Goal: Use online tool/utility: Utilize a website feature to perform a specific function

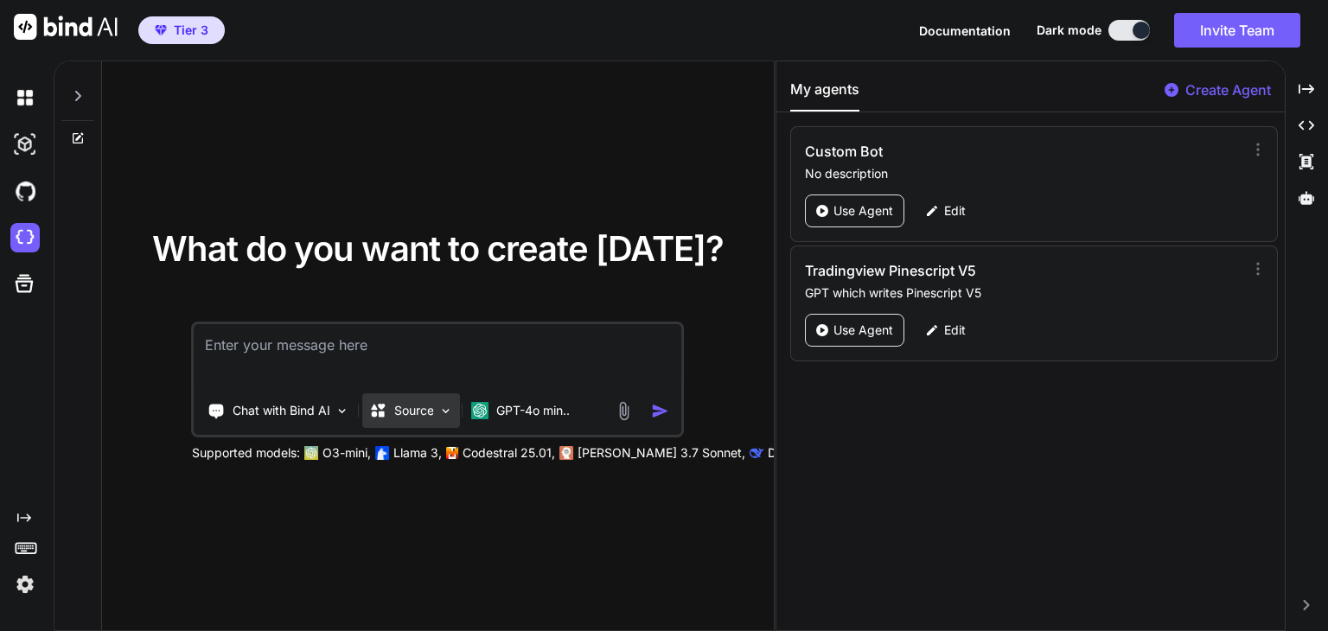
click at [450, 414] on img at bounding box center [446, 411] width 15 height 15
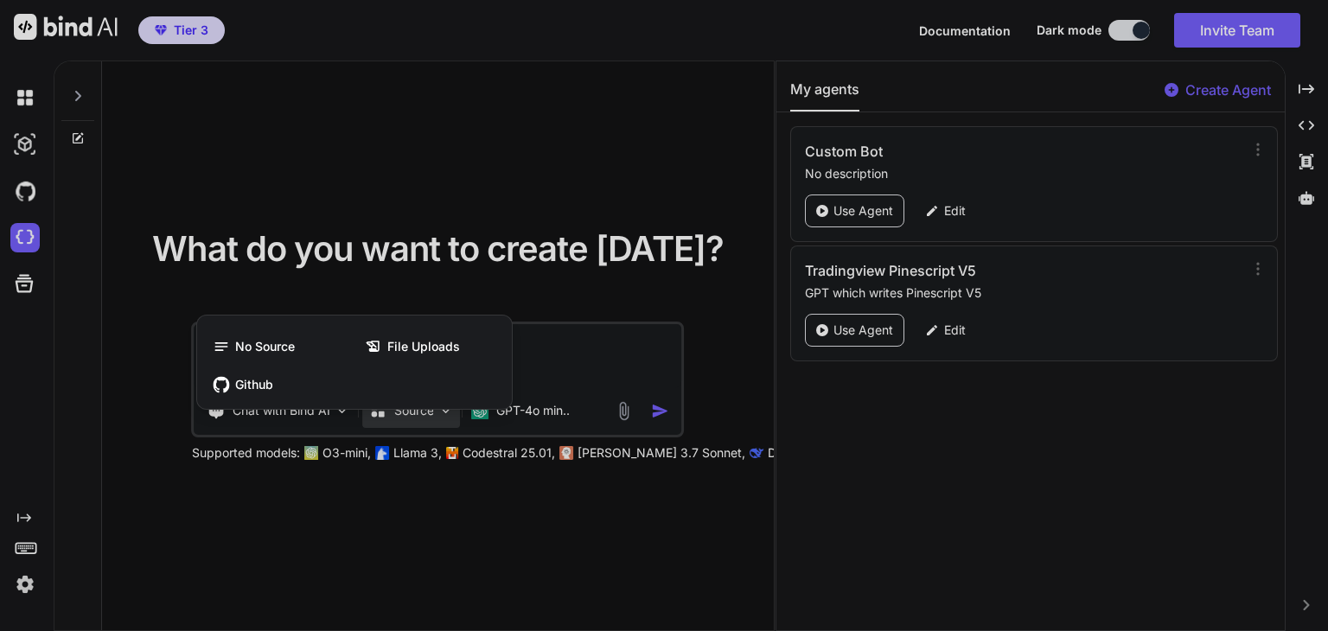
click at [497, 284] on div at bounding box center [664, 315] width 1328 height 631
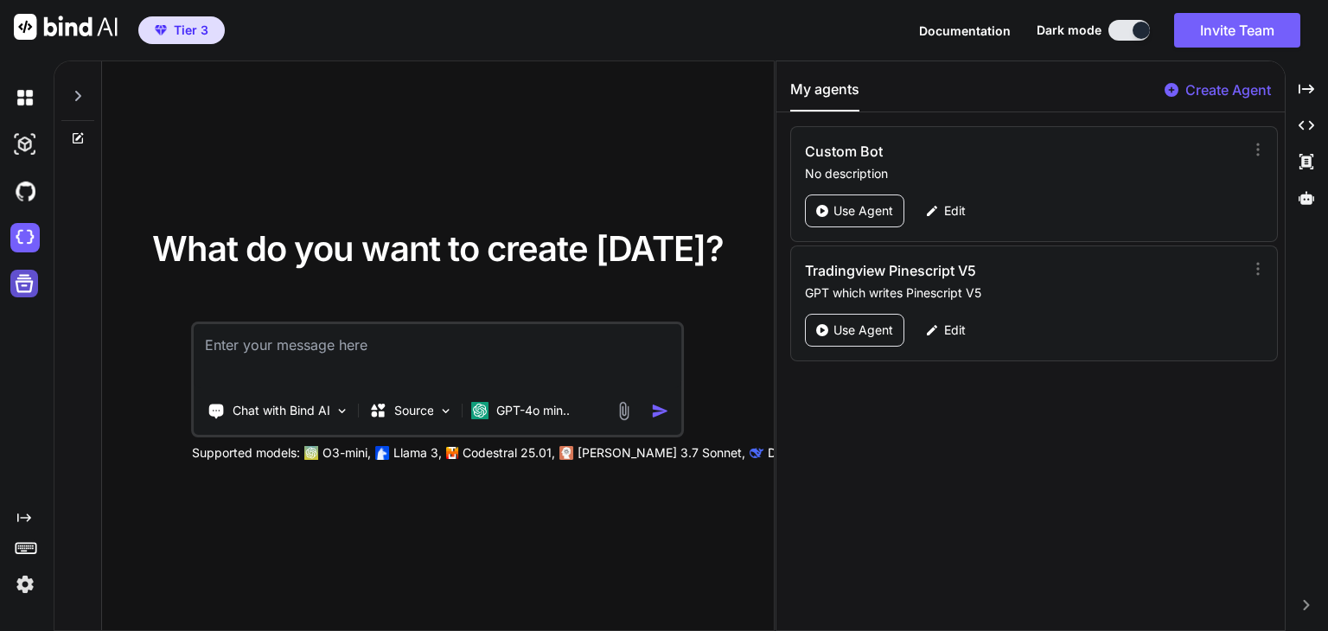
click at [27, 292] on icon at bounding box center [24, 284] width 24 height 24
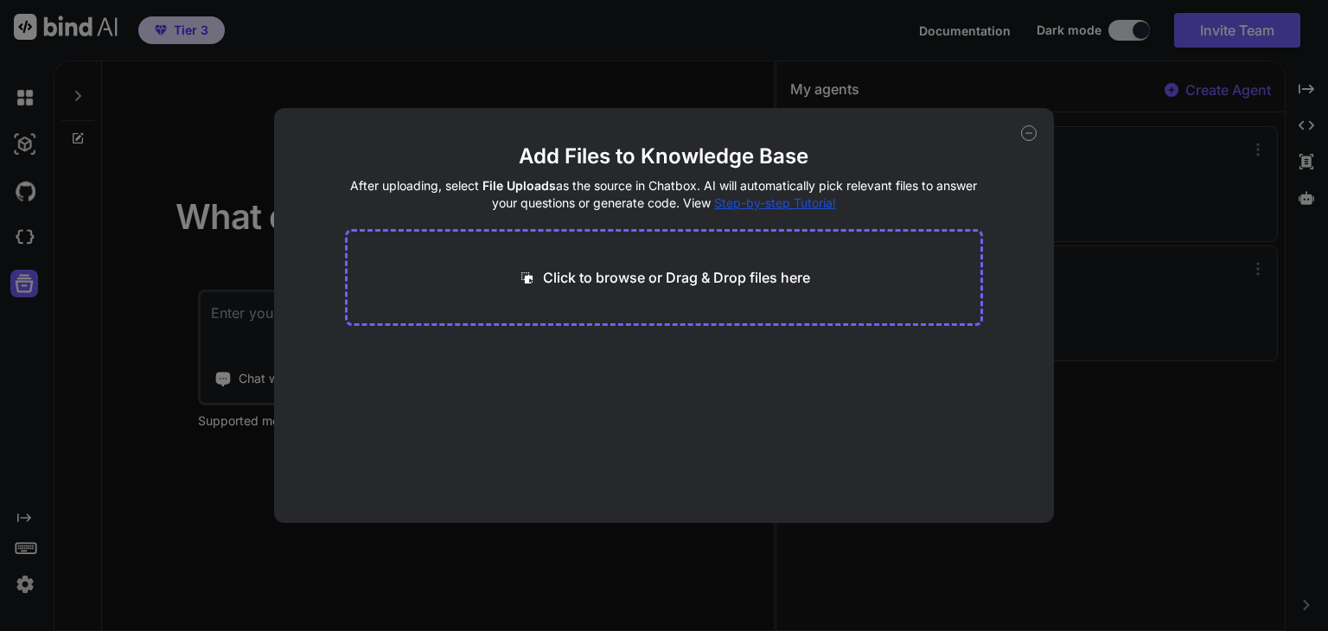
click at [32, 237] on div "Add Files to Knowledge Base After uploading, select File Uploads as the source …" at bounding box center [664, 315] width 1328 height 631
type textarea "x"
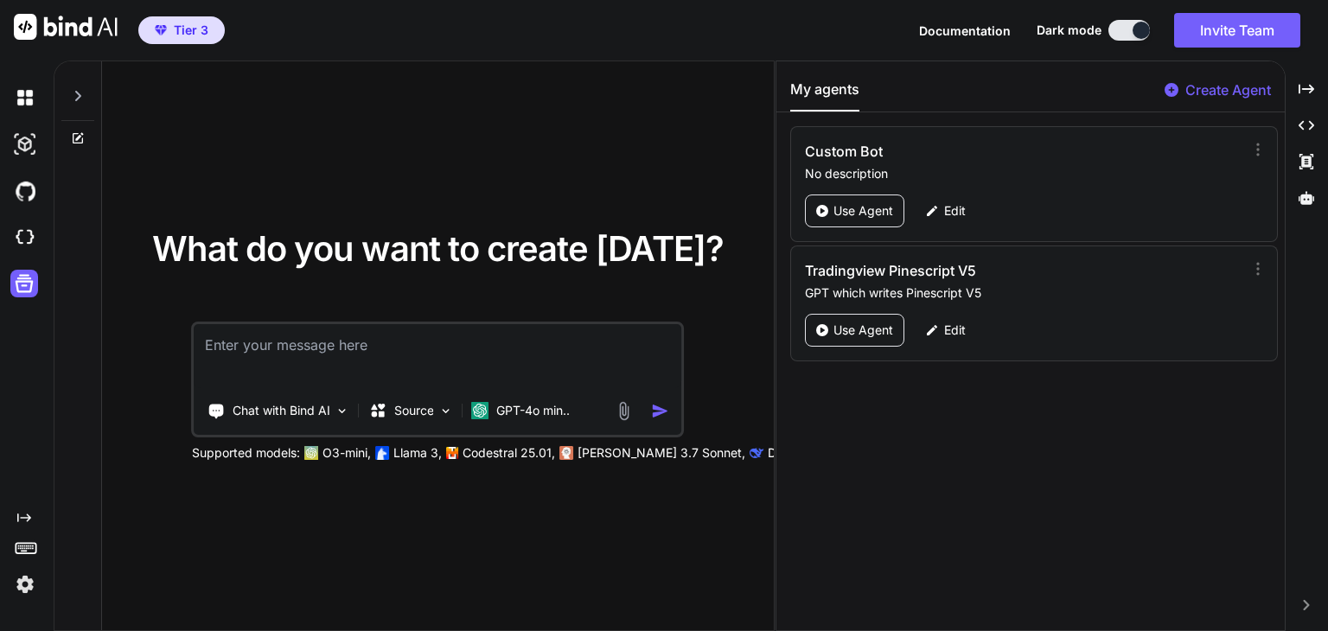
click at [32, 237] on img at bounding box center [24, 237] width 29 height 29
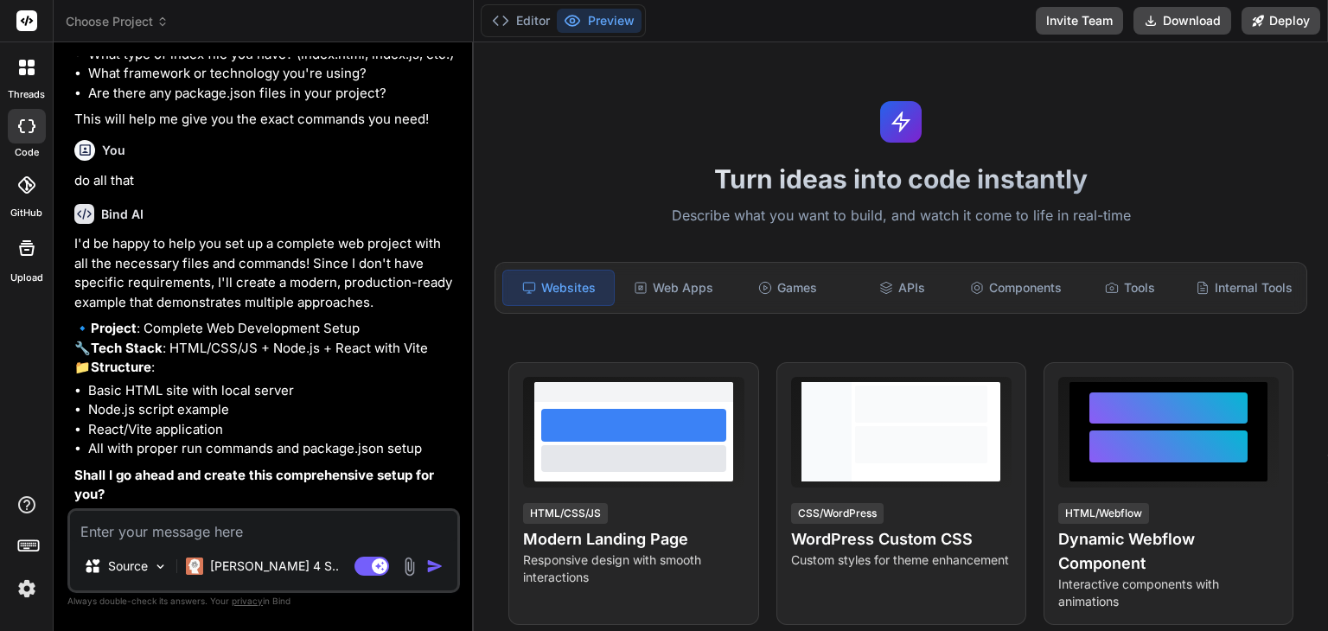
scroll to position [1711, 0]
click at [406, 576] on img at bounding box center [409, 567] width 20 height 20
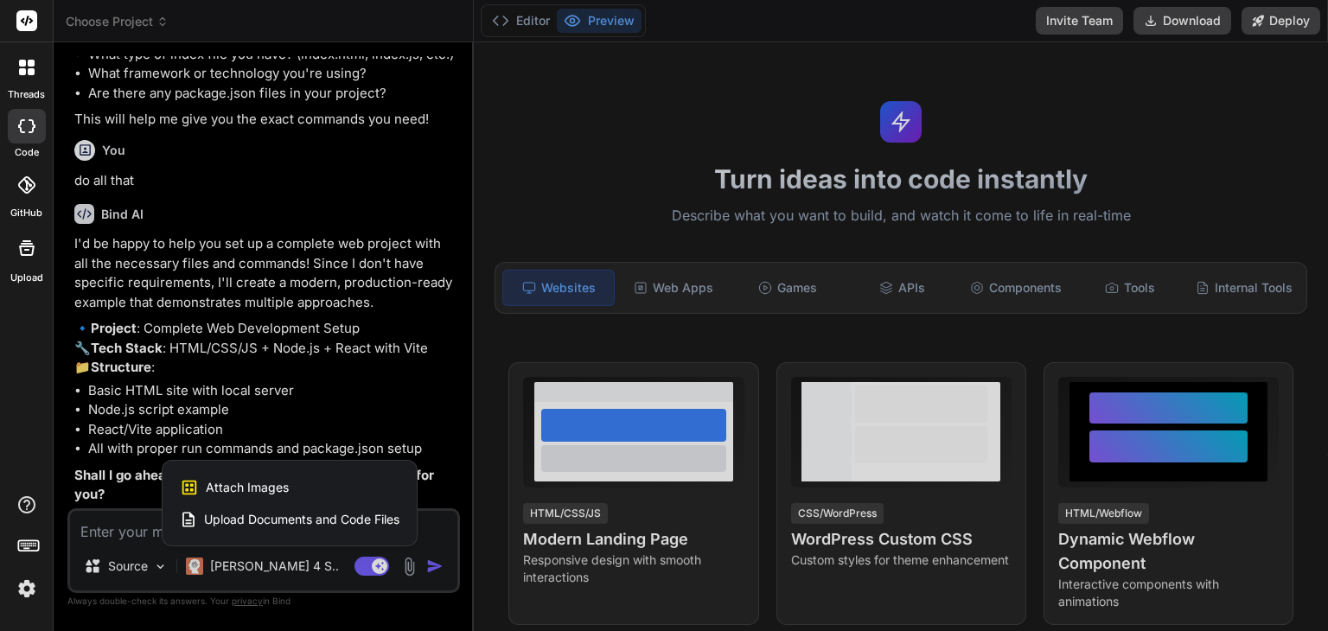
click at [372, 527] on div "Upload Documents and Code Files" at bounding box center [290, 519] width 220 height 31
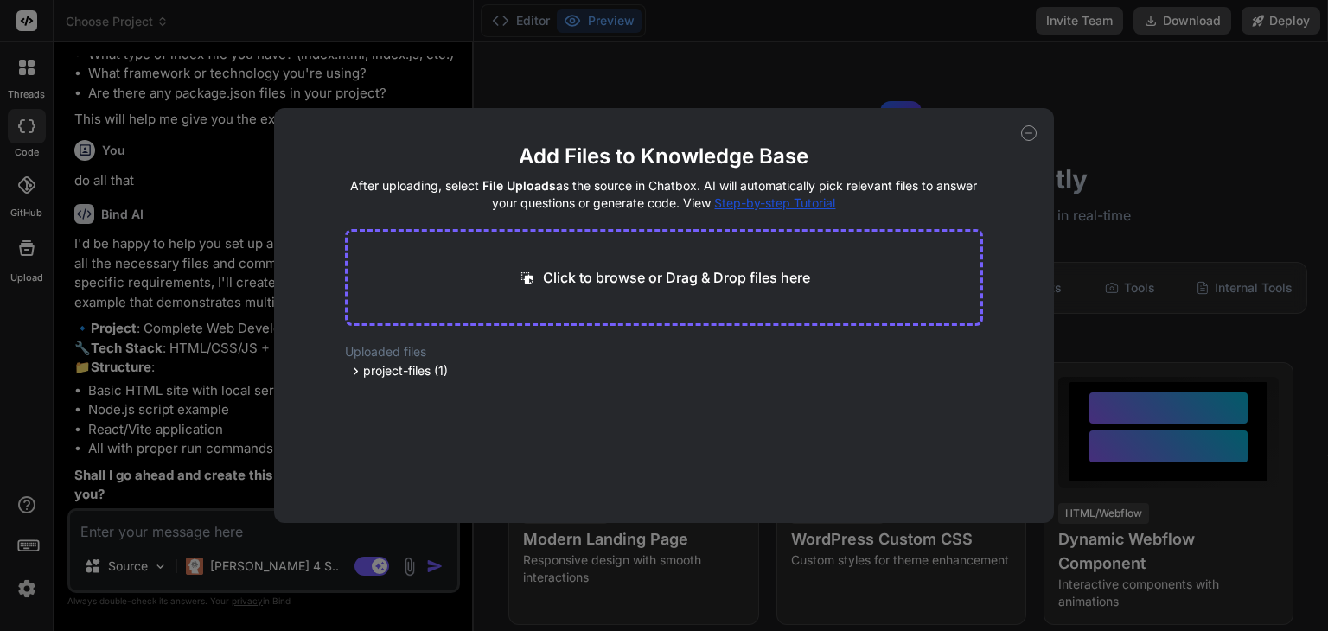
click at [661, 271] on p "Click to browse or Drag & Drop files here" at bounding box center [676, 277] width 267 height 21
click at [408, 374] on span "project-files (1)" at bounding box center [405, 370] width 85 height 17
click at [700, 391] on div "Uploaded files project-files (1) src components Canvas.jsx ConnectionLine.jsx C…" at bounding box center [664, 421] width 639 height 156
click at [1033, 137] on icon at bounding box center [1029, 133] width 16 height 16
type textarea "x"
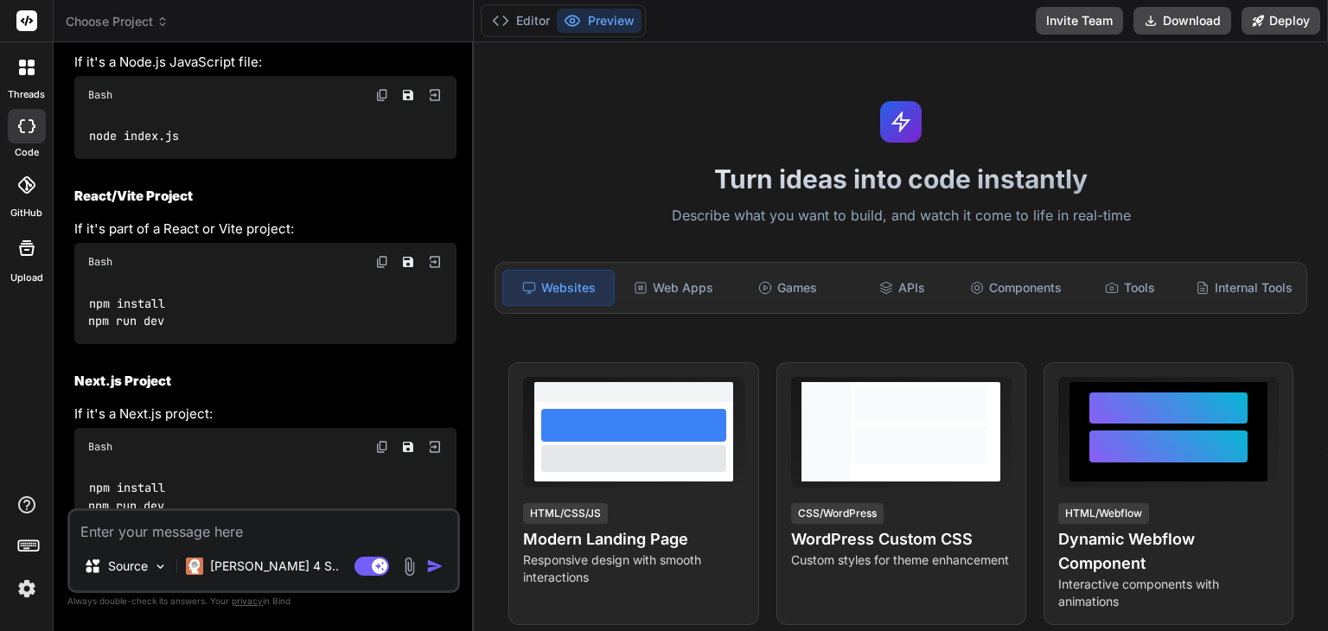
scroll to position [1106, 0]
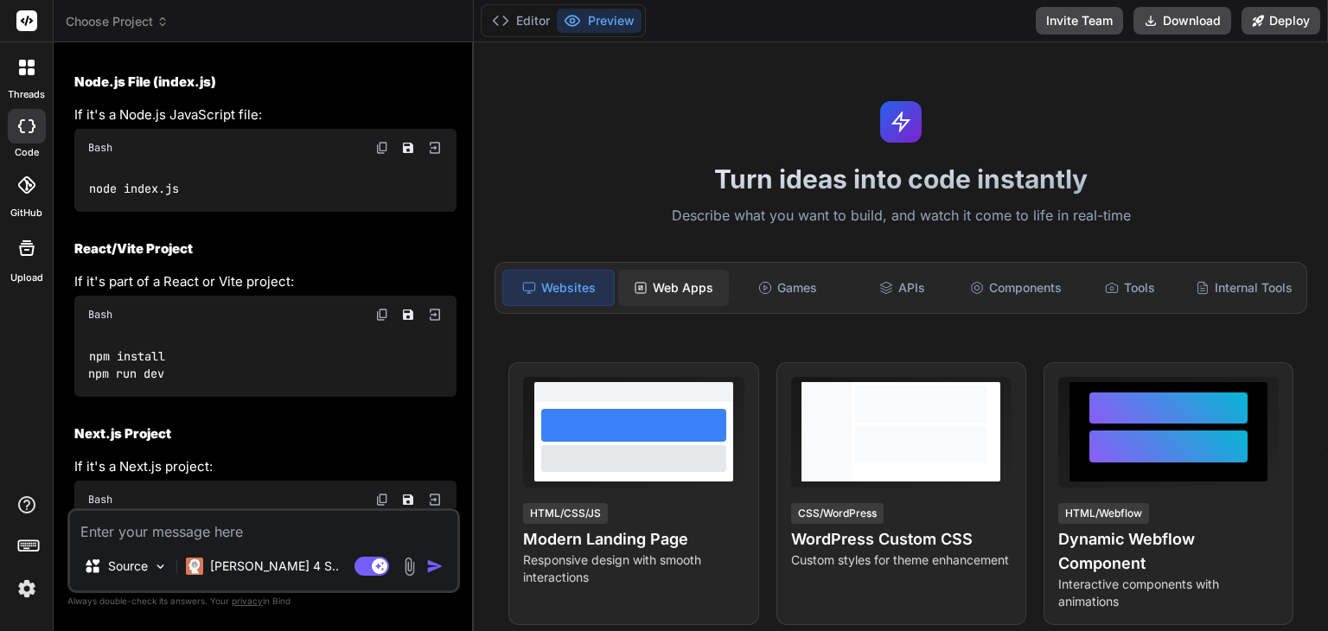
click at [672, 292] on div "Web Apps" at bounding box center [673, 288] width 111 height 36
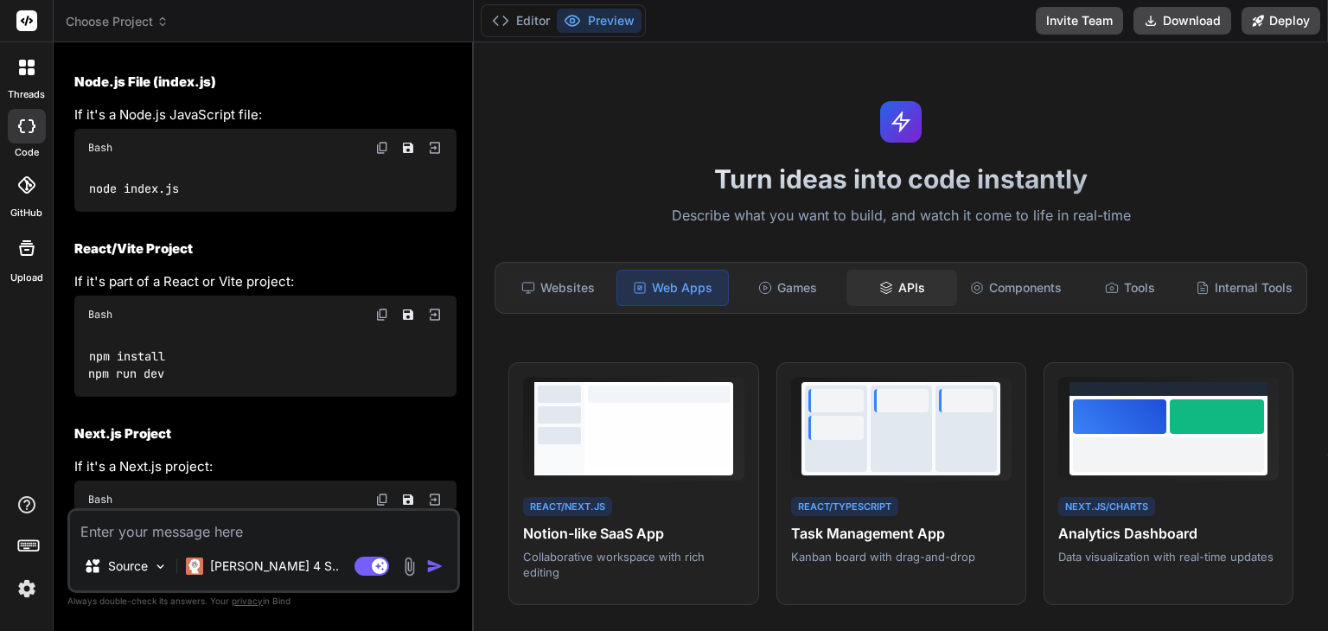
click at [846, 286] on div "APIs" at bounding box center [901, 288] width 111 height 36
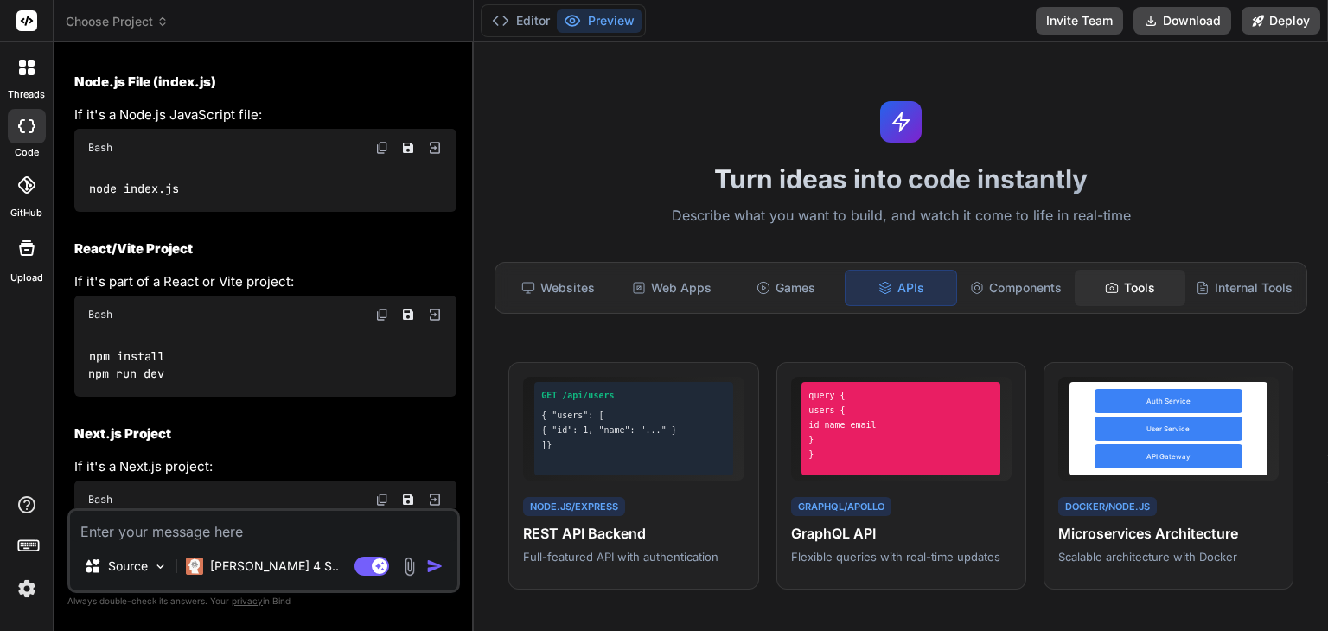
click at [1134, 286] on div "Tools" at bounding box center [1130, 288] width 111 height 36
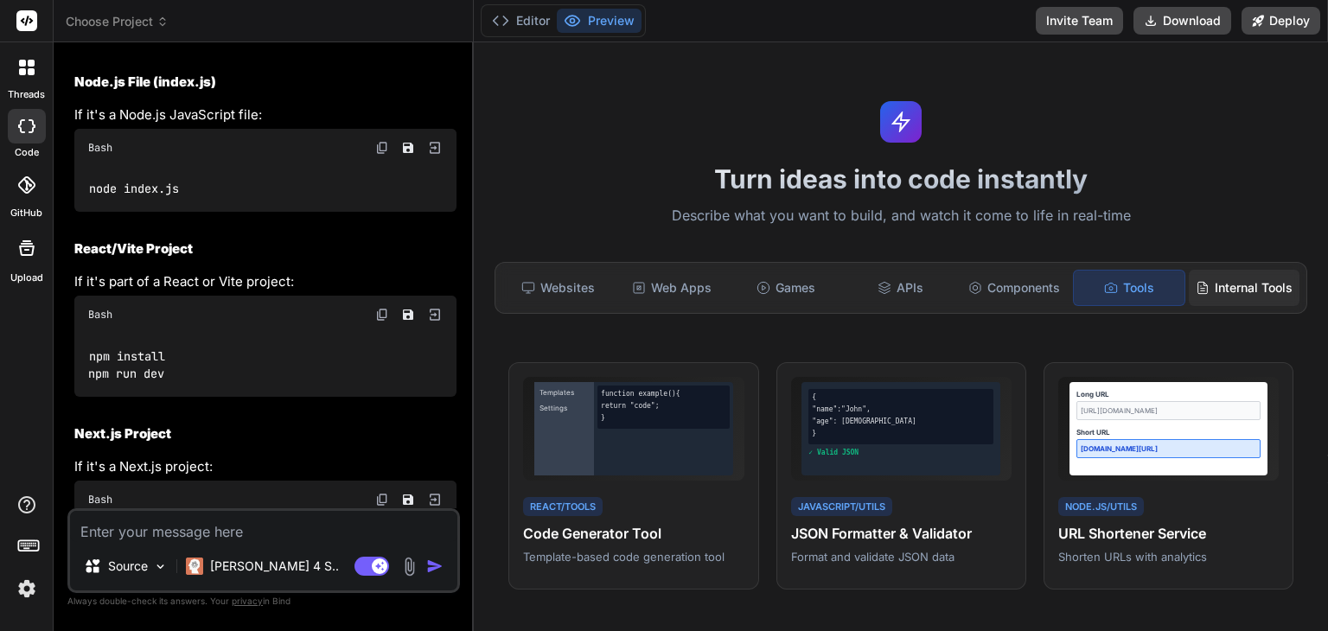
click at [1220, 291] on div "Internal Tools" at bounding box center [1244, 288] width 111 height 36
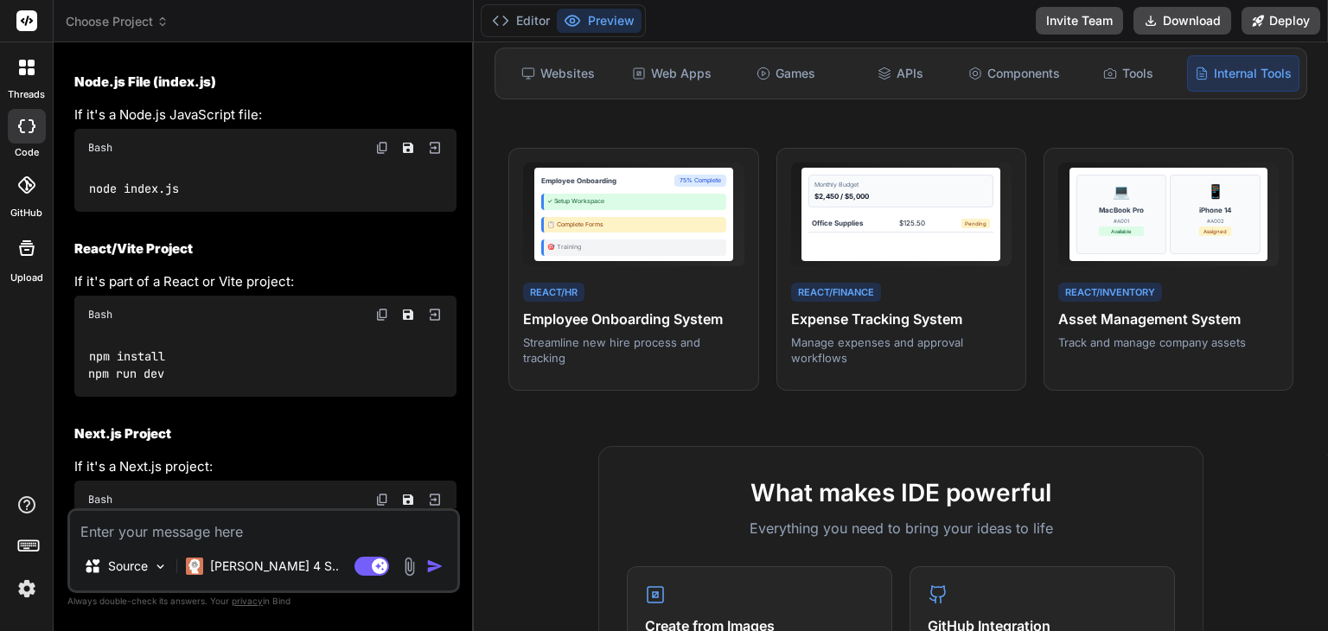
scroll to position [185, 0]
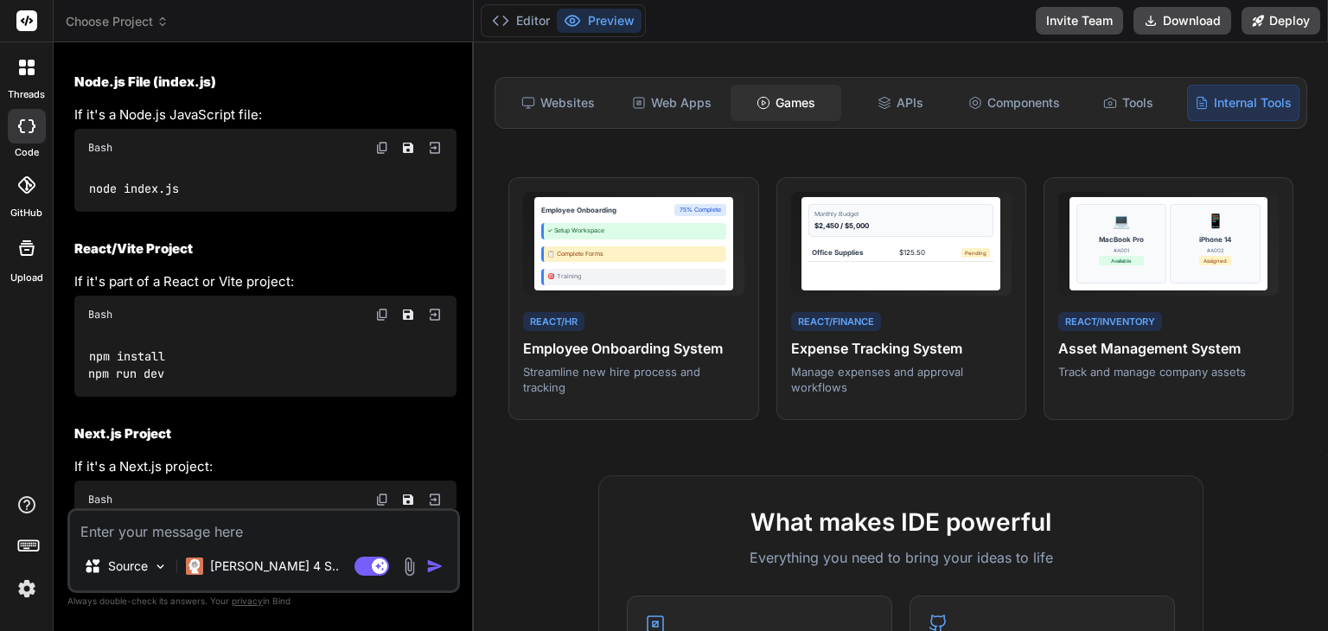
click at [768, 105] on div "Games" at bounding box center [786, 103] width 111 height 36
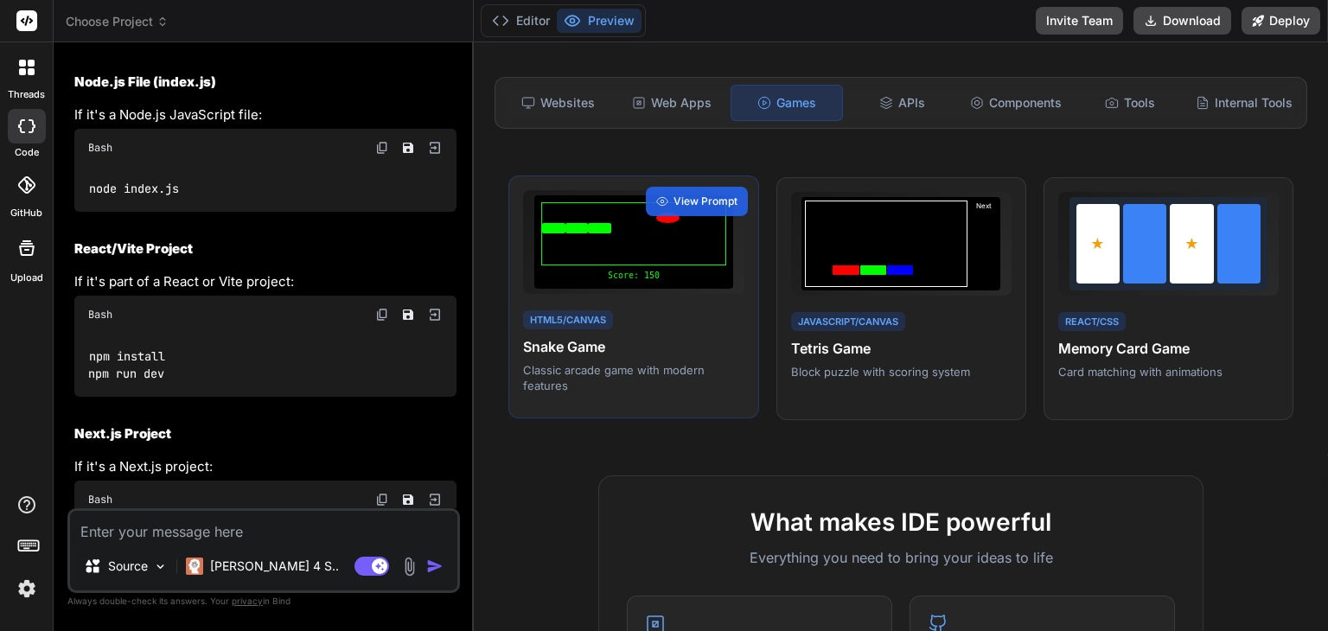
click at [664, 249] on div at bounding box center [633, 233] width 185 height 63
click at [667, 208] on div "View Prompt" at bounding box center [697, 201] width 102 height 29
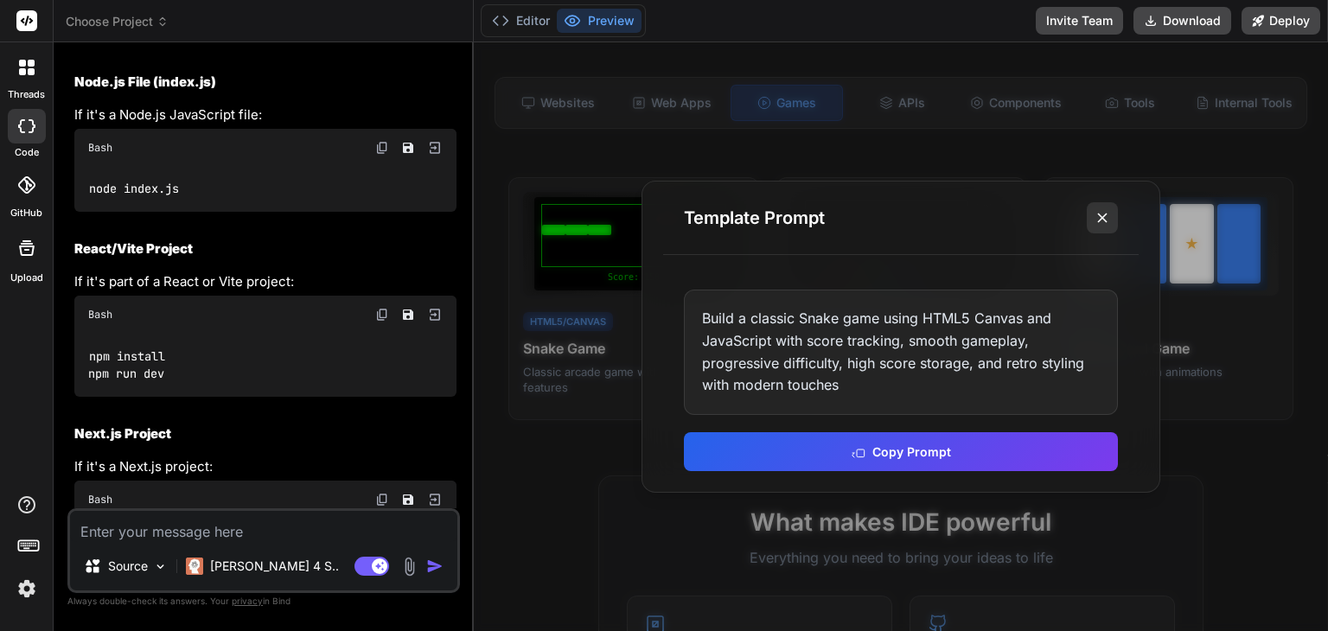
click at [1100, 215] on line at bounding box center [1102, 218] width 9 height 9
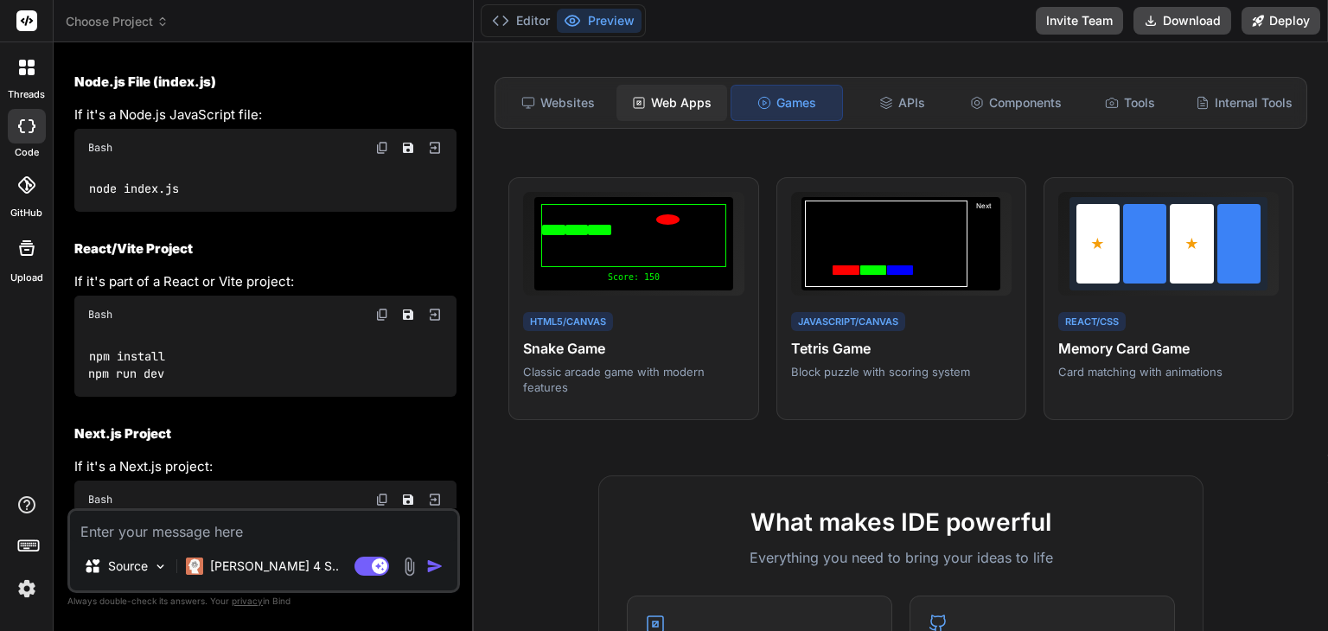
click at [688, 105] on div "Web Apps" at bounding box center [671, 103] width 111 height 36
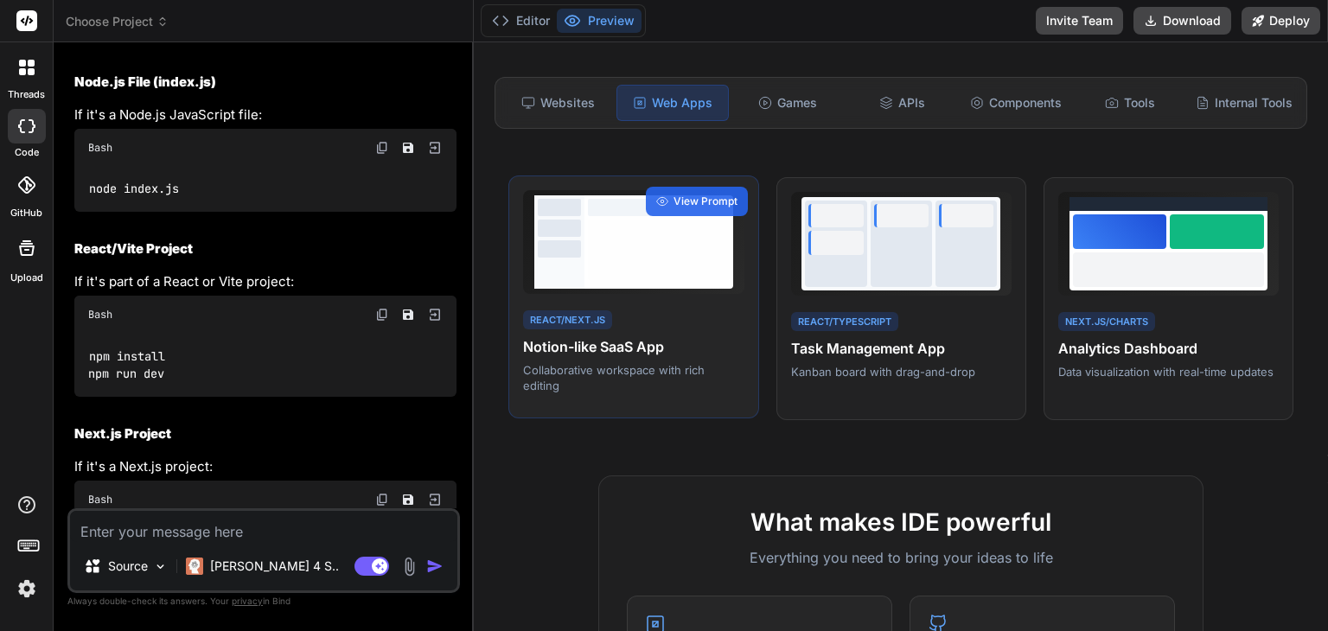
click at [637, 355] on h4 "Notion-like SaaS App" at bounding box center [633, 346] width 220 height 21
click at [674, 209] on span "View Prompt" at bounding box center [706, 202] width 64 height 16
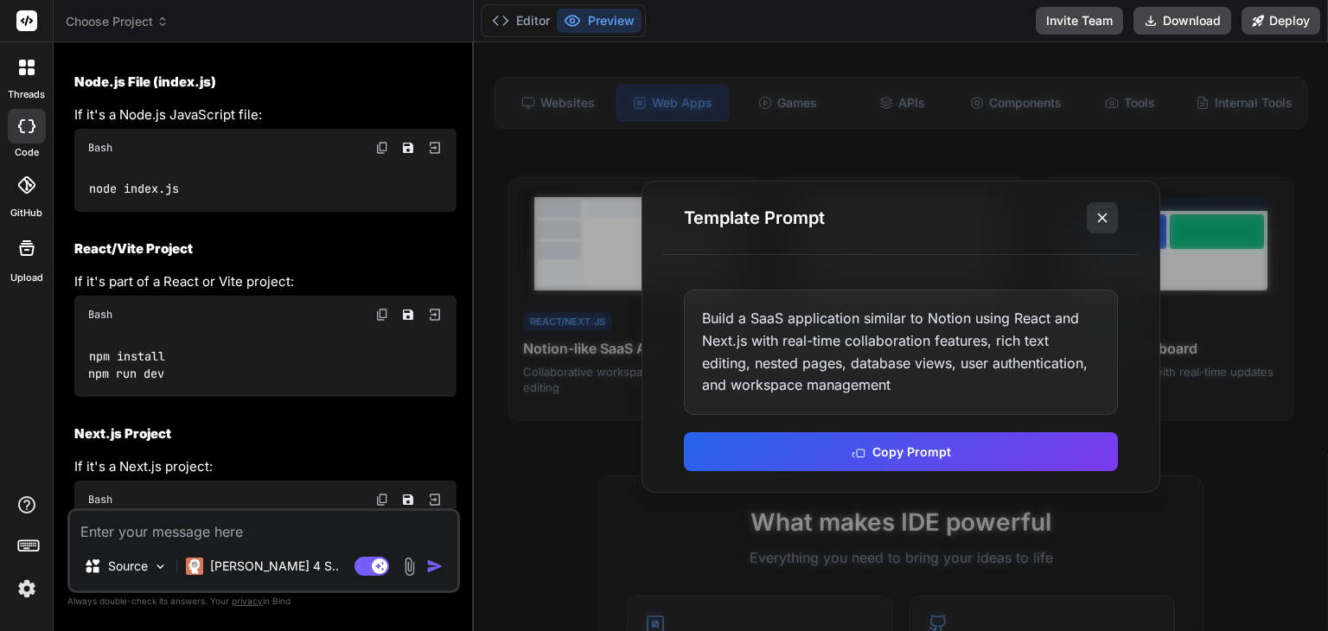
click at [1102, 219] on icon at bounding box center [1102, 217] width 17 height 17
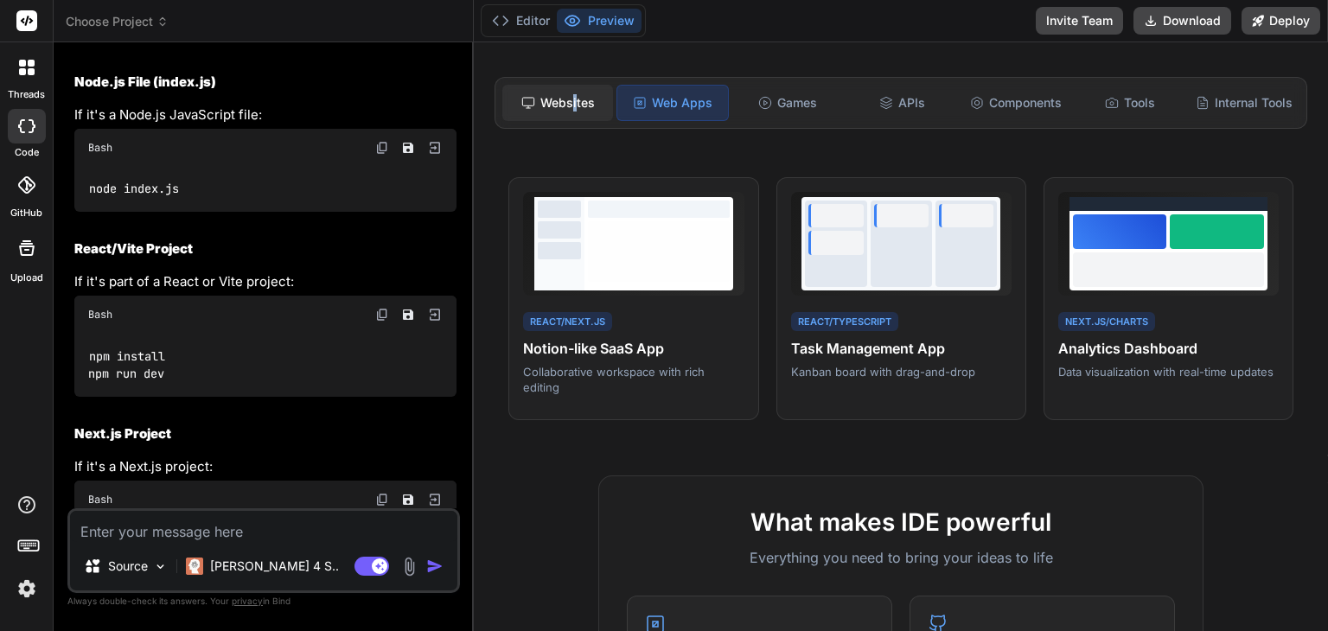
click at [574, 107] on div "Websites" at bounding box center [557, 103] width 111 height 36
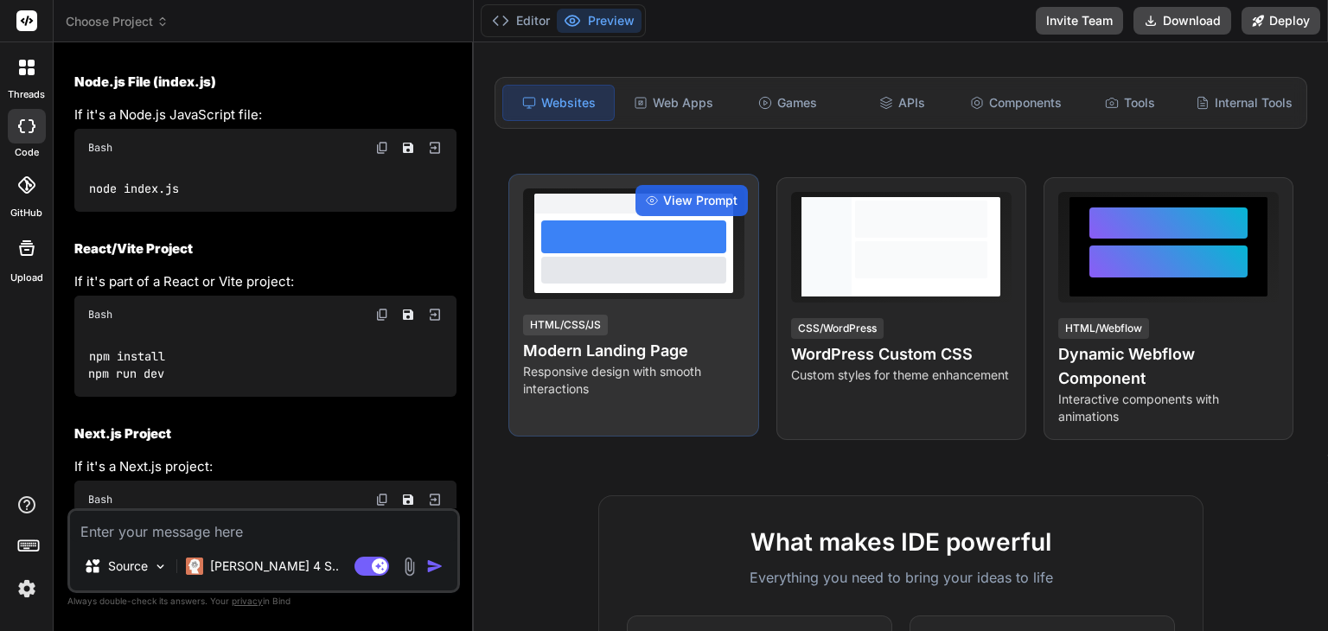
click at [614, 389] on p "Responsive design with smooth interactions" at bounding box center [633, 380] width 220 height 35
click at [687, 209] on span "View Prompt" at bounding box center [700, 200] width 74 height 17
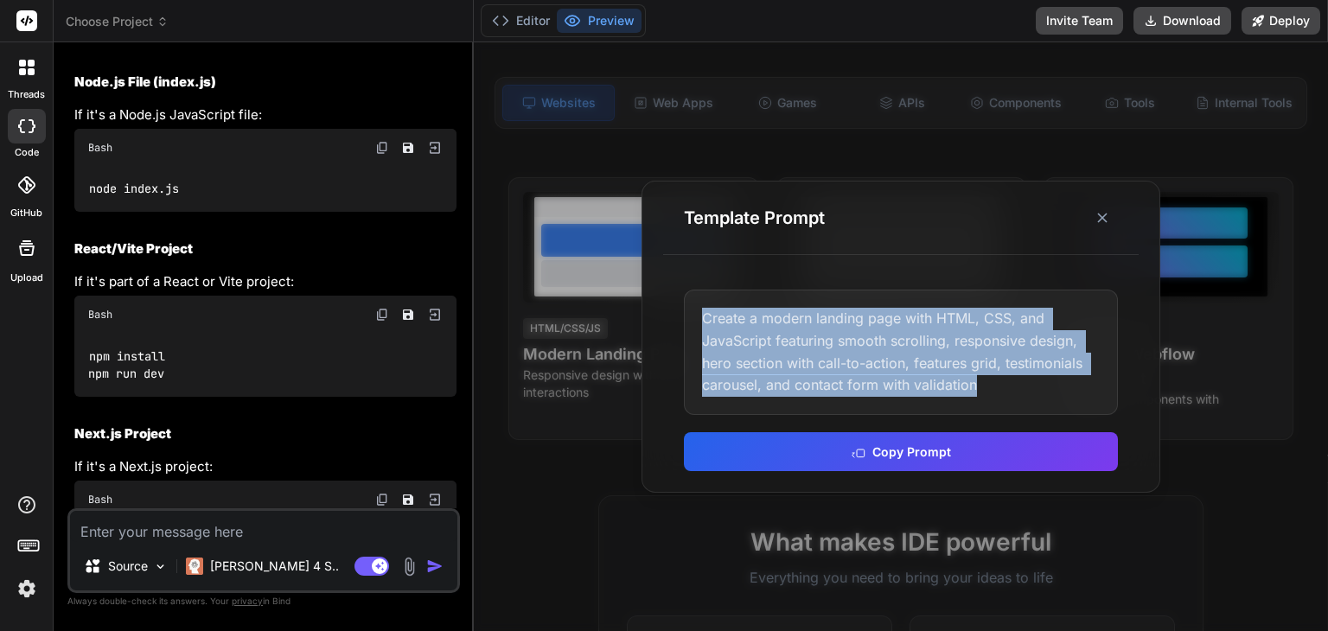
drag, startPoint x: 991, startPoint y: 388, endPoint x: 646, endPoint y: 296, distance: 357.2
click at [646, 296] on div "Template Prompt Create a modern landing page with HTML, CSS, and JavaScript fea…" at bounding box center [901, 336] width 519 height 311
copy div "Create a modern landing page with HTML, CSS, and JavaScript featuring smooth sc…"
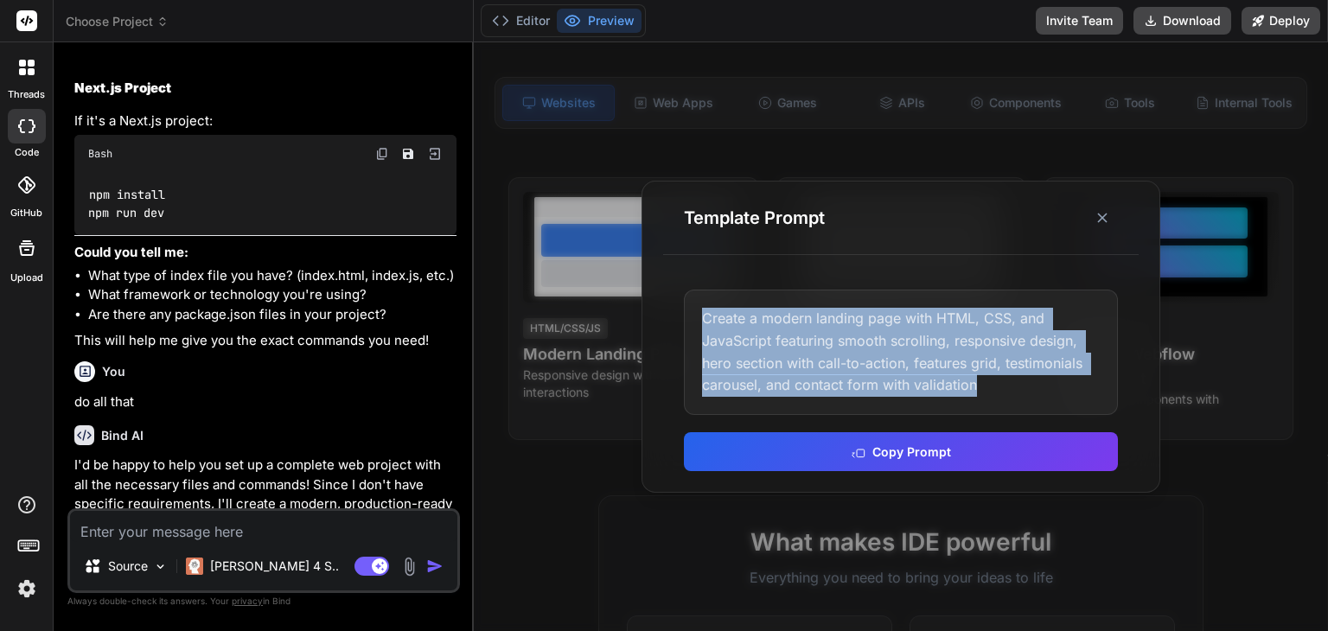
scroll to position [1711, 0]
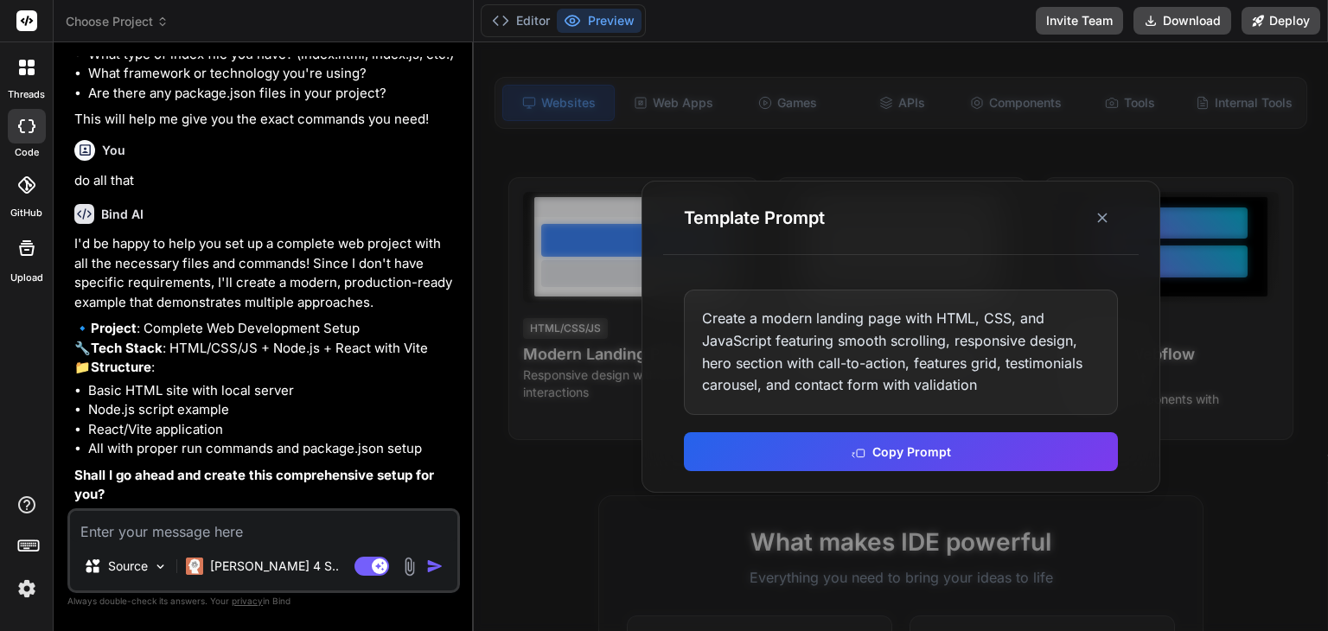
click at [265, 540] on textarea at bounding box center [263, 526] width 387 height 31
paste textarea "Create a modern landing page with HTML, CSS, and JavaScript featuring smooth sc…"
type textarea "Create a modern landing page with HTML, CSS, and JavaScript featuring smooth sc…"
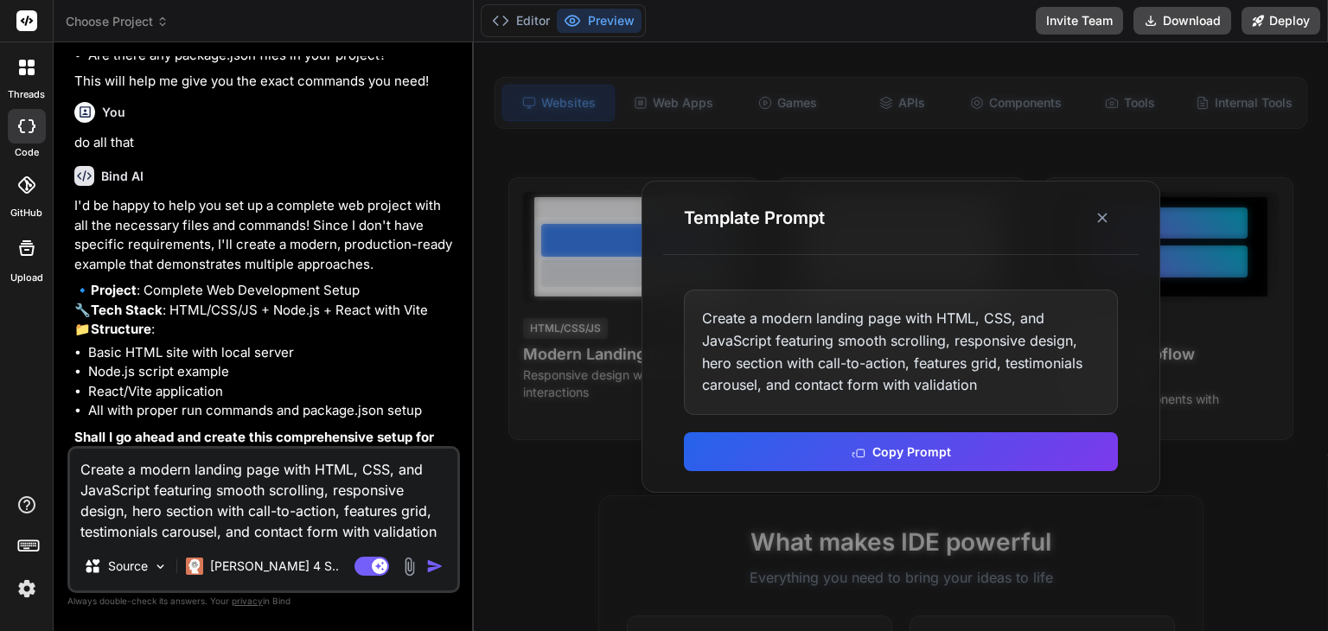
type textarea "x"
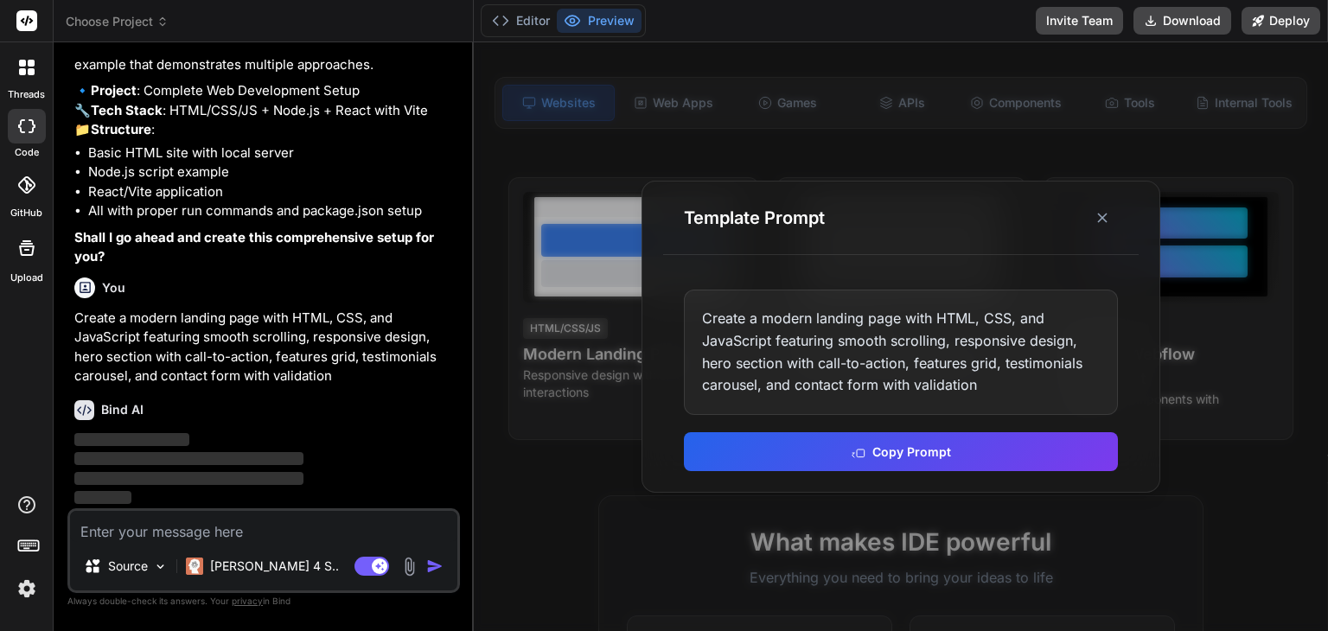
scroll to position [1948, 0]
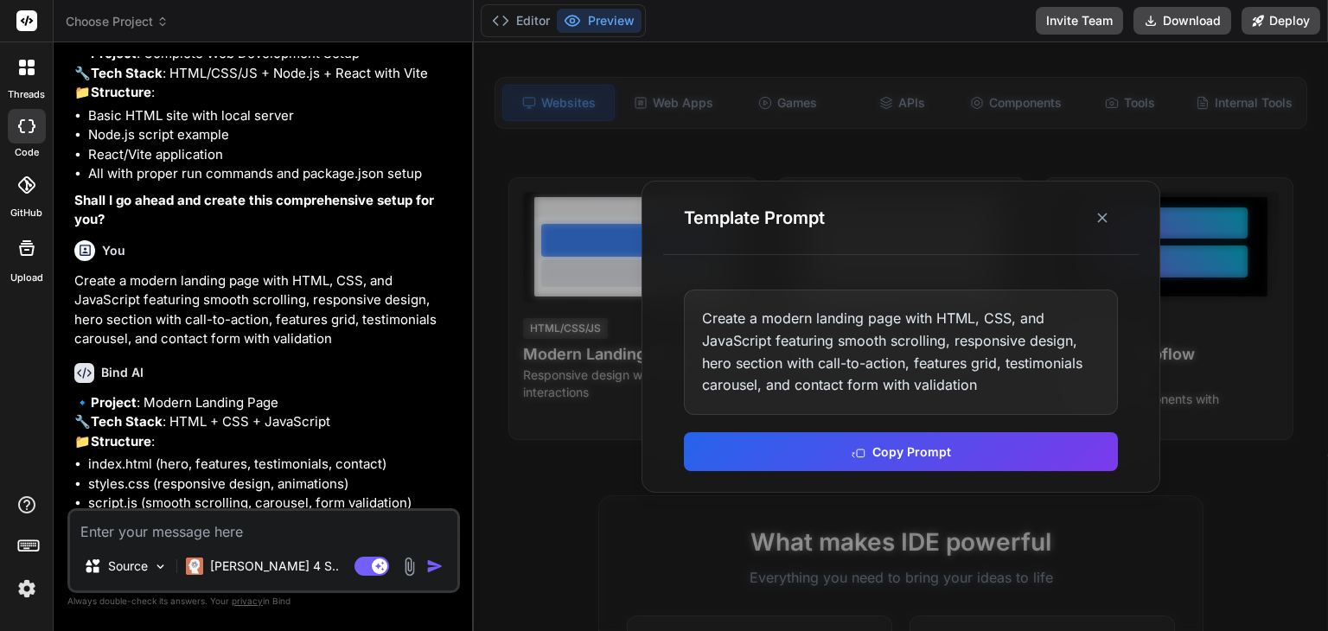
type textarea "x"
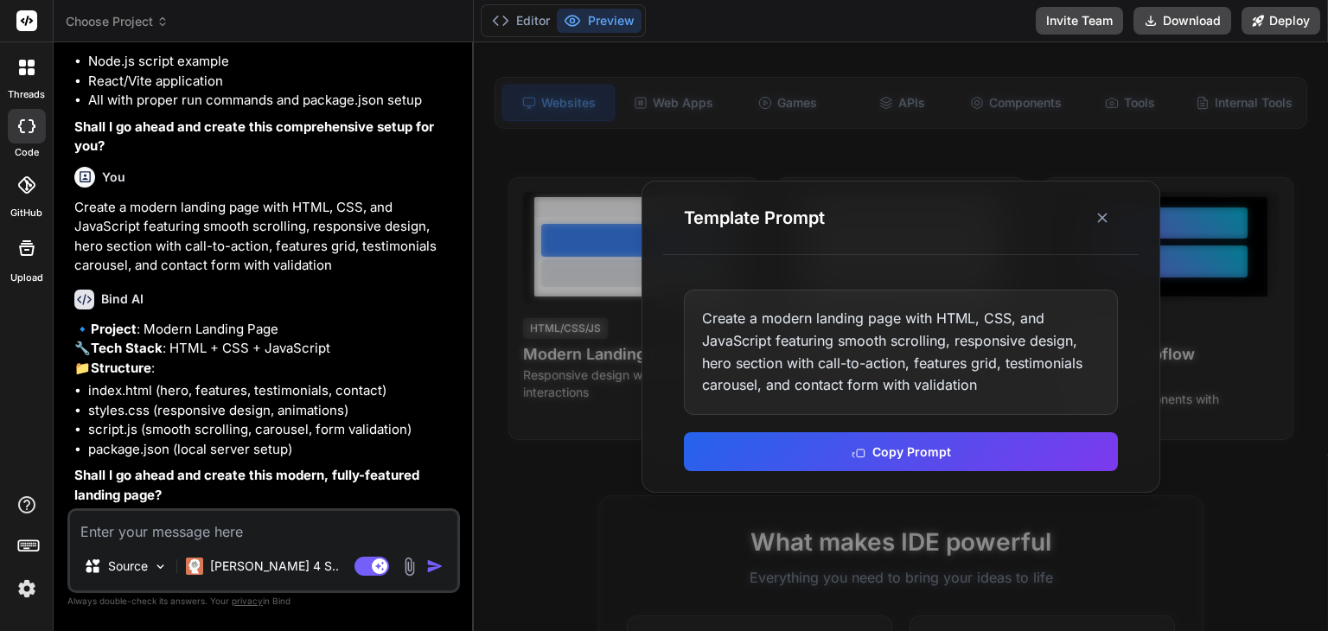
scroll to position [2099, 0]
type textarea "y"
type textarea "x"
type textarea "ye"
type textarea "x"
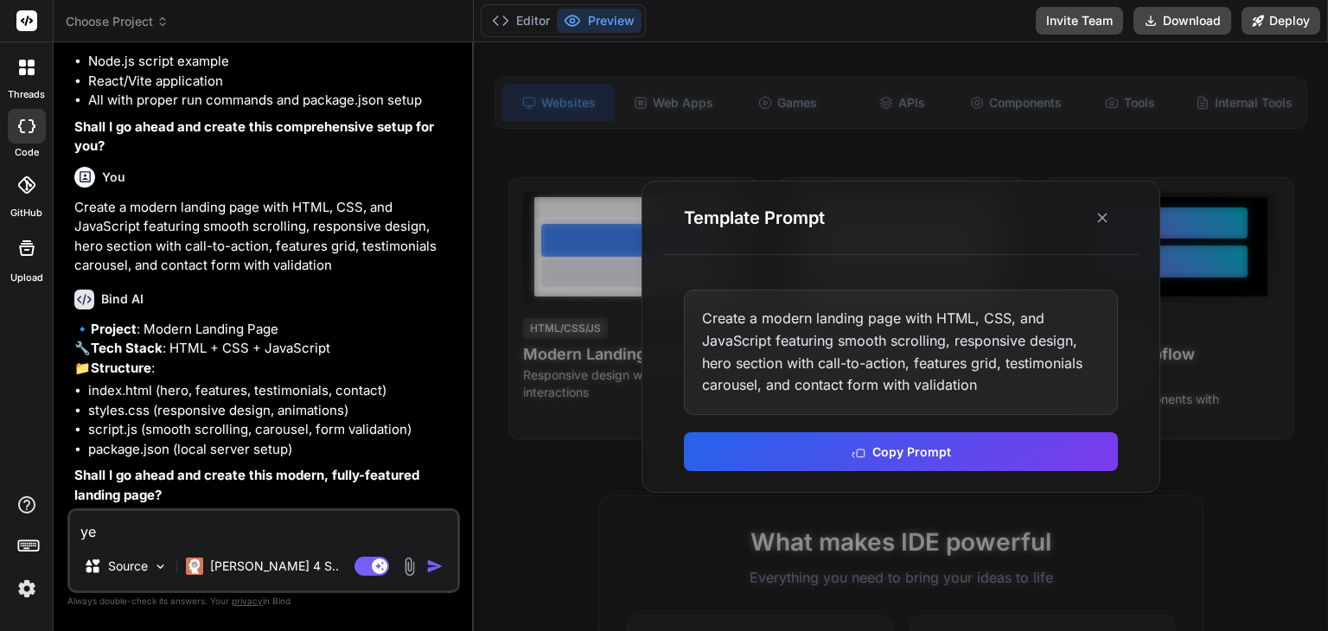
type textarea "yes"
type textarea "x"
type textarea "yes,"
type textarea "x"
type textarea "yes,"
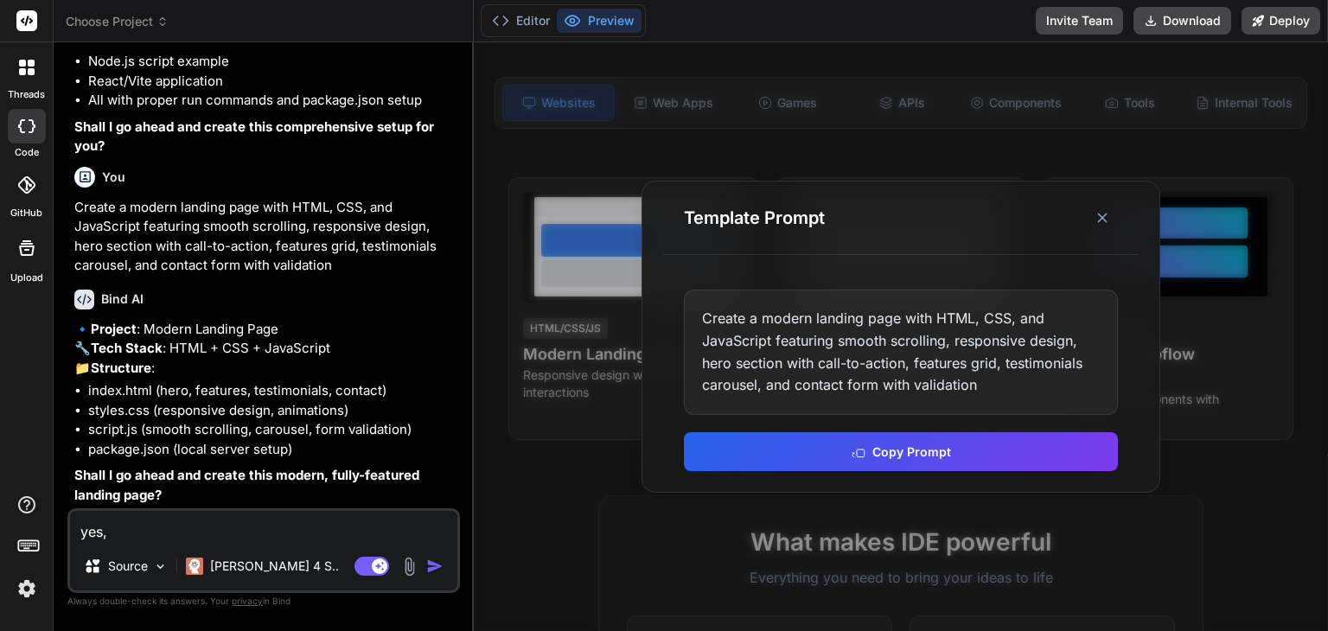
type textarea "x"
type textarea "yes, a"
type textarea "x"
type textarea "yes, an"
type textarea "x"
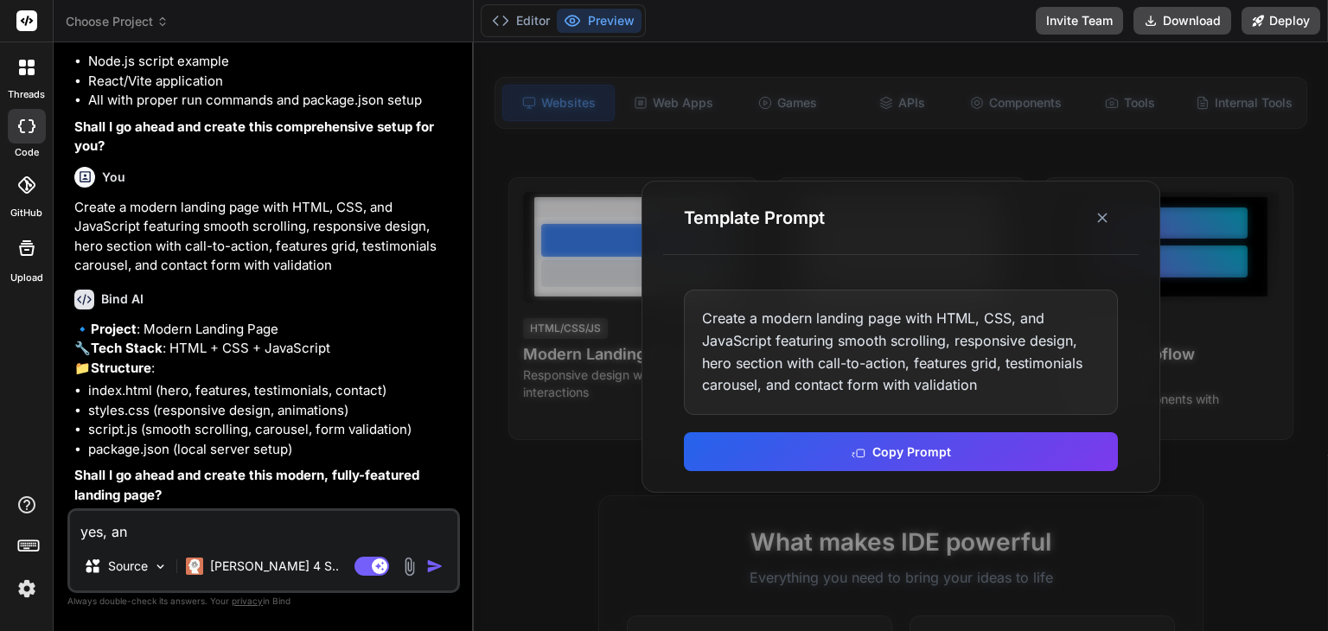
type textarea "yes, and"
type textarea "x"
type textarea "yes, and"
type textarea "x"
type textarea "yes, and c"
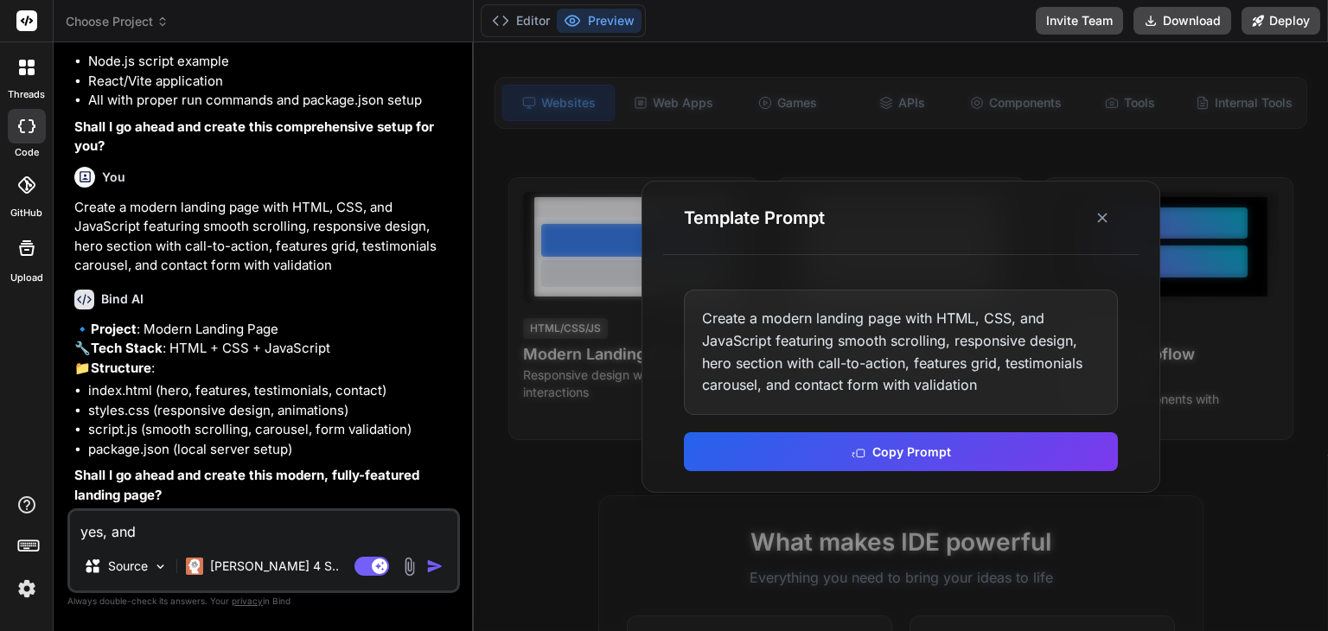
type textarea "x"
type textarea "yes, and co"
type textarea "x"
type textarea "yes, and com"
type textarea "x"
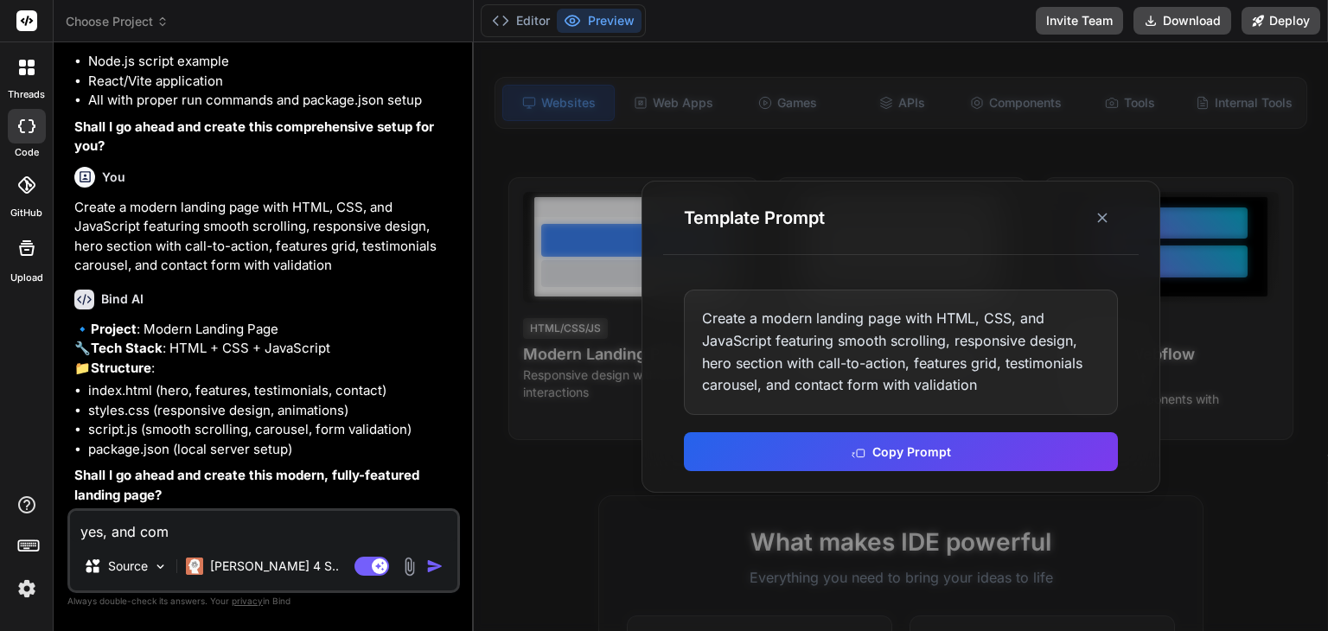
type textarea "yes, and comb"
type textarea "x"
type textarea "yes, and combi"
type textarea "x"
type textarea "yes, and combin"
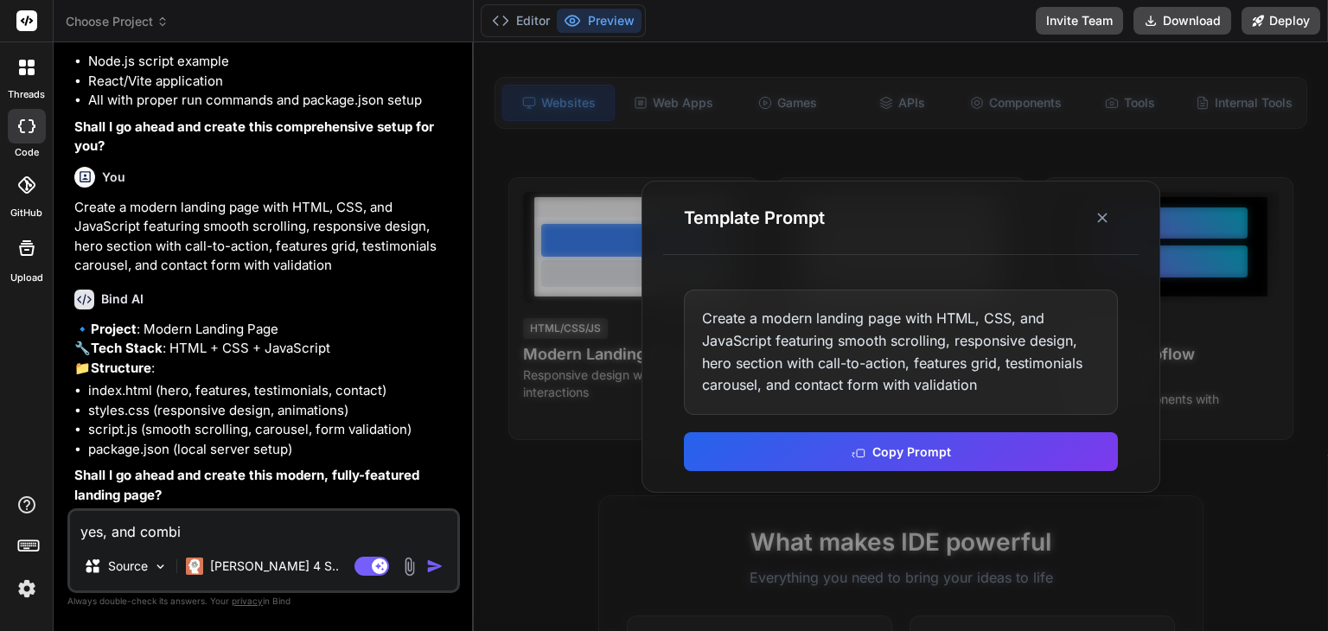
type textarea "x"
type textarea "yes, and combine"
type textarea "x"
type textarea "yes, and combine"
type textarea "x"
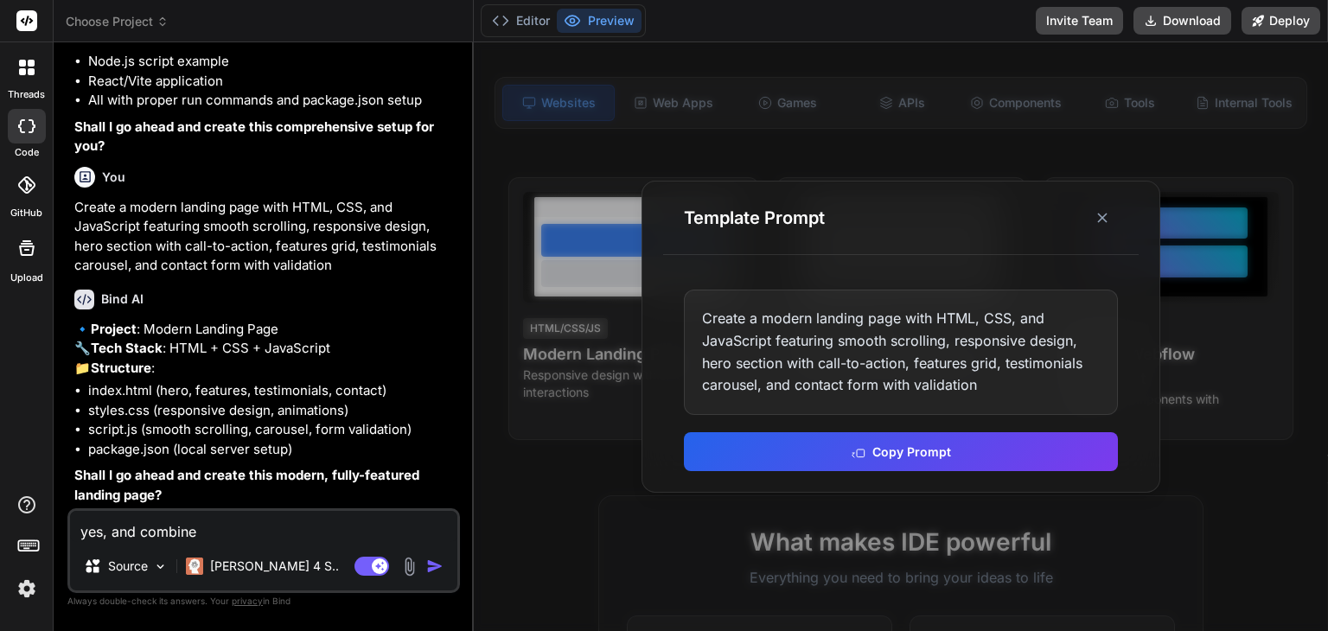
type textarea "yes, and combine i"
type textarea "x"
type textarea "yes, and combine it"
type textarea "x"
type textarea "yes, and combine it"
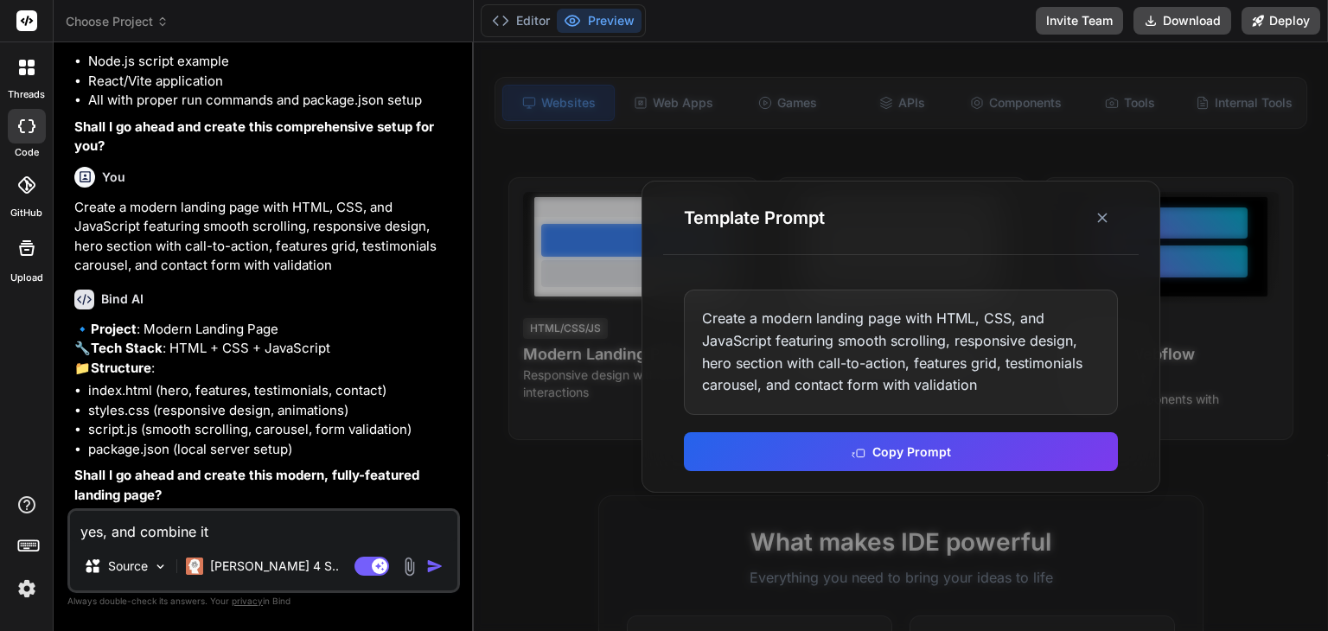
type textarea "x"
type textarea "yes, and combine it w"
type textarea "x"
type textarea "yes, and combine it wa"
type textarea "x"
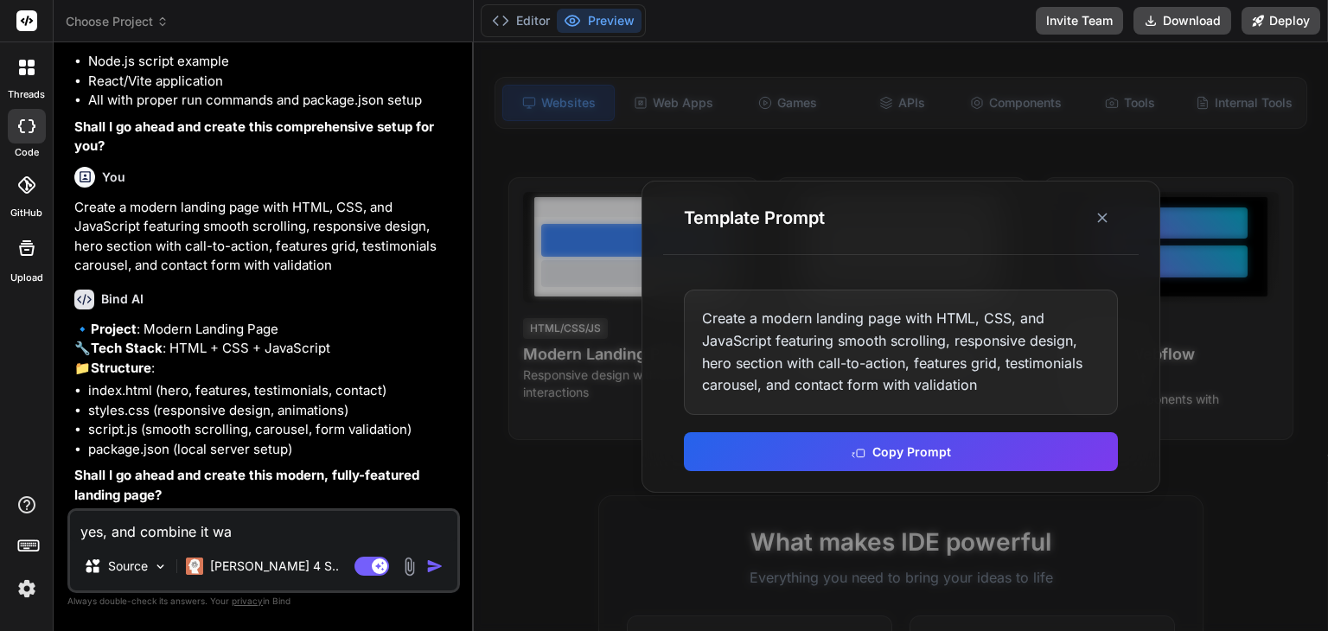
type textarea "yes, and combine it wai"
type textarea "x"
type textarea "yes, and combine it wain"
type textarea "x"
type textarea "yes, and combine it wai"
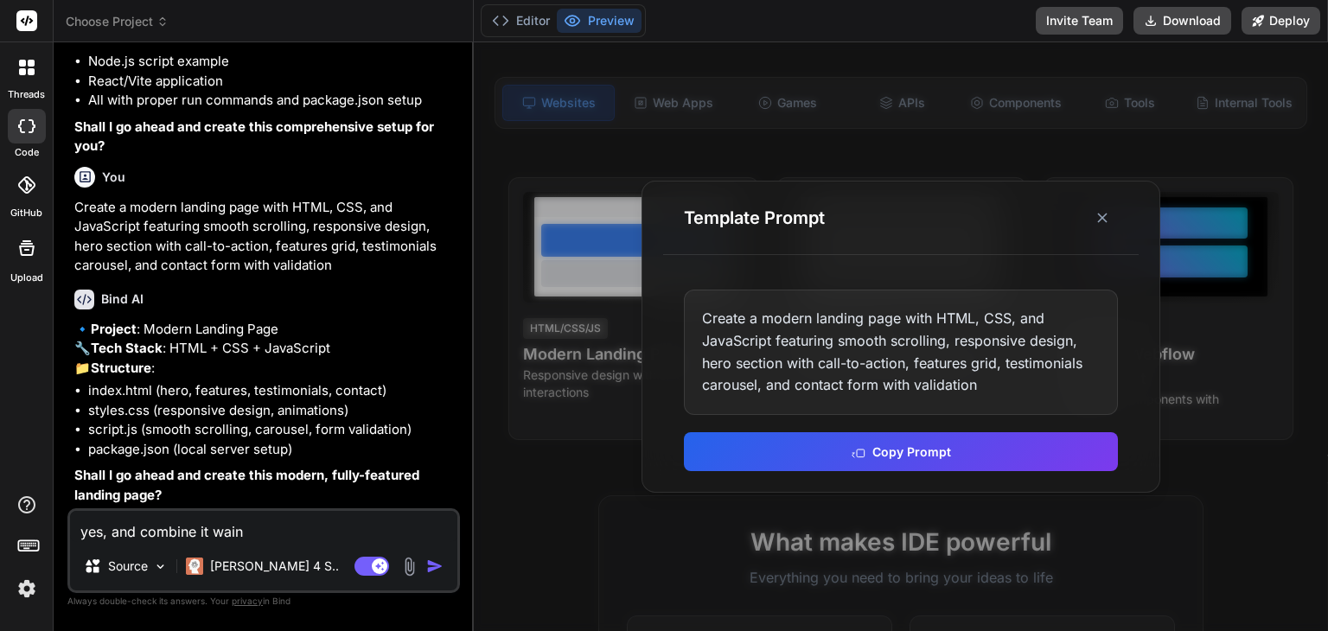
type textarea "x"
type textarea "yes, and combine it wa"
type textarea "x"
type textarea "yes, and combine it w"
type textarea "x"
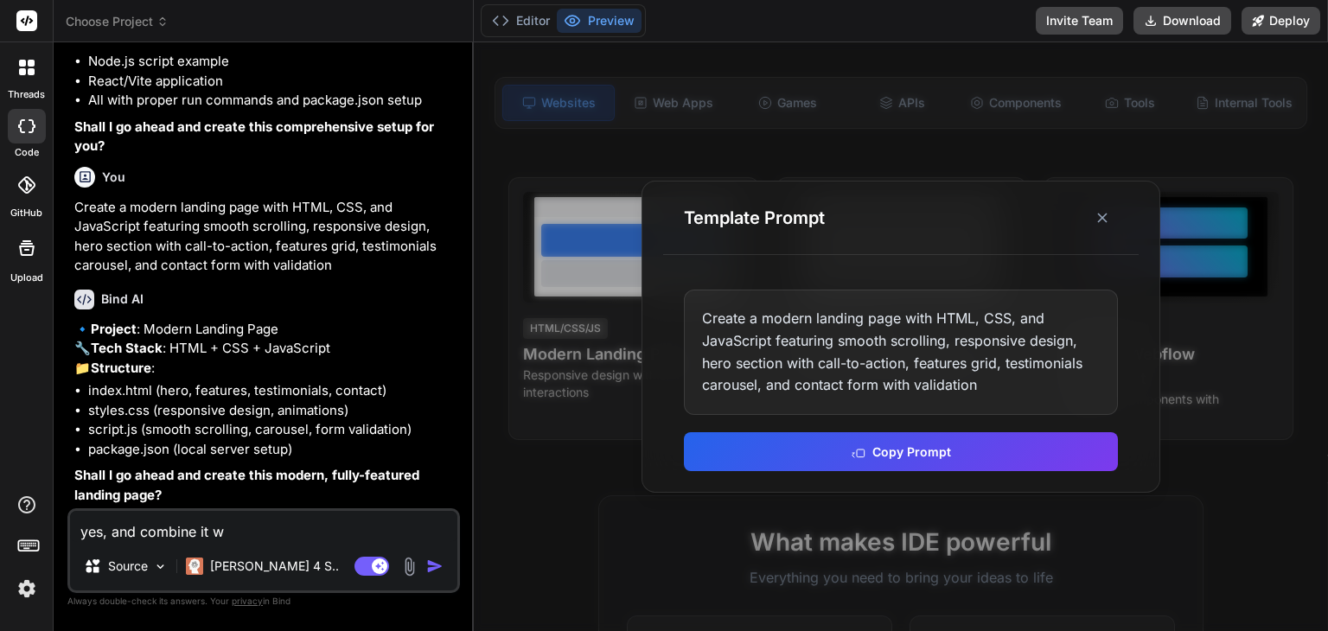
type textarea "yes, and combine it wi"
type textarea "x"
type textarea "yes, and combine it wit"
type textarea "x"
type textarea "yes, and combine it with"
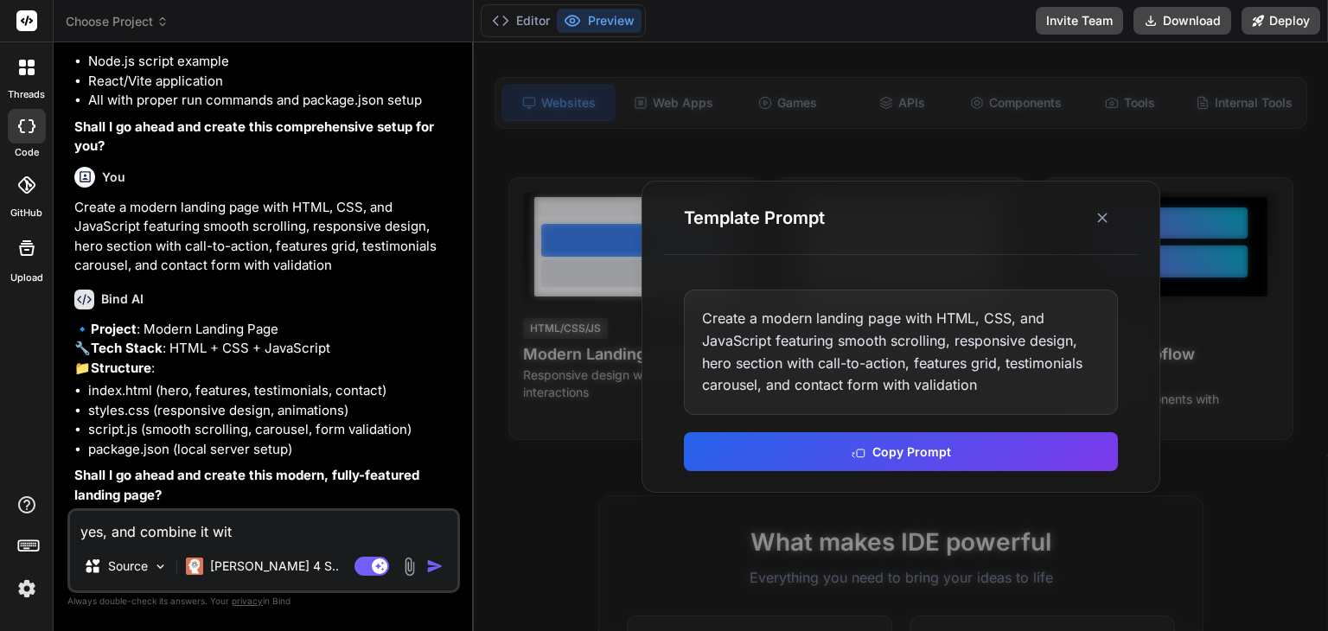
type textarea "x"
type textarea "yes, and combine it with"
type textarea "x"
type textarea "yes, and combine it with a"
type textarea "x"
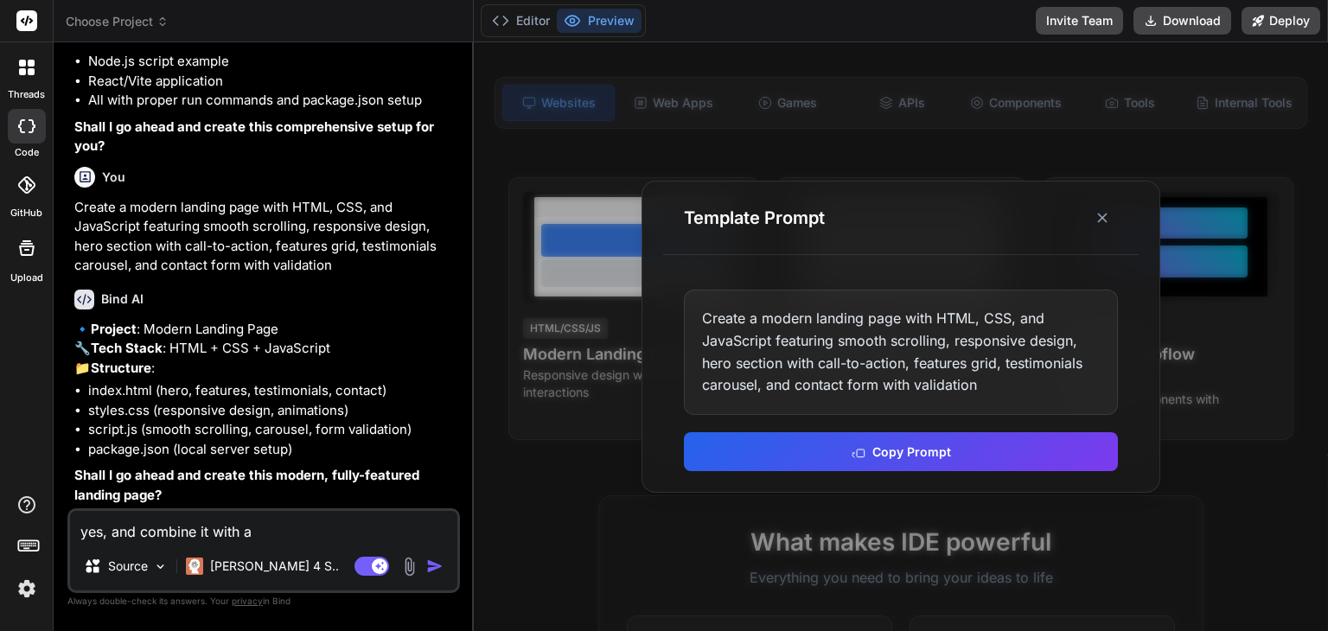
type textarea "yes, and combine it with al"
type textarea "x"
type textarea "yes, and combine it with all"
type textarea "x"
type textarea "yes, and combine it with all"
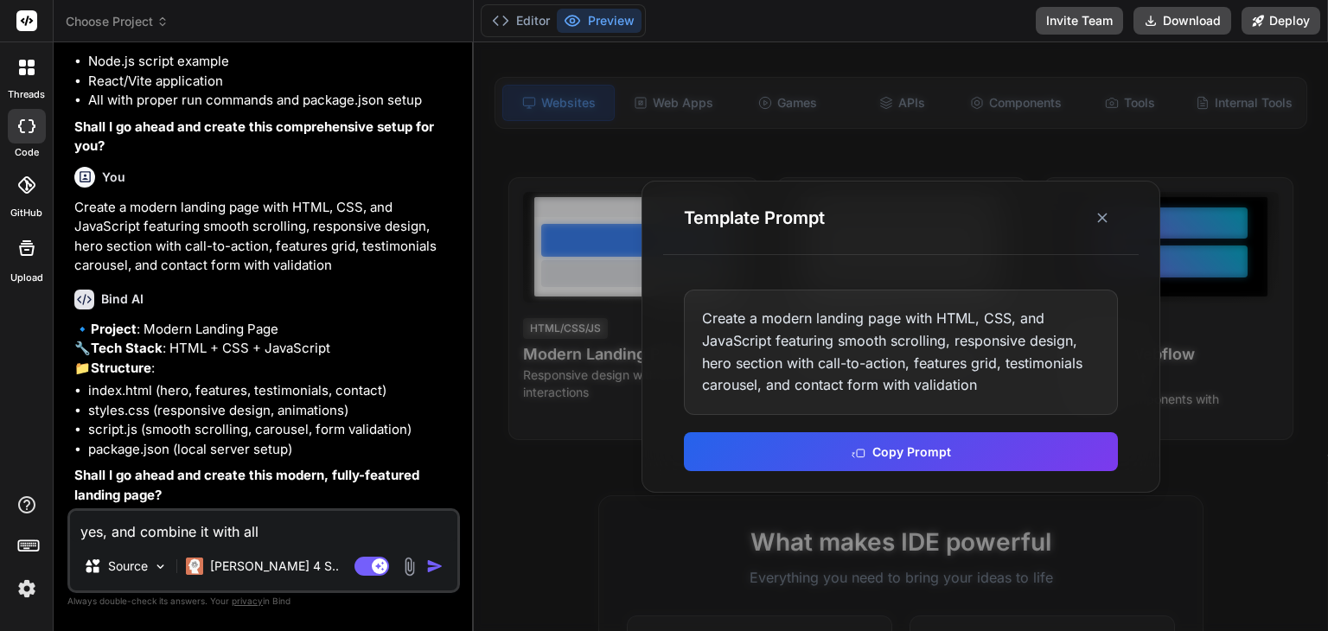
type textarea "x"
type textarea "yes, and combine it with all m"
type textarea "x"
type textarea "yes, and combine it with all my"
type textarea "x"
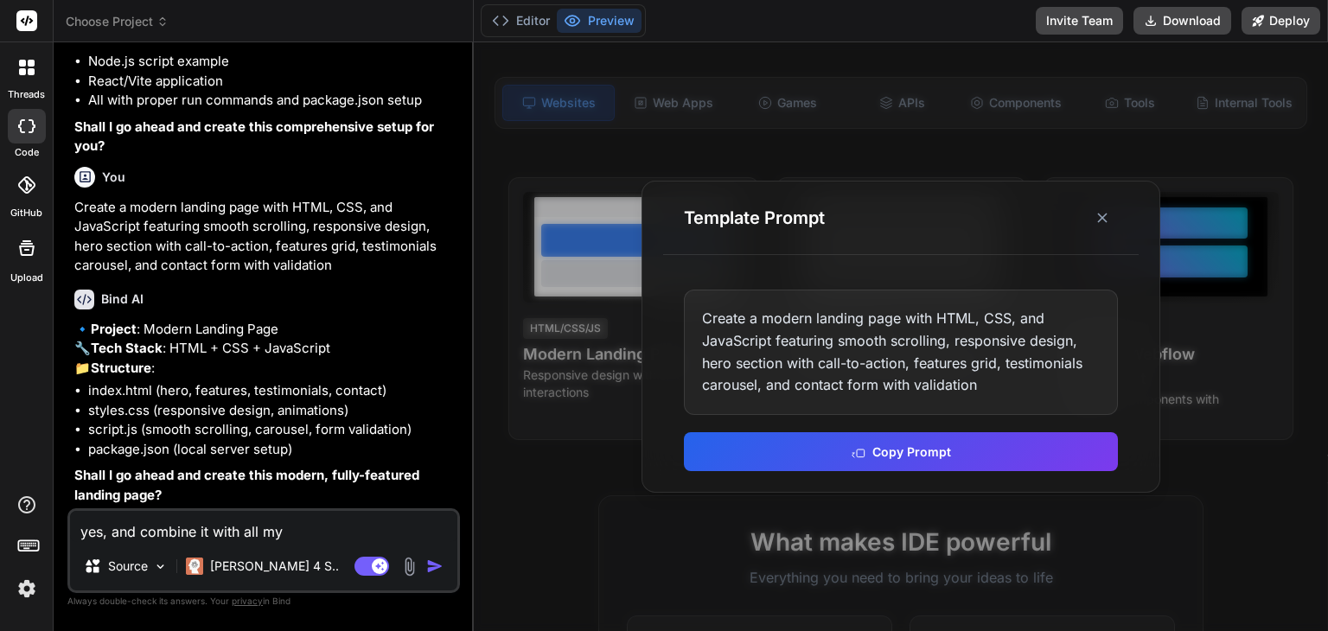
type textarea "yes, and combine it with all my"
type textarea "x"
type textarea "yes, and combine it with all my u"
type textarea "x"
type textarea "yes, and combine it with all my up"
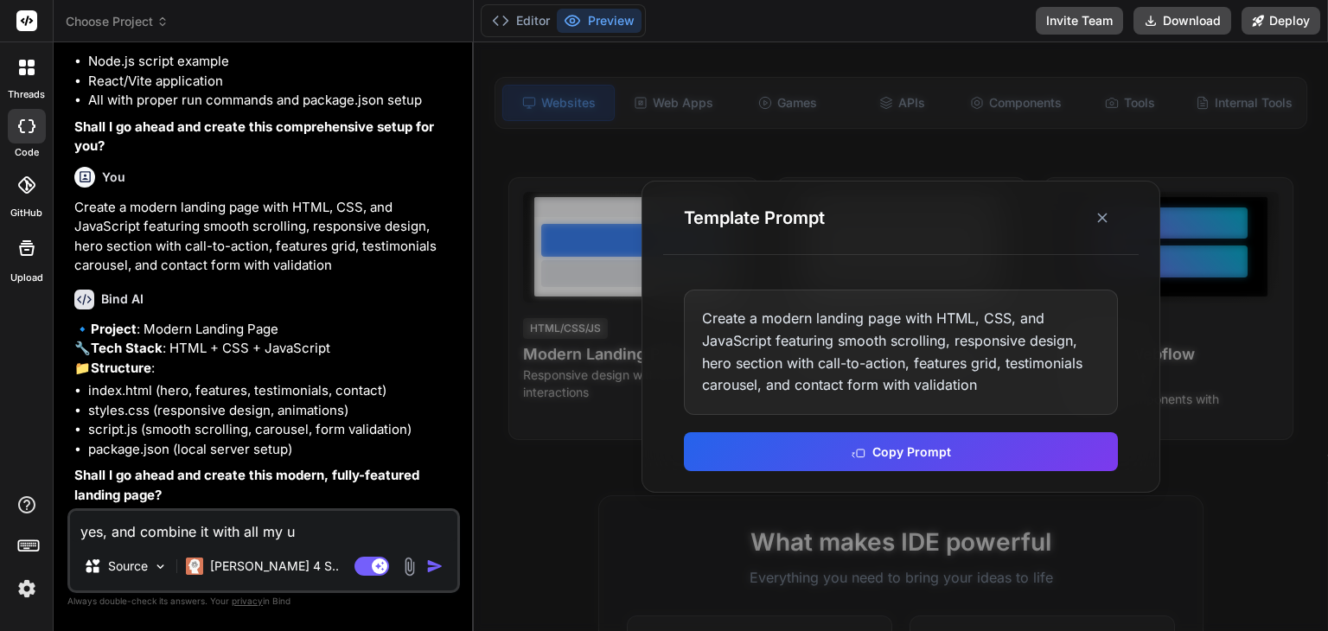
type textarea "x"
type textarea "yes, and combine it with all my u"
type textarea "x"
type textarea "yes, and combine it with all my"
type textarea "x"
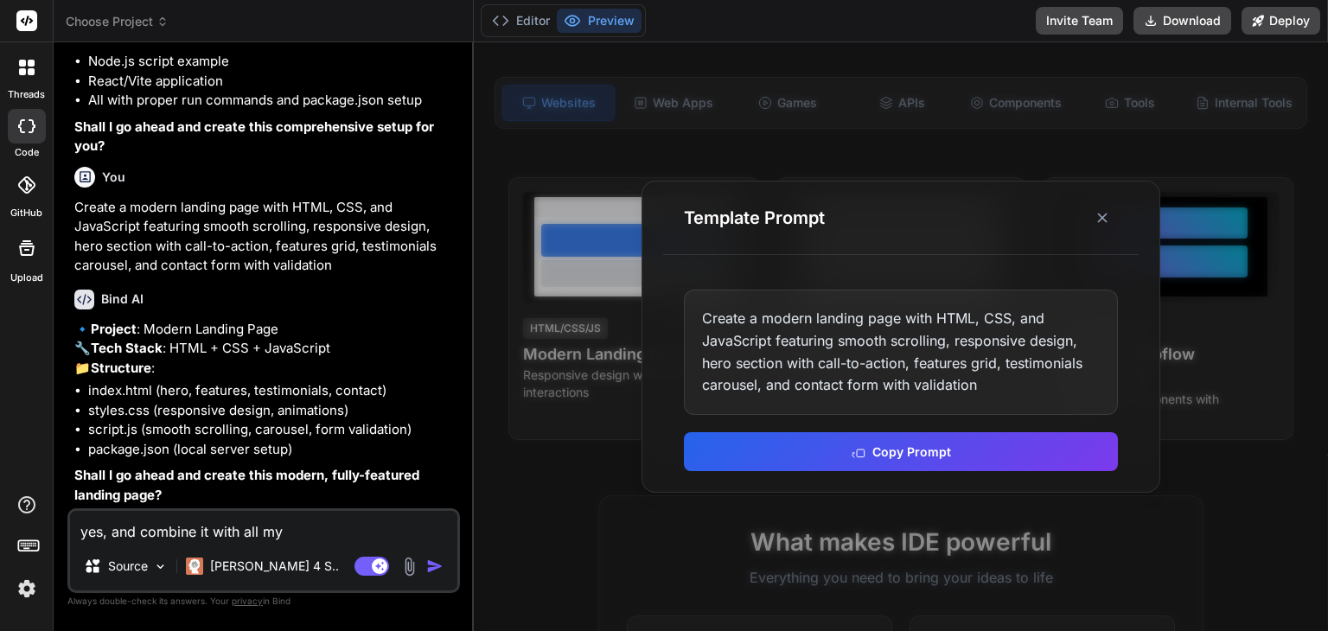
type textarea "yes, and combine it with all my"
type textarea "x"
type textarea "yes, and combine it with all m"
type textarea "x"
type textarea "yes, and combine it with all"
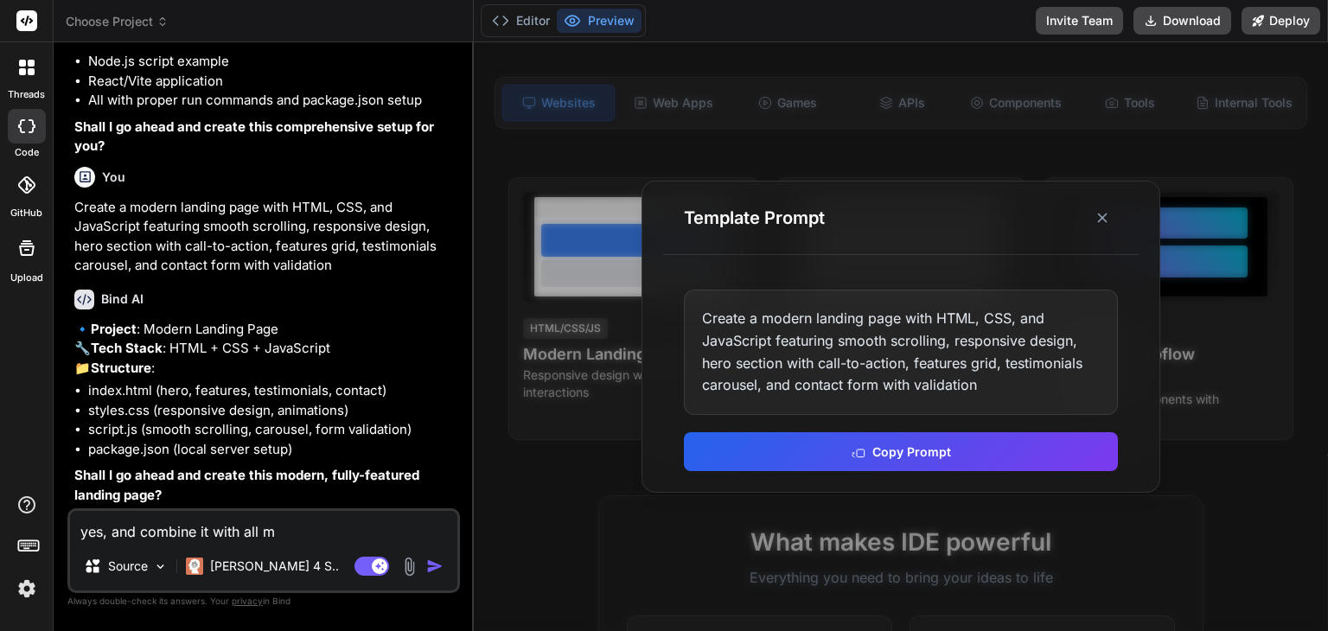
type textarea "x"
type textarea "yes, and combine it with all"
type textarea "x"
type textarea "yes, and combine it with al"
type textarea "x"
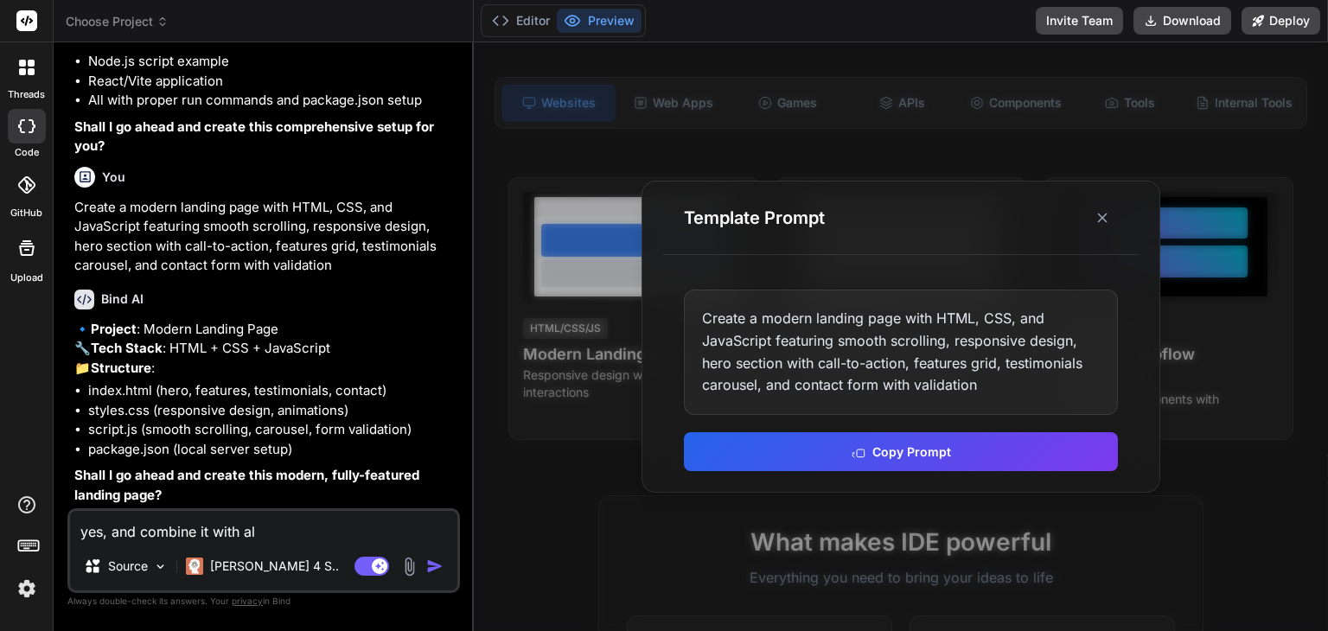
type textarea "yes, and combine it with a"
type textarea "x"
type textarea "yes, and combine it with"
type textarea "x"
type textarea "yes, and combine it with"
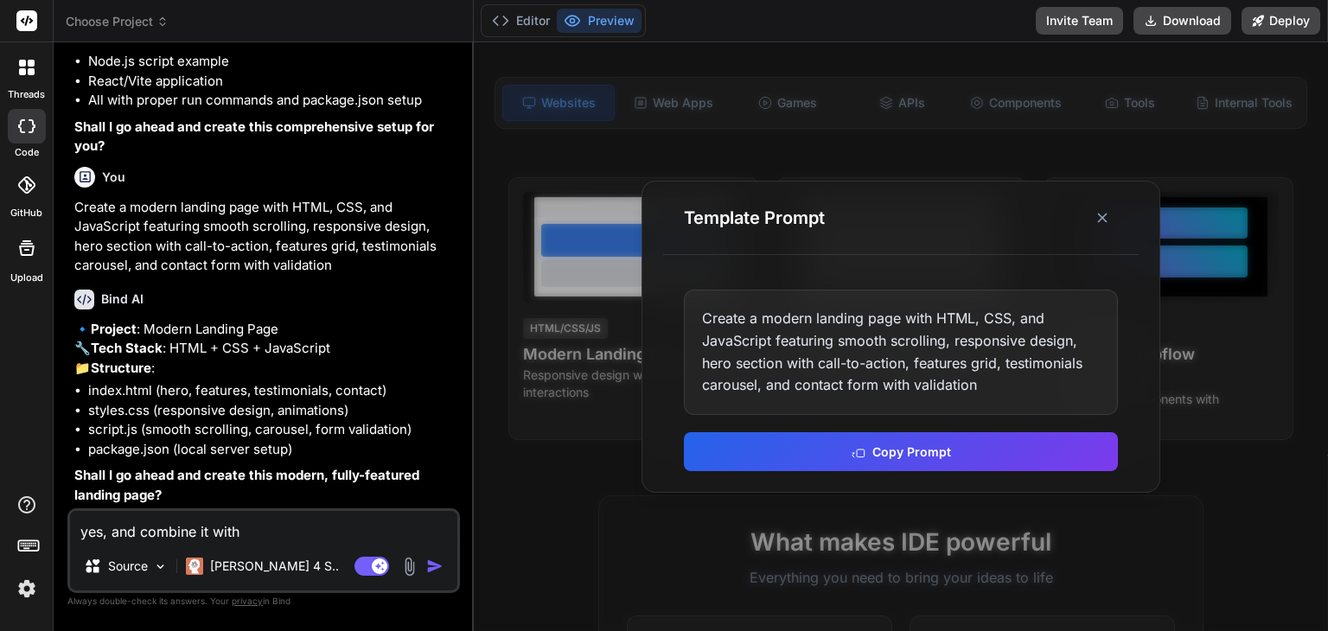
type textarea "x"
type textarea "yes, and combine it wit"
type textarea "x"
type textarea "yes, and combine it wi"
type textarea "x"
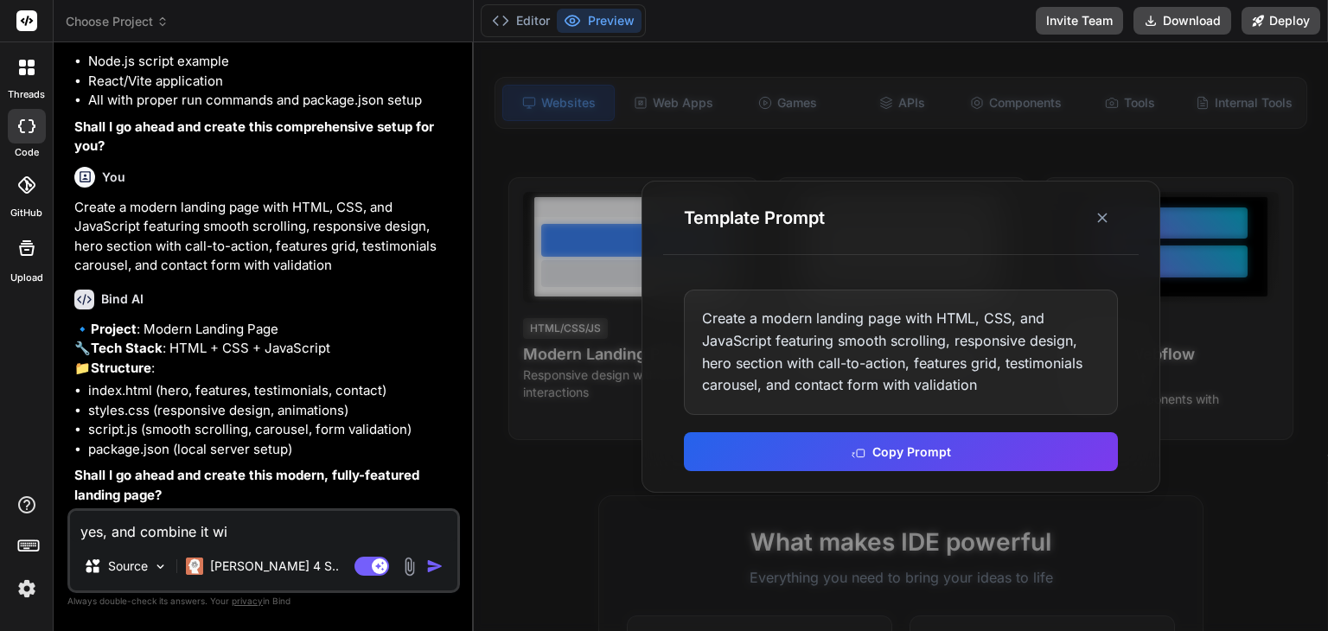
type textarea "yes, and combine it w"
type textarea "x"
type textarea "yes, and combine it"
type textarea "x"
type textarea "yes, and combine it"
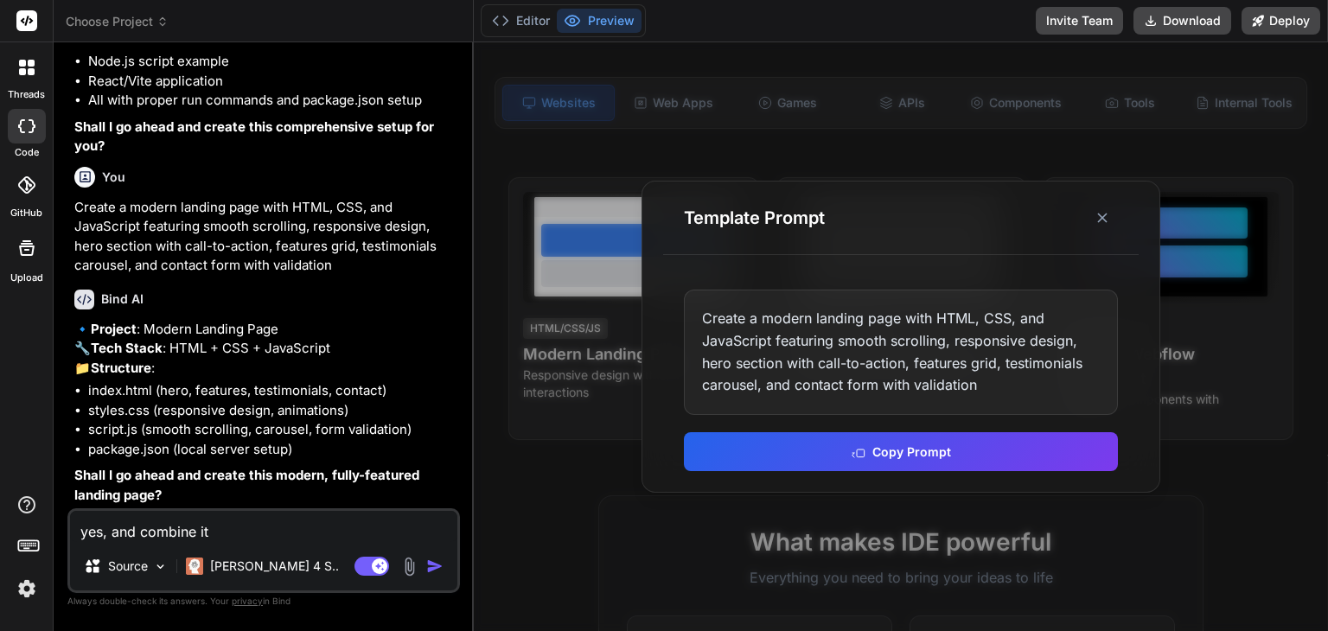
type textarea "x"
type textarea "yes, and combine i"
type textarea "x"
type textarea "yes, and combine it"
type textarea "x"
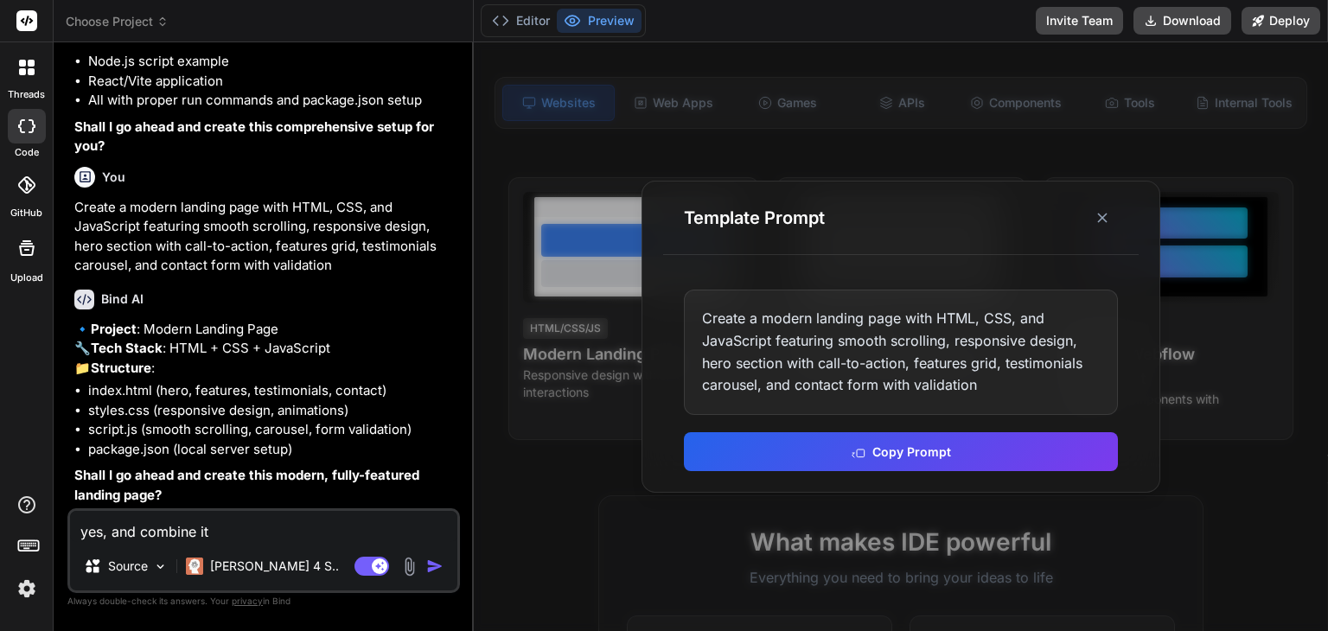
type textarea "yes, and combine it"
type textarea "x"
type textarea "yes, and combine it w"
type textarea "x"
type textarea "yes, and combine it wi"
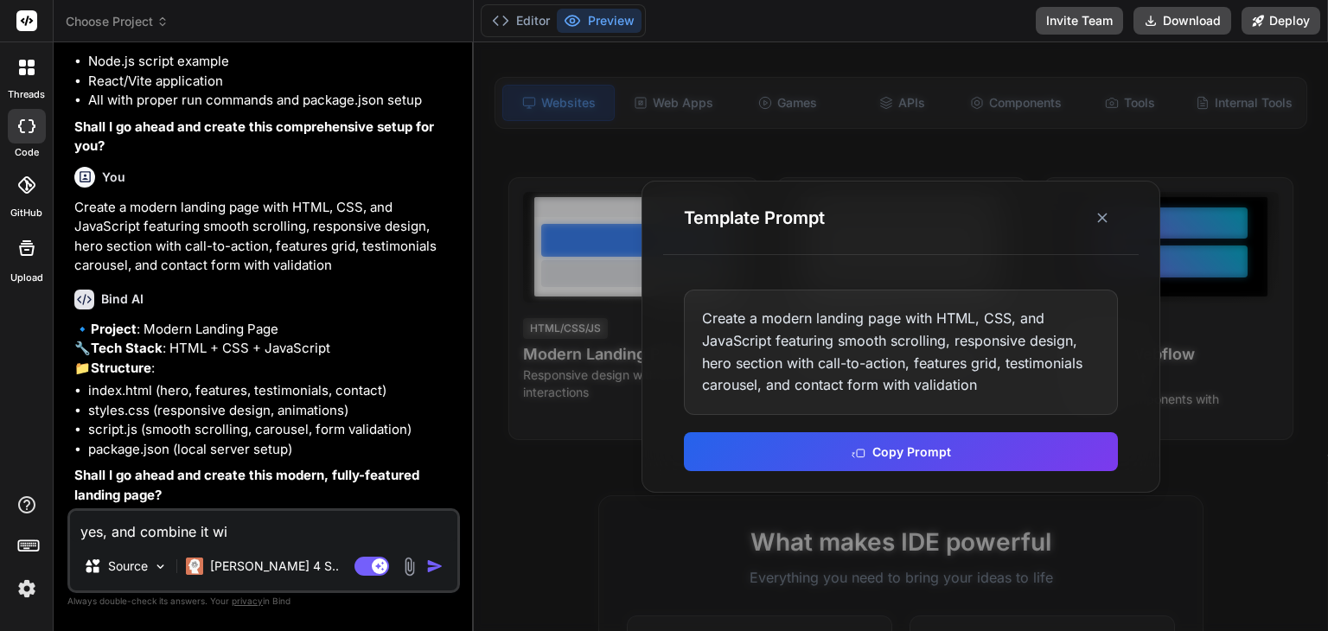
type textarea "x"
type textarea "yes, and combine it wit"
type textarea "x"
type textarea "yes, and combine it with"
type textarea "x"
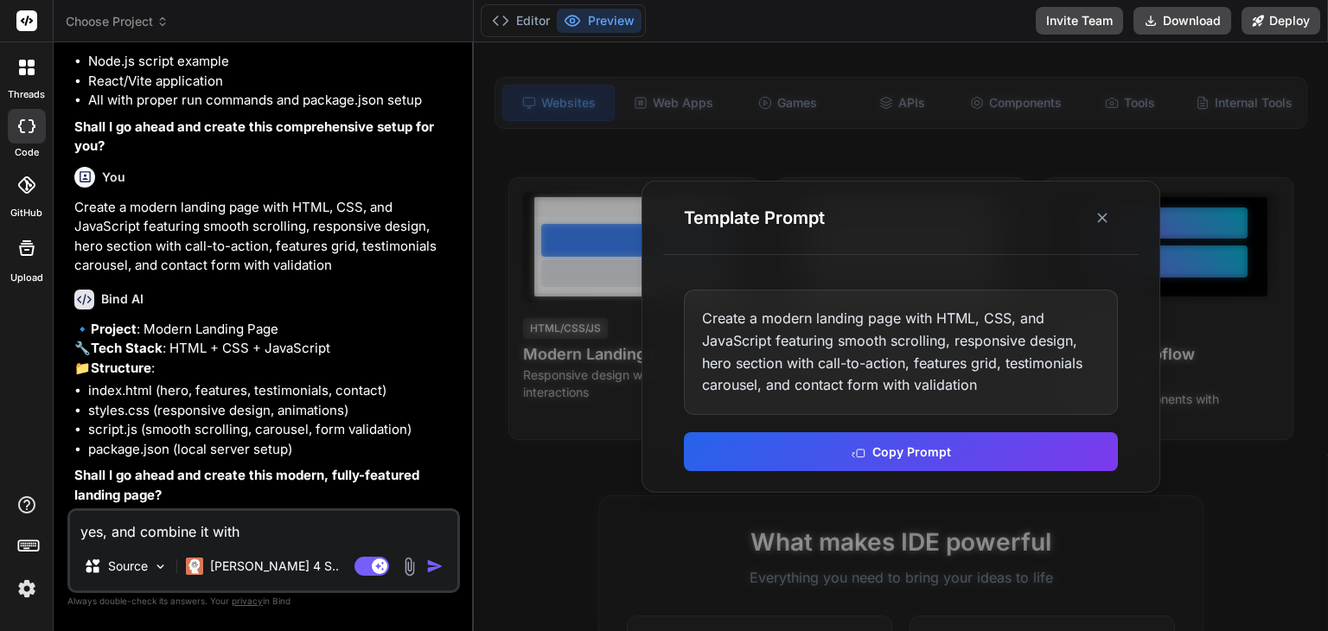
type textarea "yes, and combine it with"
type textarea "x"
type textarea "yes, and combine it with t"
type textarea "x"
type textarea "yes, and combine it with th"
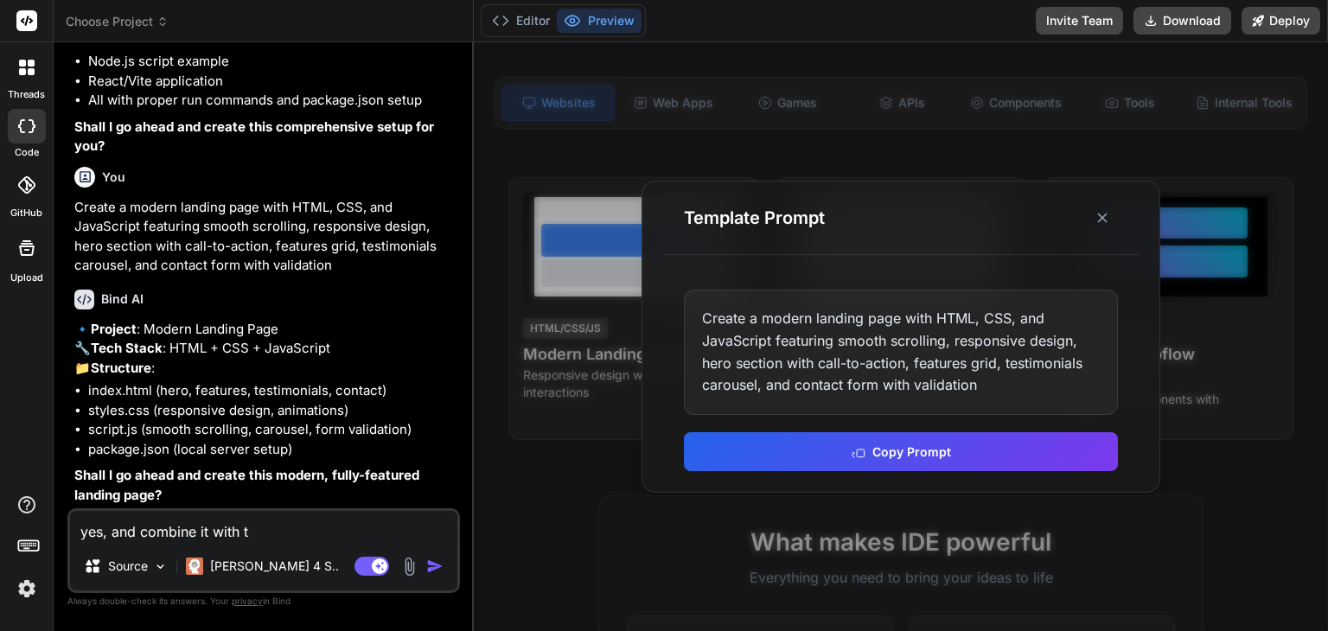
type textarea "x"
type textarea "yes, and combine it with the"
type textarea "x"
type textarea "yes, and combine it with the"
type textarea "x"
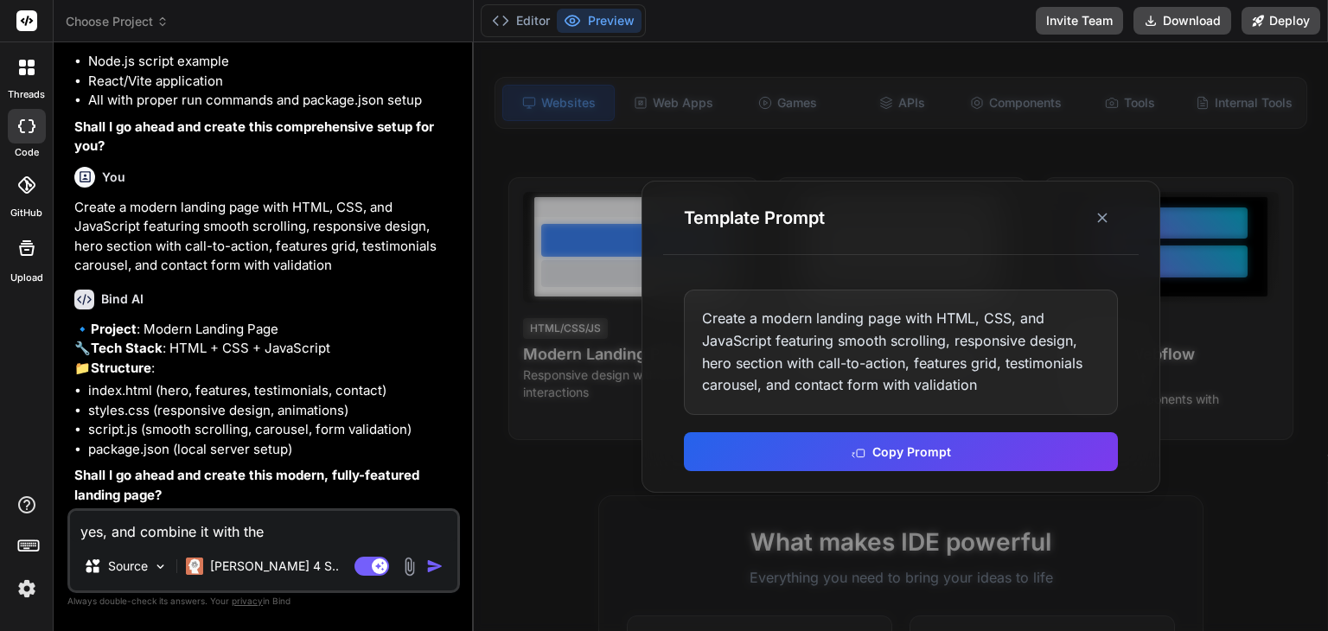
type textarea "yes, and combine it with the u"
type textarea "x"
type textarea "yes, and combine it with the up"
type textarea "x"
type textarea "yes, and combine it with the upl"
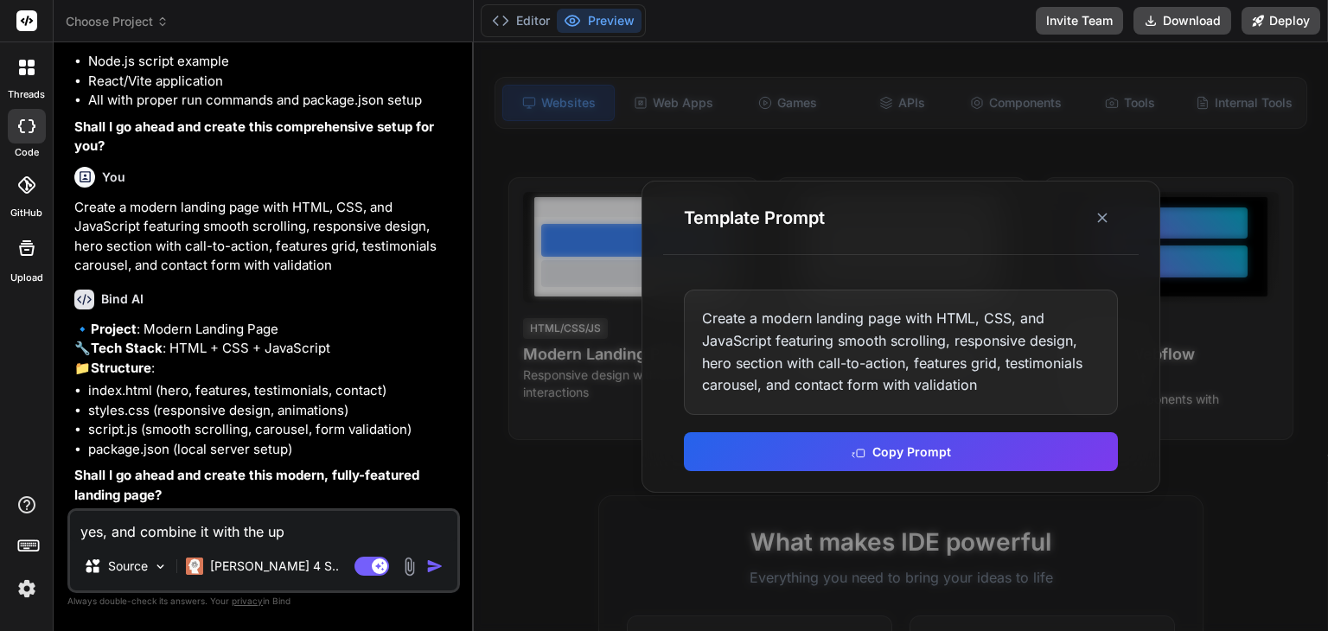
type textarea "x"
type textarea "yes, and combine it with the uplo"
type textarea "x"
type textarea "yes, and combine it with the uploa"
type textarea "x"
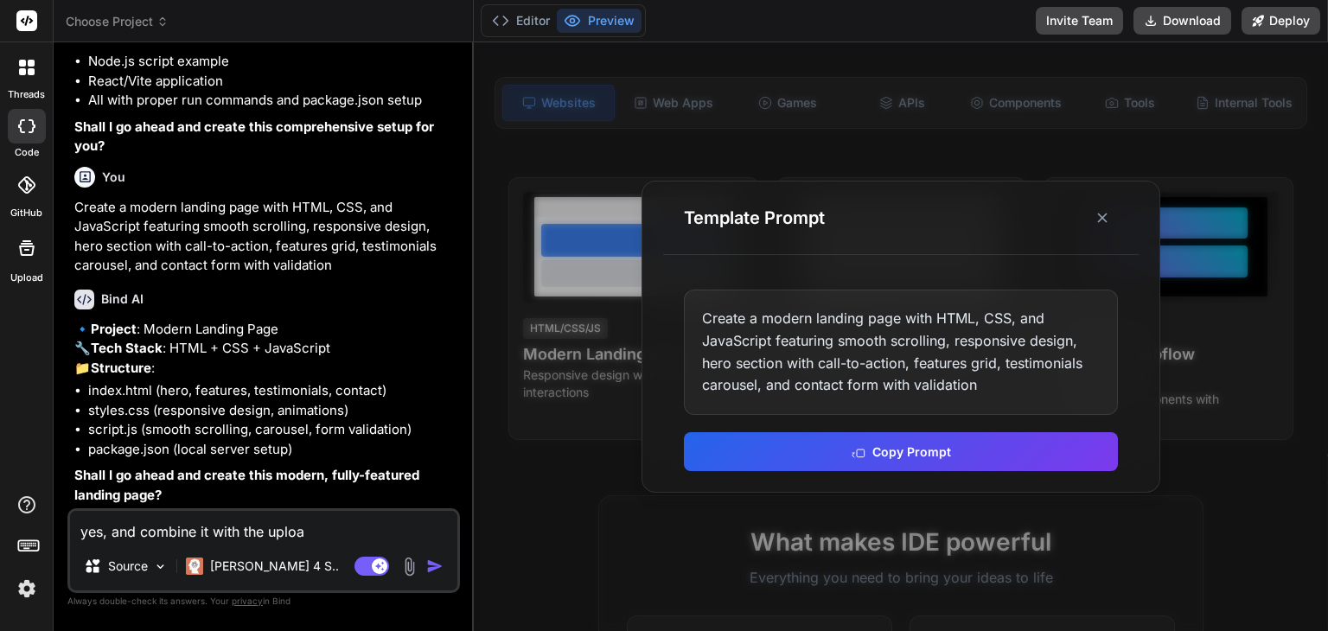
type textarea "yes, and combine it with the upload"
type textarea "x"
type textarea "yes, and combine it with the uploade"
type textarea "x"
type textarea "yes, and combine it with the uploaded"
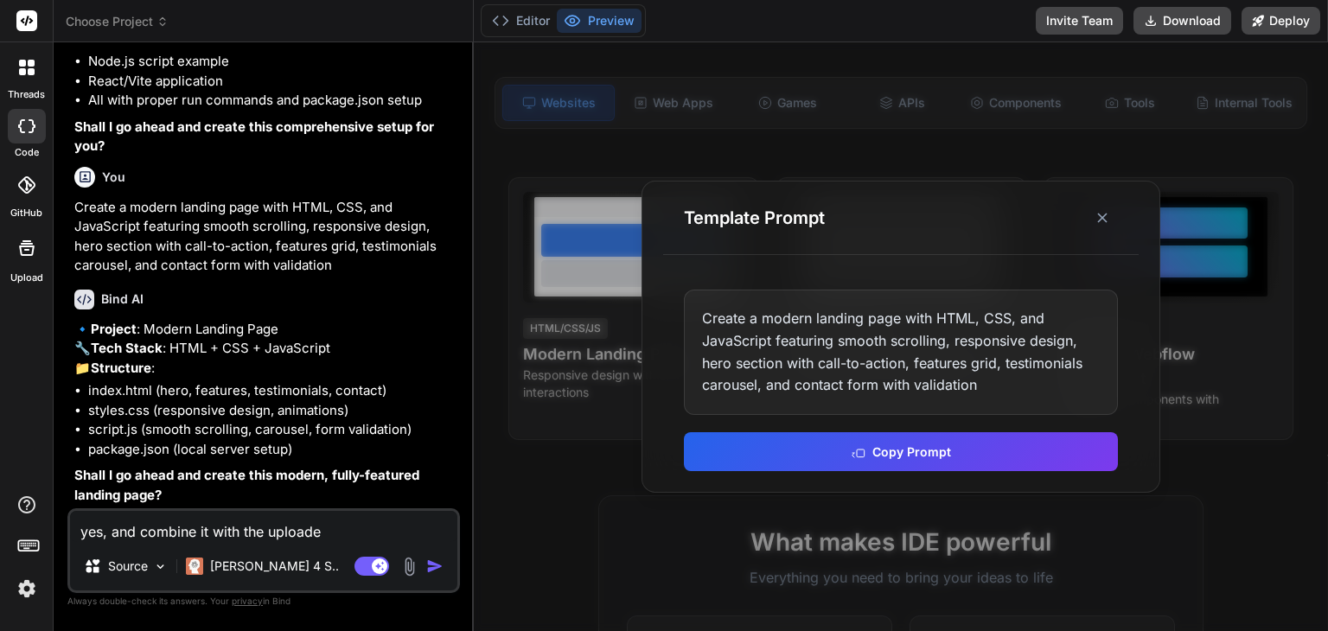
type textarea "x"
type textarea "yes, and combine it with the uploaded"
type textarea "x"
type textarea "yes, and combine it with the uploaded f"
type textarea "x"
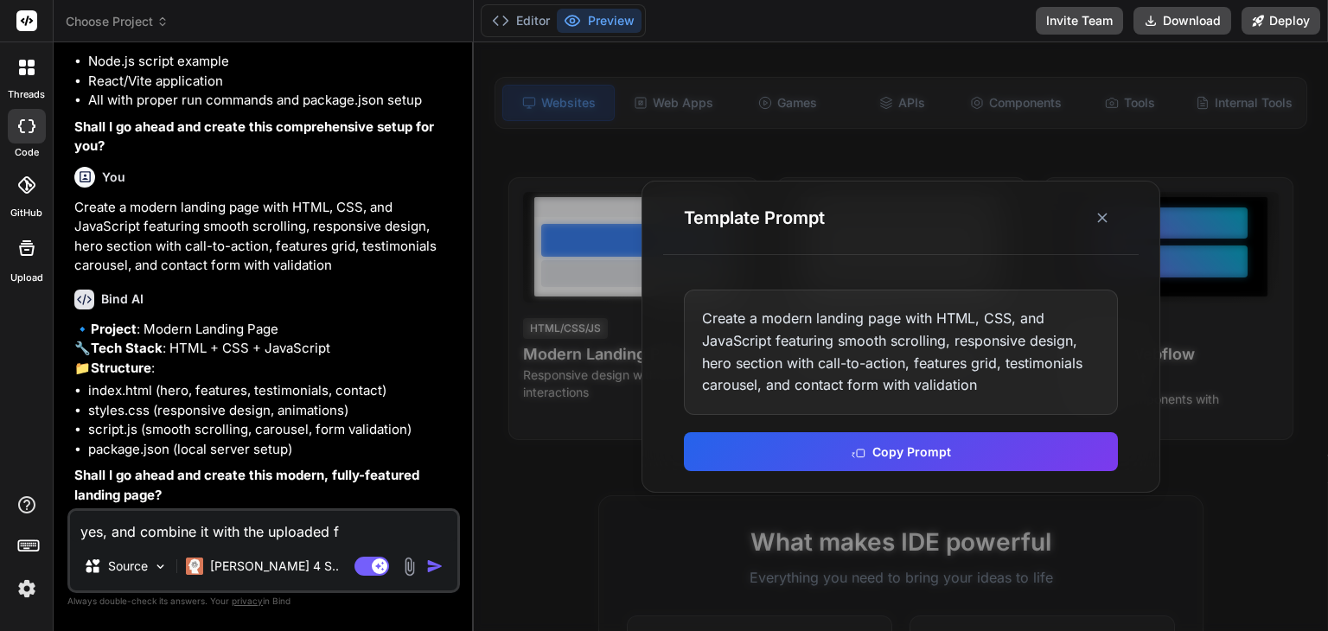
type textarea "yes, and combine it with the uploaded fi"
type textarea "x"
type textarea "yes, and combine it with the uploaded fil"
type textarea "x"
type textarea "yes, and combine it with the uploaded file"
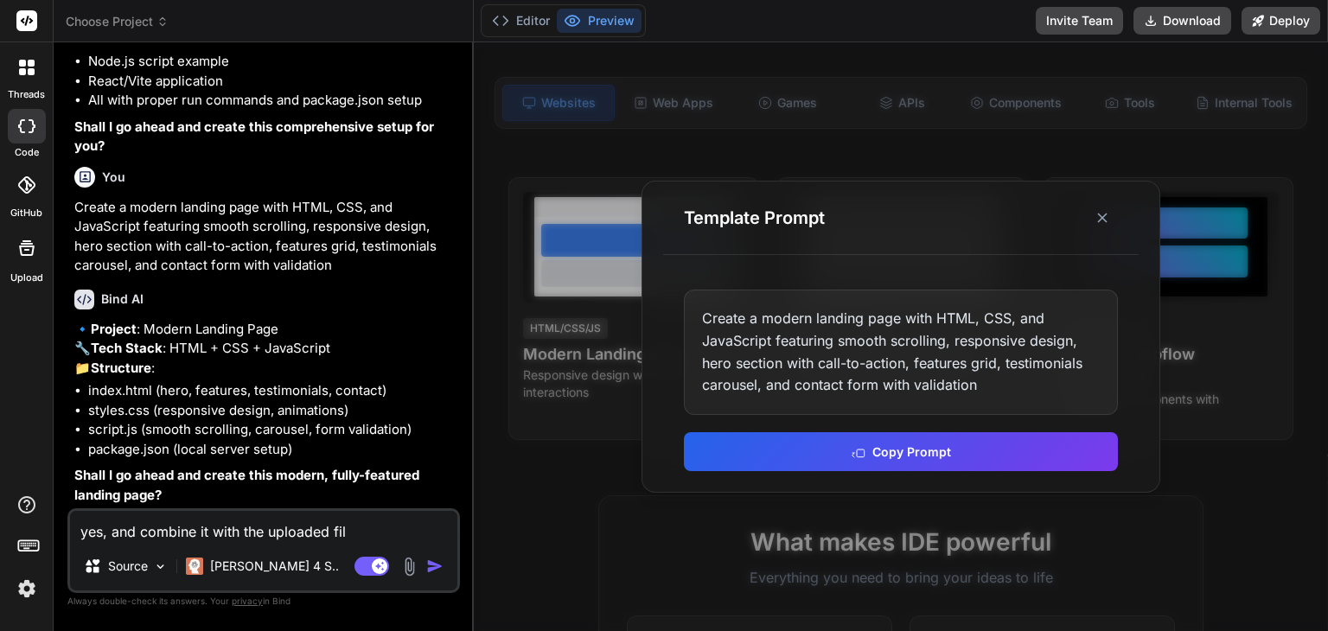
type textarea "x"
type textarea "yes, and combine it with the uploaded files"
type textarea "x"
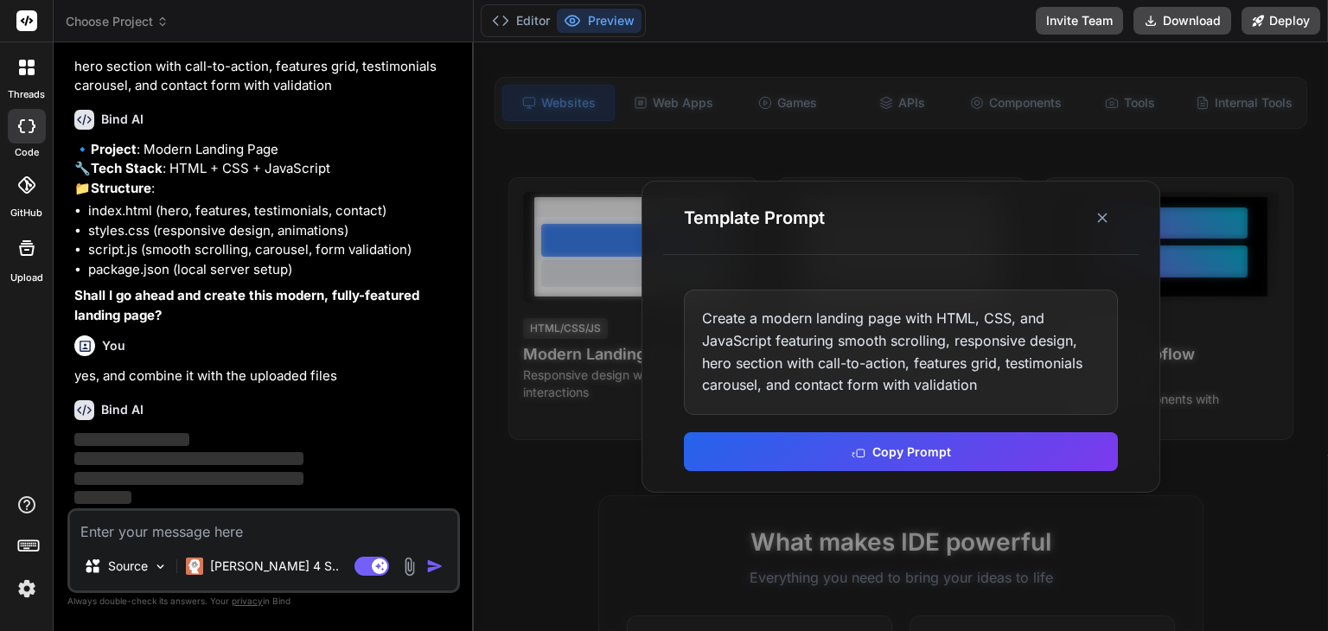
scroll to position [2278, 0]
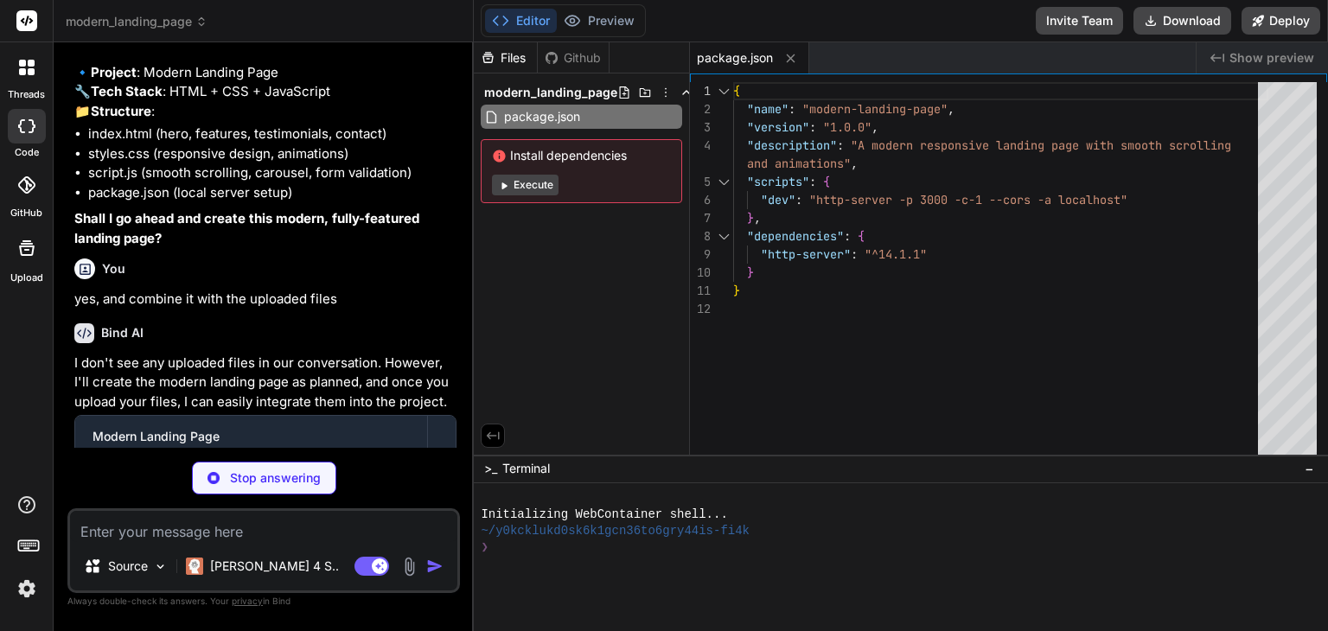
click at [512, 61] on div "Files" at bounding box center [505, 57] width 63 height 17
click at [612, 157] on span "Install dependencies" at bounding box center [581, 155] width 179 height 17
click at [585, 122] on div "package.json" at bounding box center [581, 117] width 201 height 24
type textarea "x"
type textarea "{ "name": "modern-landing-page", "version": "1.0.0", "description": "A modern r…"
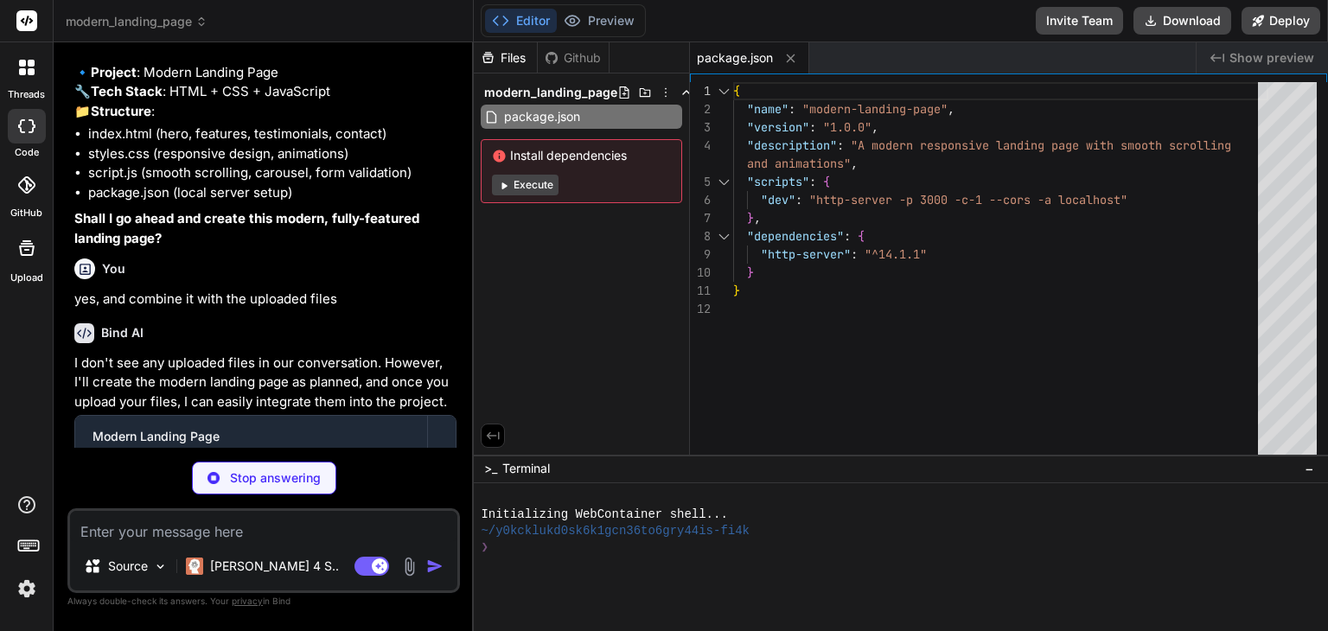
scroll to position [0, 0]
click at [974, 177] on div "{ "name" : "modern-landing-page" , "version" : "1.0.0" , "description" : "A mod…" at bounding box center [1000, 272] width 535 height 380
click at [708, 483] on div at bounding box center [901, 557] width 854 height 148
click at [710, 469] on div ">_ Terminal −" at bounding box center [901, 469] width 854 height 29
click at [547, 186] on button "Execute" at bounding box center [525, 185] width 67 height 21
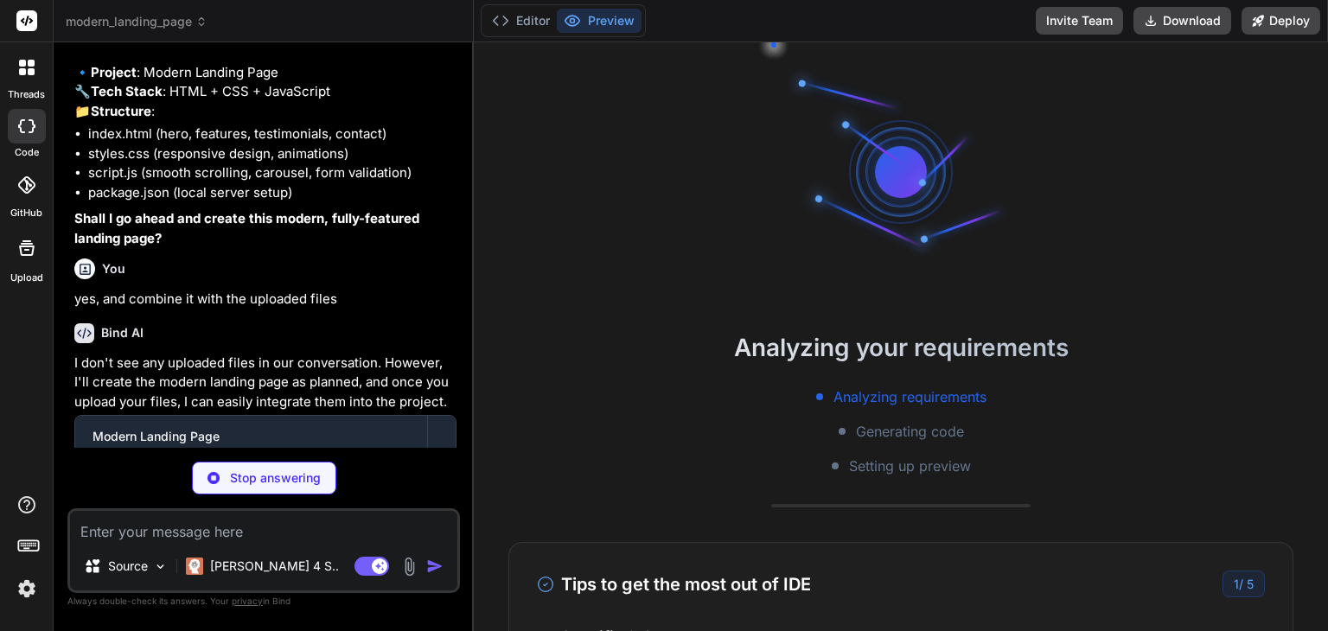
scroll to position [182, 0]
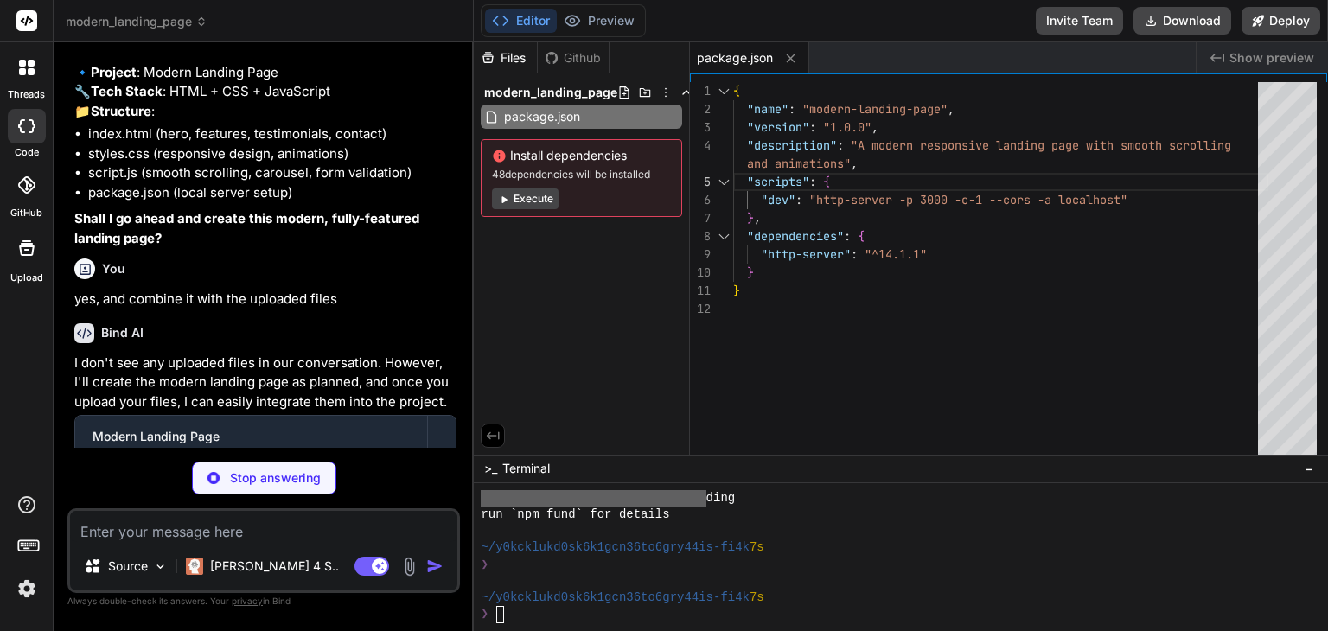
click at [534, 198] on button "Execute" at bounding box center [525, 198] width 67 height 21
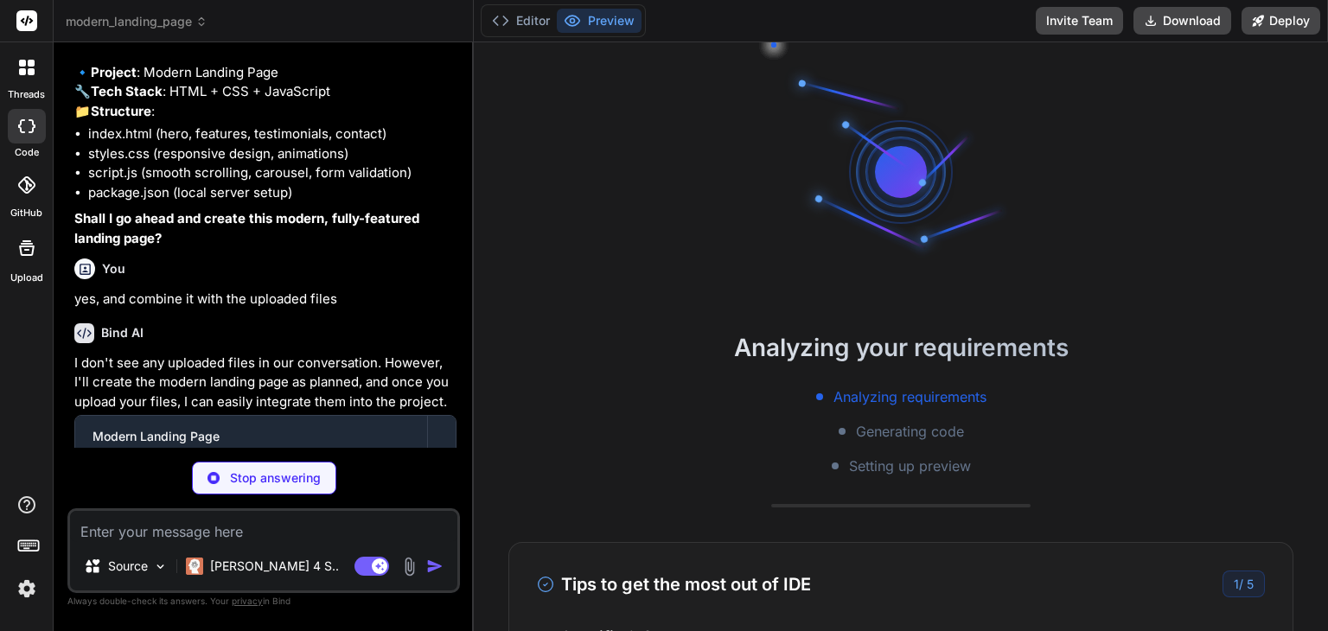
scroll to position [431, 0]
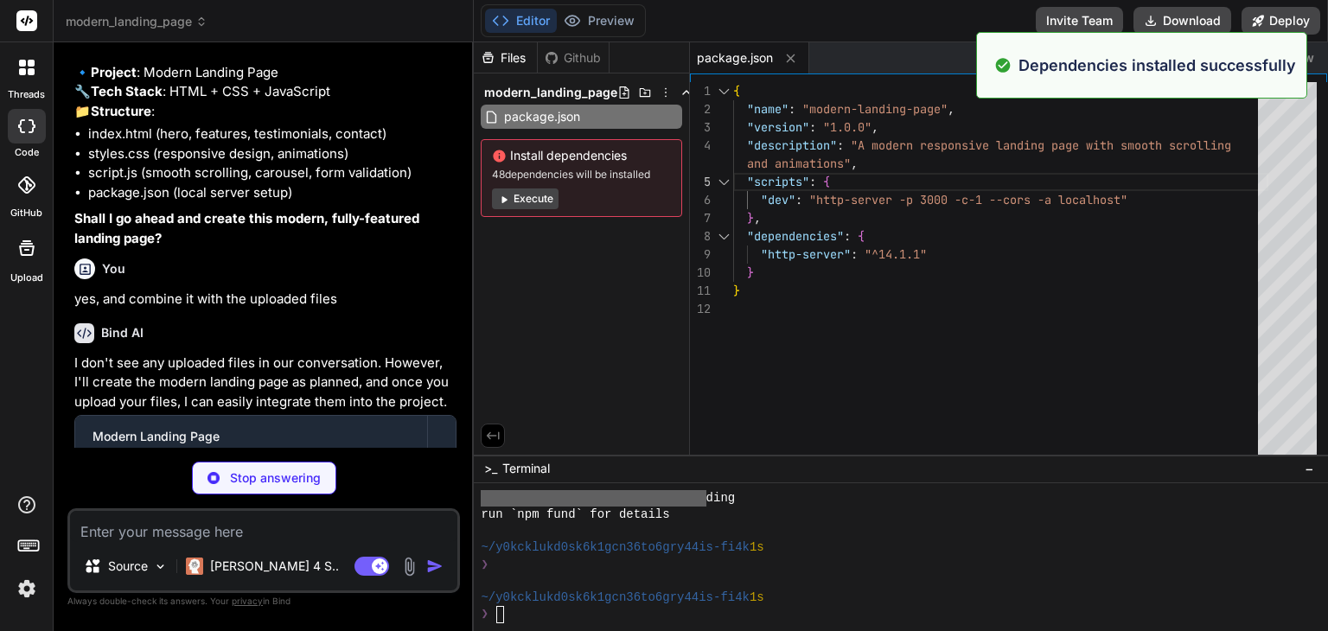
type textarea "x"
type textarea "</footer> <script src="script.js"></script> </body> </html>"
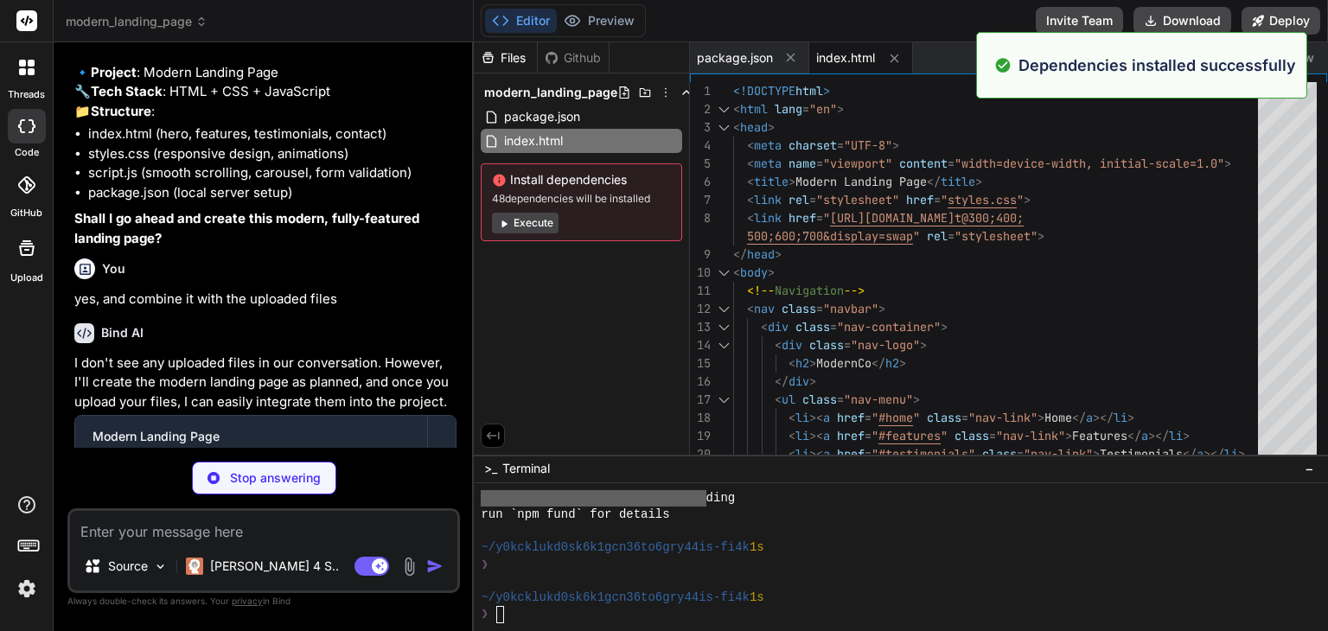
click at [540, 226] on button "Execute" at bounding box center [525, 223] width 67 height 21
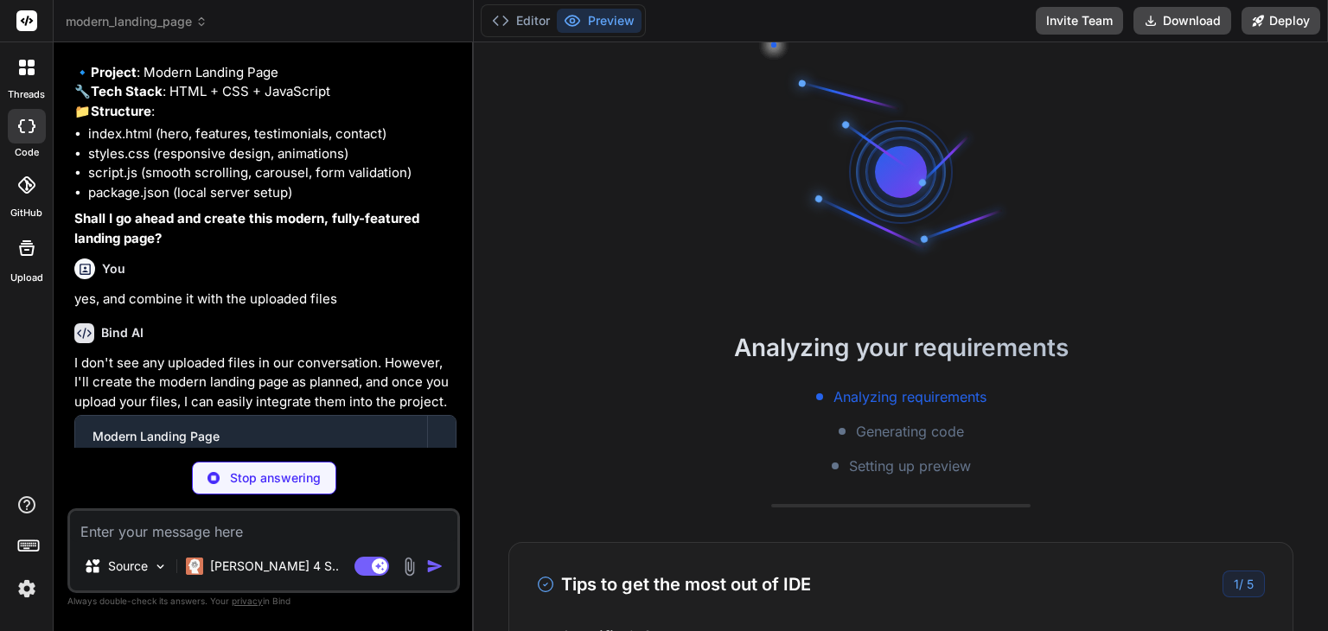
scroll to position [680, 0]
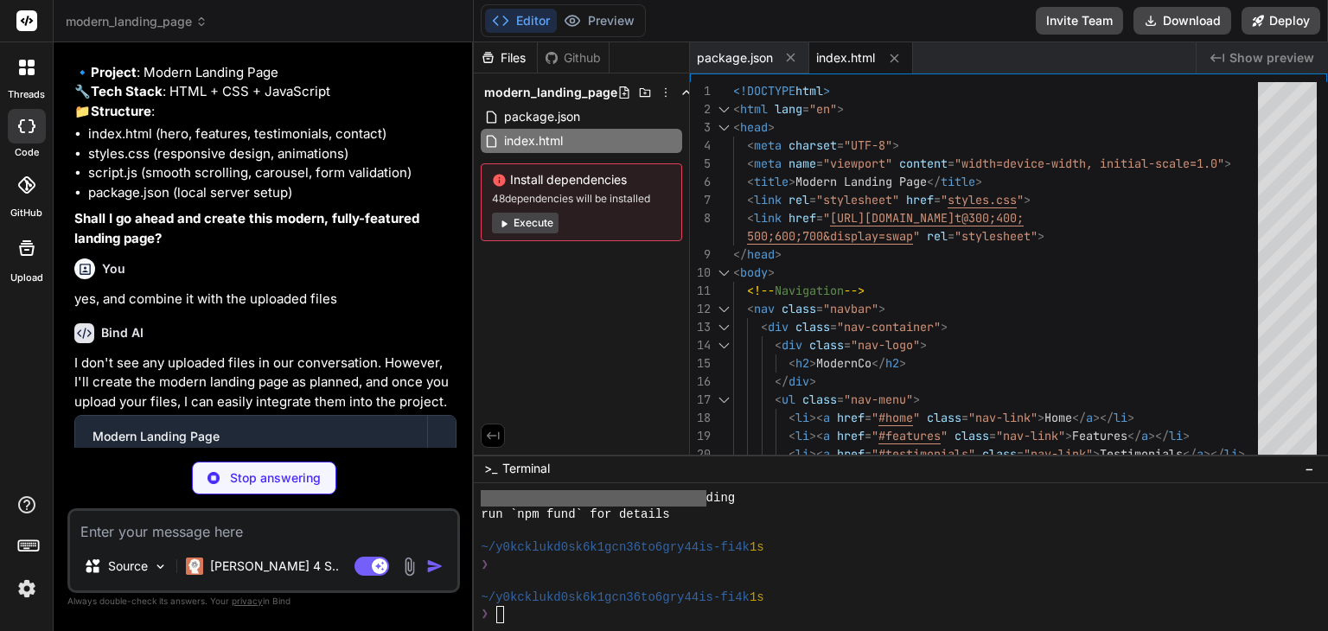
drag, startPoint x: 840, startPoint y: 58, endPoint x: 818, endPoint y: 58, distance: 22.5
click at [839, 58] on span "index.html" at bounding box center [845, 57] width 59 height 17
type textarea "x"
click at [751, 58] on span "package.json" at bounding box center [735, 57] width 76 height 17
type textarea "} }"
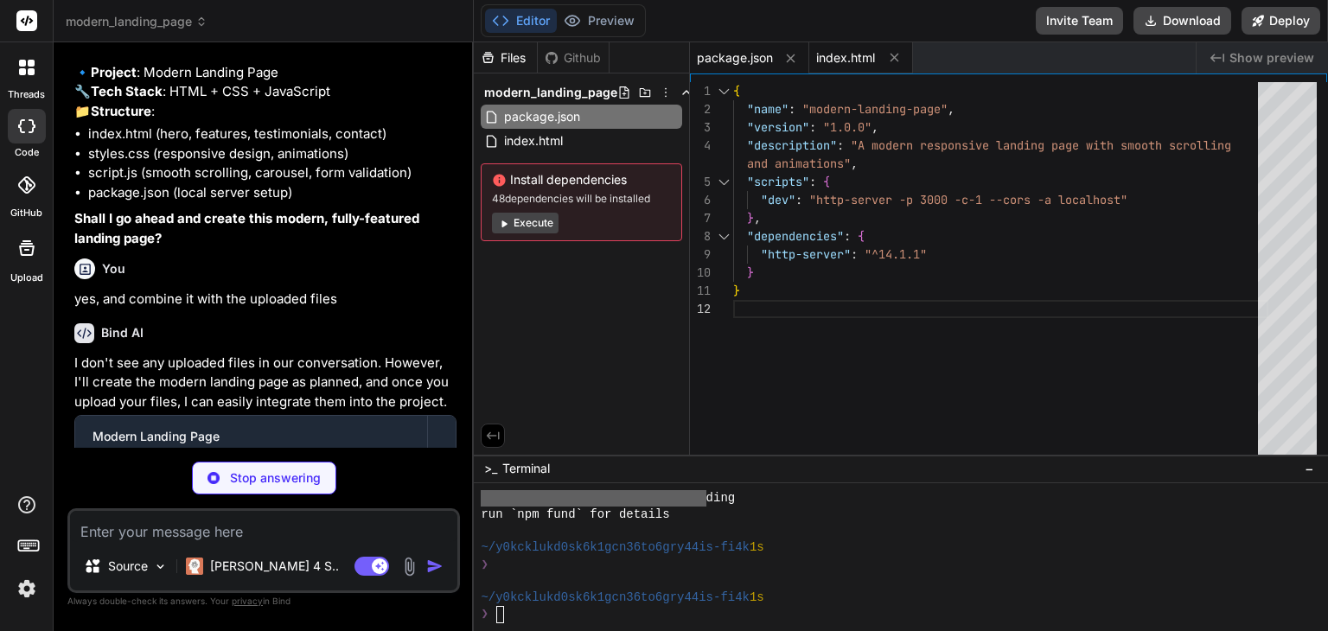
type textarea "x"
click at [854, 57] on span "index.html" at bounding box center [845, 57] width 59 height 17
type textarea "</footer> <script src="script.js"></script> </body> </html>"
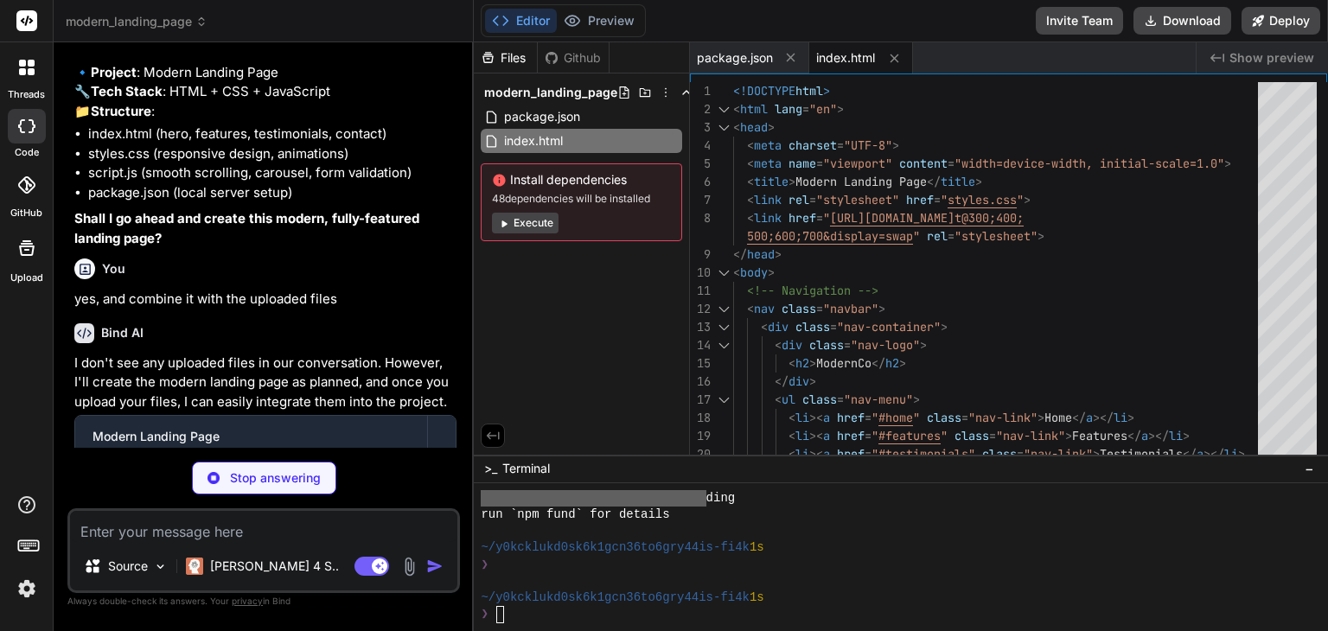
click at [516, 16] on button "Editor" at bounding box center [521, 21] width 72 height 24
click at [23, 68] on icon at bounding box center [22, 71] width 7 height 7
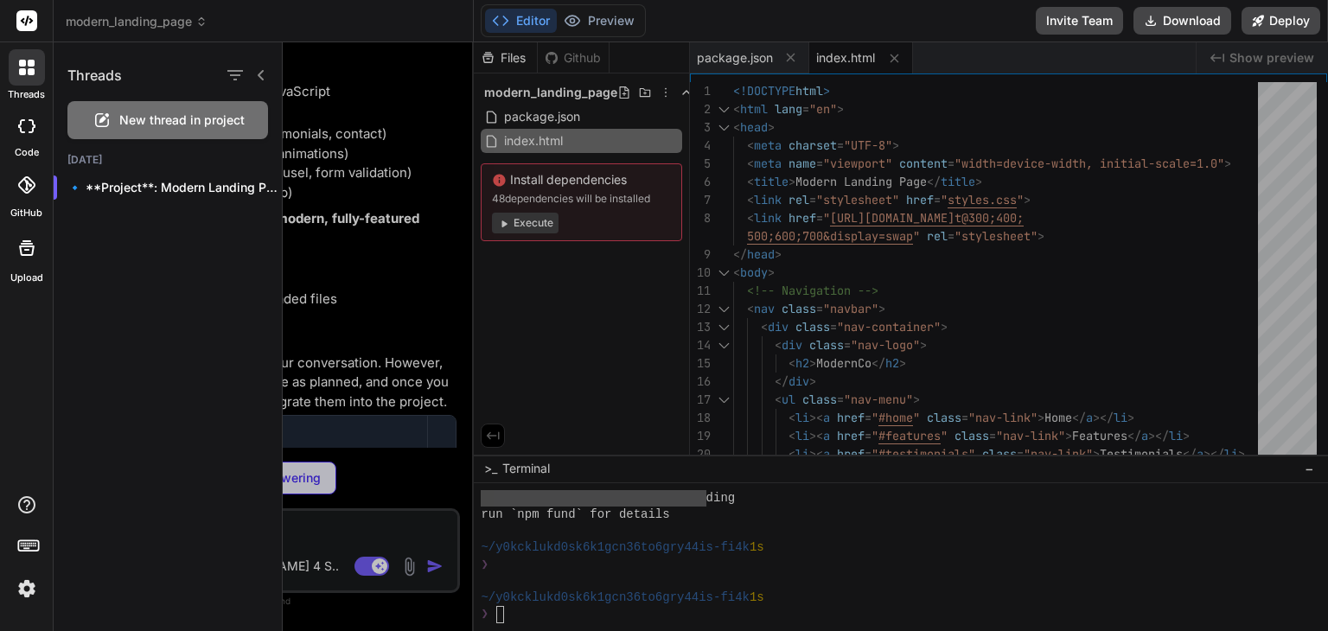
click at [136, 122] on span "New thread in project" at bounding box center [181, 120] width 125 height 17
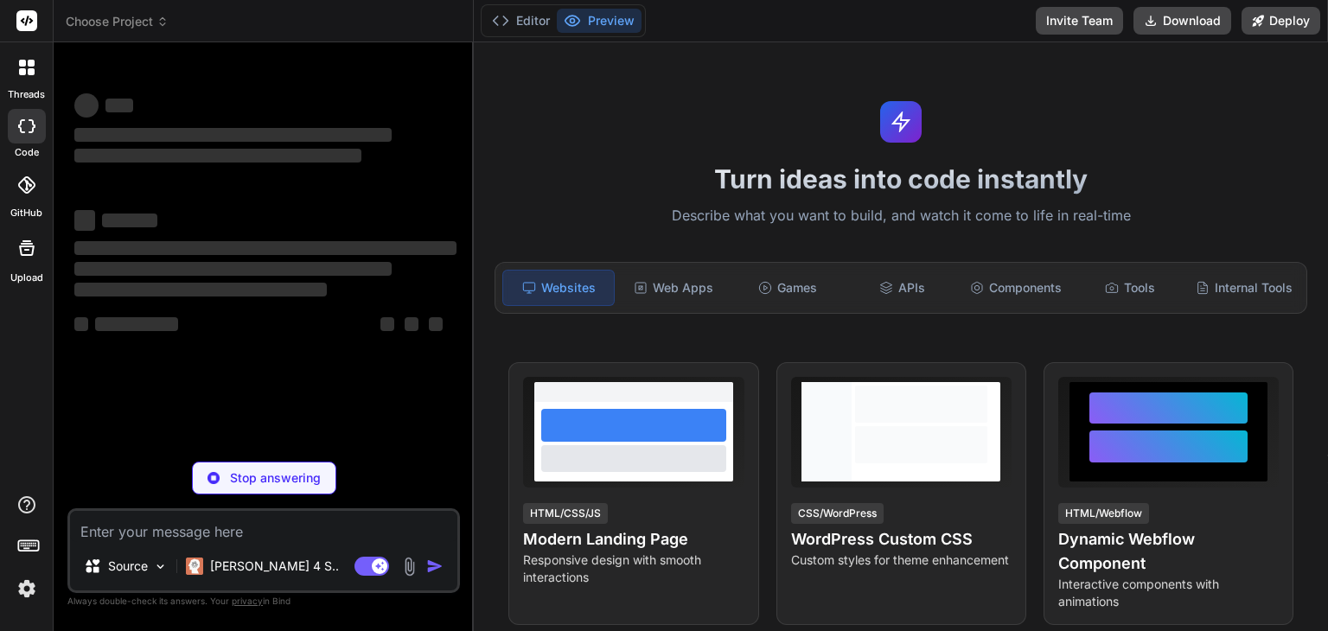
scroll to position [747, 0]
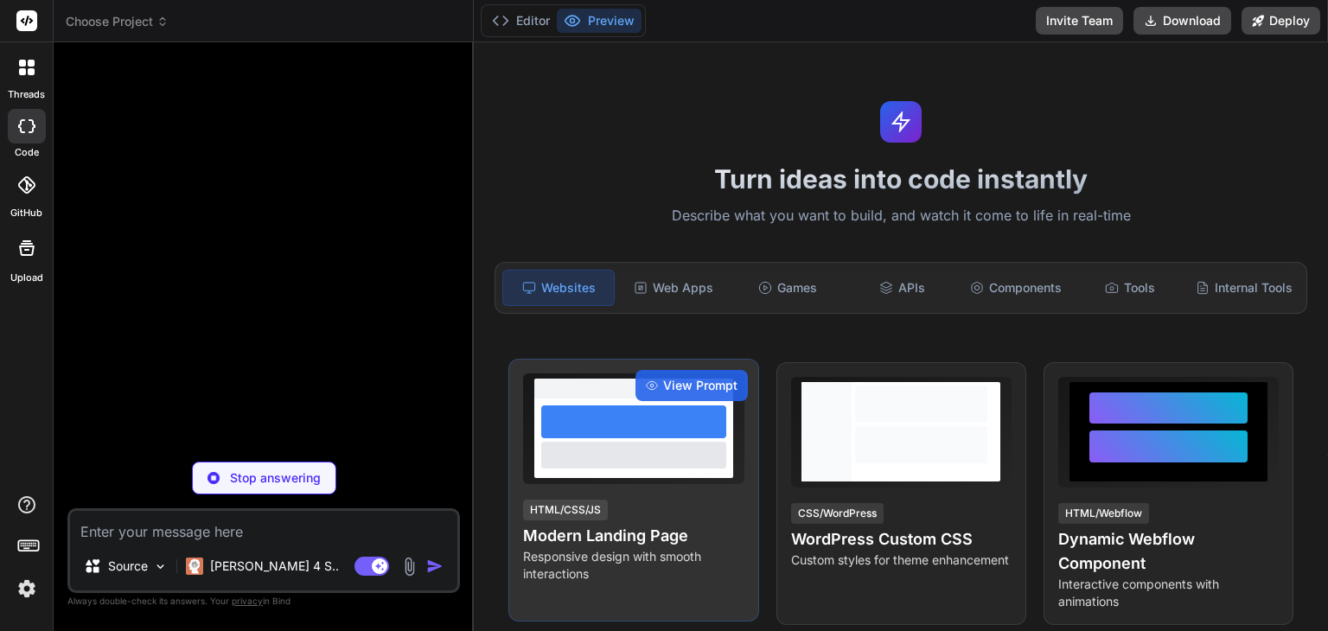
click at [588, 532] on h4 "Modern Landing Page" at bounding box center [633, 536] width 220 height 24
click at [687, 384] on span "View Prompt" at bounding box center [700, 385] width 74 height 17
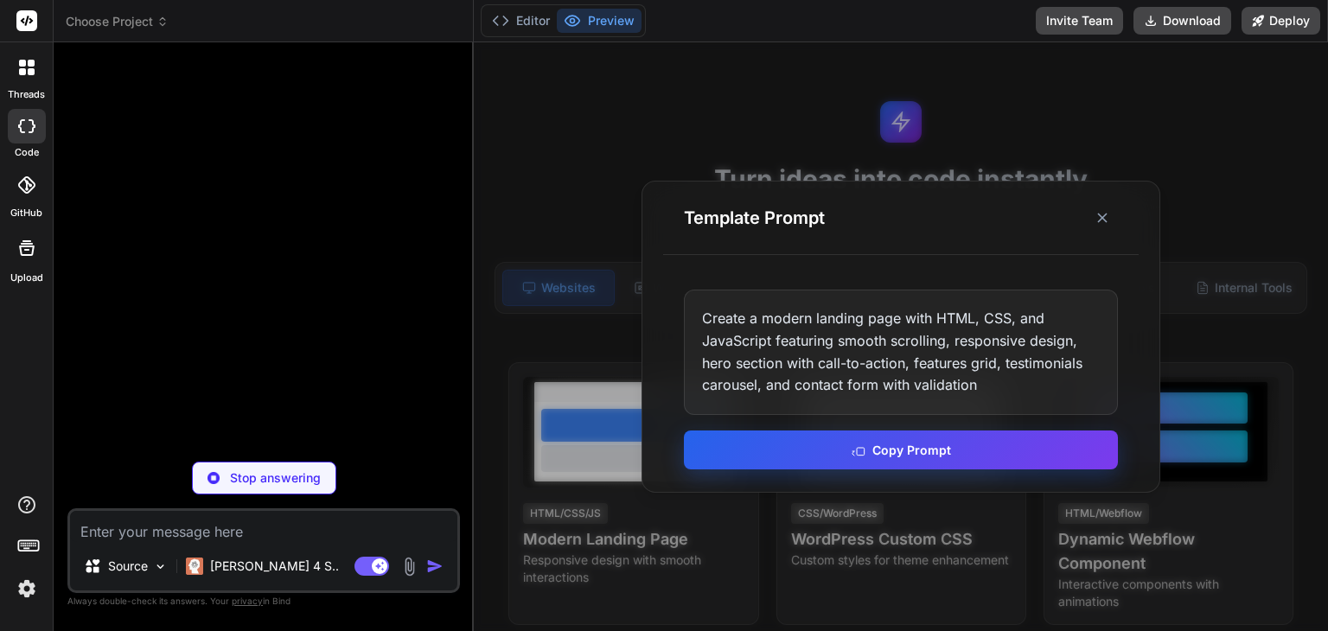
click at [937, 450] on button "Copy Prompt" at bounding box center [901, 450] width 434 height 39
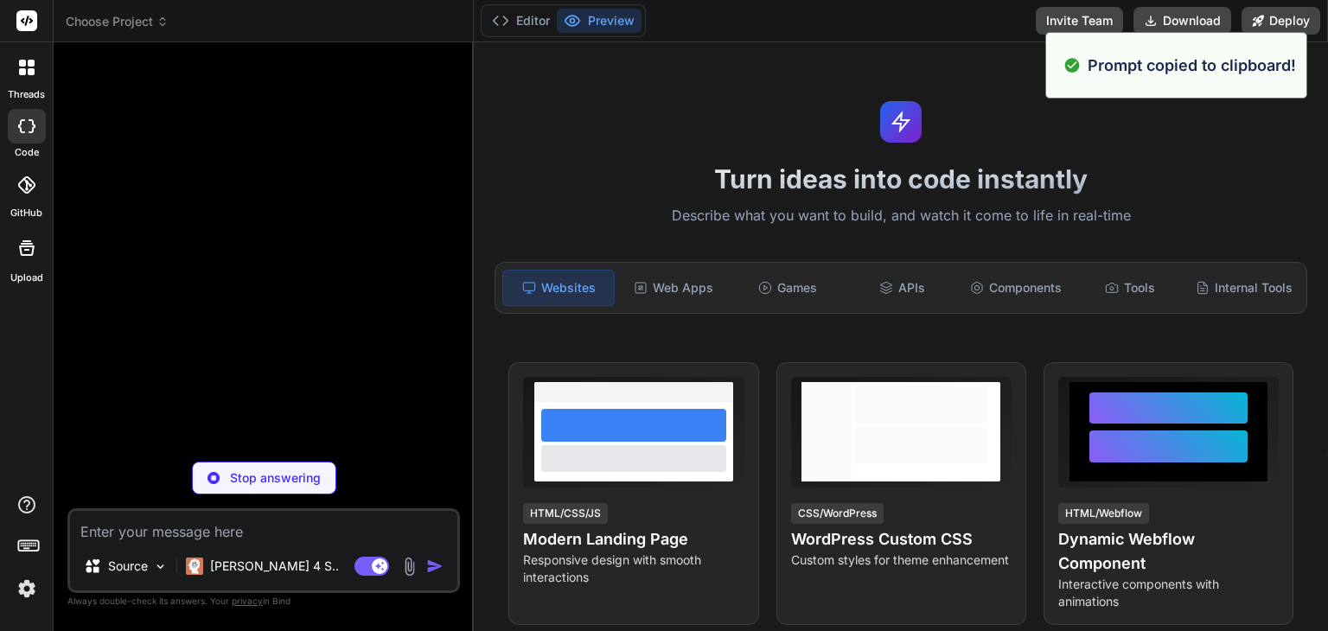
click at [284, 522] on textarea at bounding box center [263, 526] width 387 height 31
type textarea "x"
paste textarea "Create a modern landing page with HTML, CSS, and JavaScript featuring smooth sc…"
type textarea "Create a modern landing page with HTML, CSS, and JavaScript featuring smooth sc…"
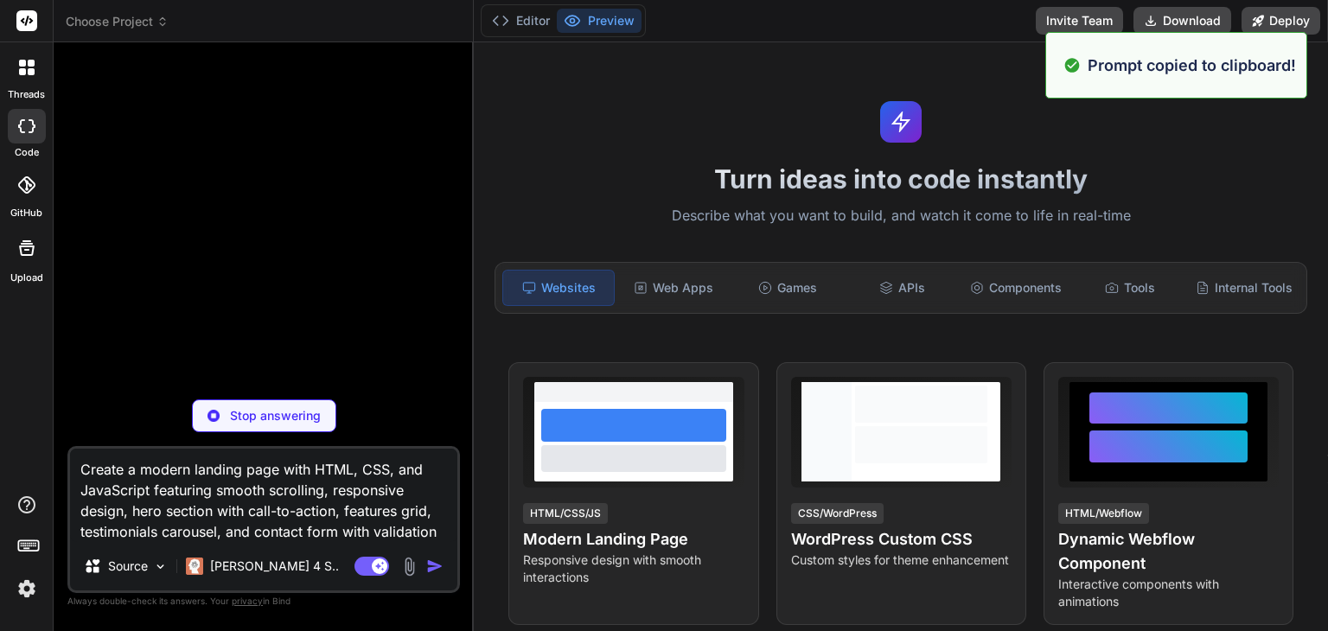
type textarea "x"
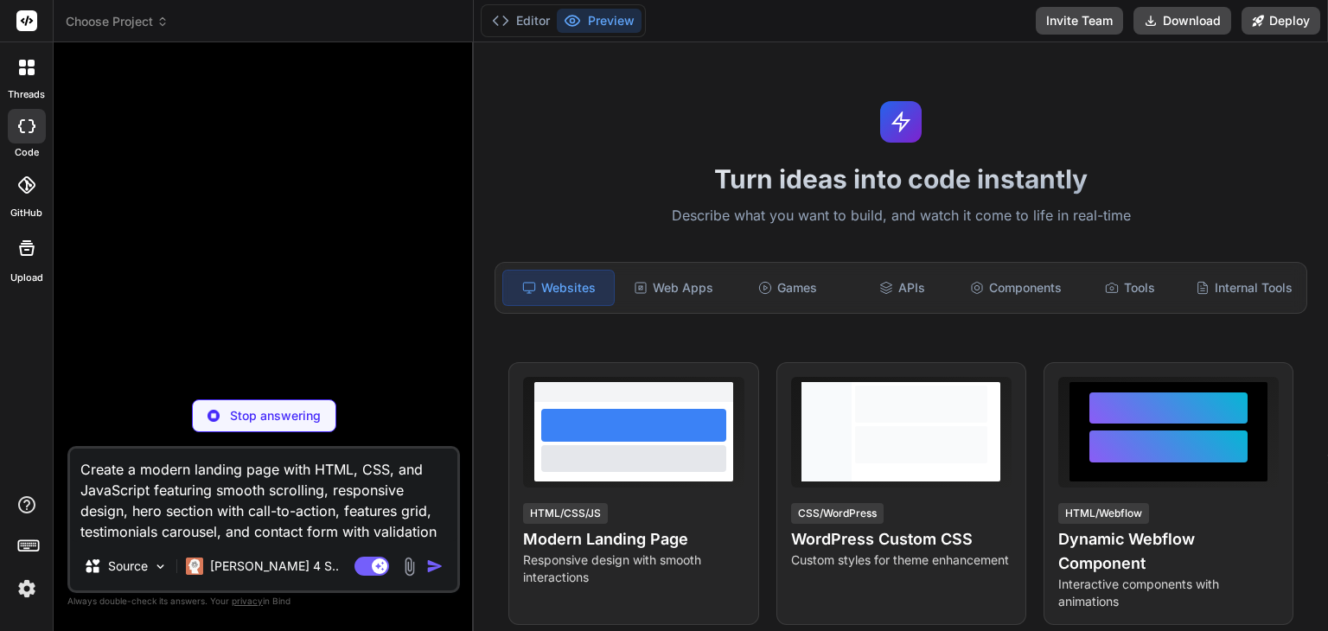
type textarea "Create a modern landing page with HTML, CSS, and JavaScript featuring smooth sc…"
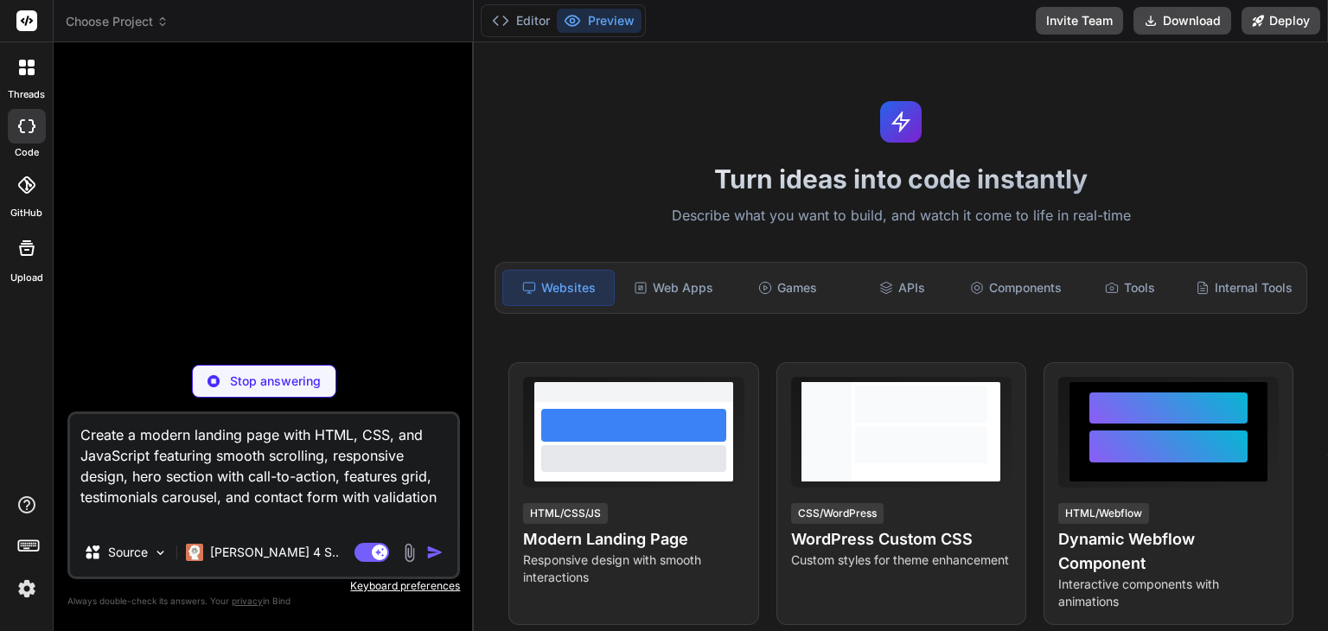
type textarea "x"
type textarea "Create a modern landing page with HTML, CSS, and JavaScript featuring smooth sc…"
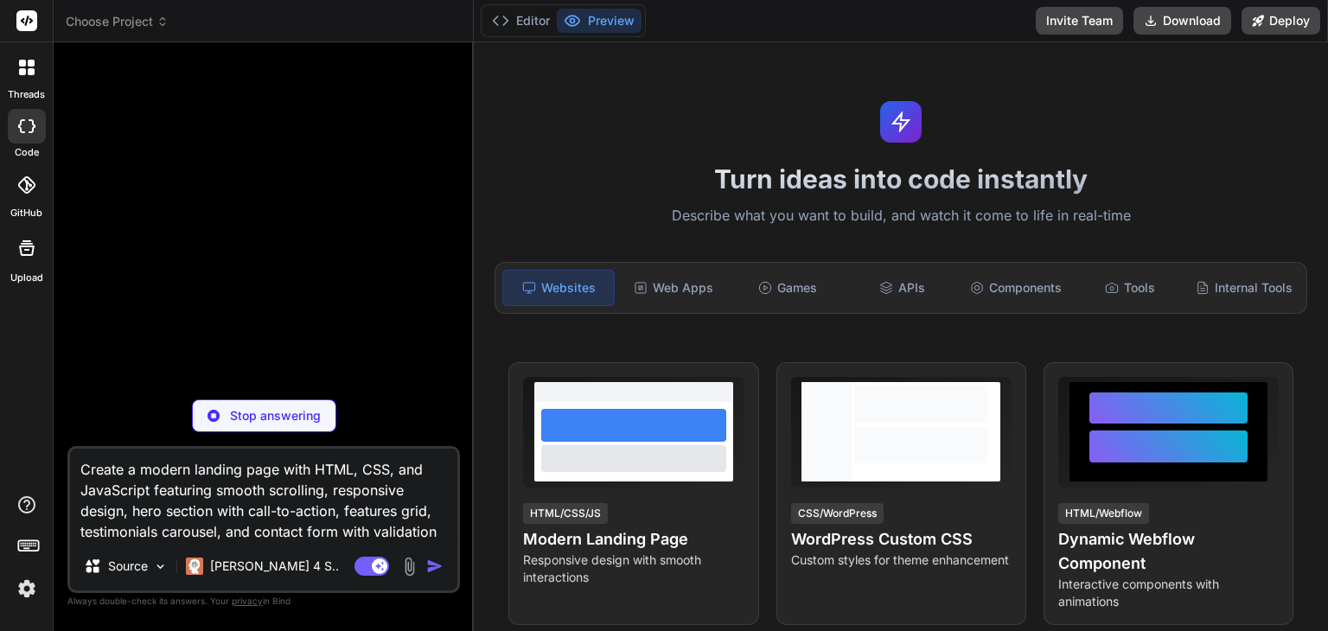
type textarea "x"
type textarea "Create a modern landing page with HTML, CSS, and JavaScript featuring smooth sc…"
click at [438, 532] on textarea "Create a modern landing page with HTML, CSS, and JavaScript featuring smooth sc…" at bounding box center [263, 495] width 387 height 93
type textarea "x"
type textarea "Create a modern landing page with HTML, CSS, and JavaScript featuring smooth sc…"
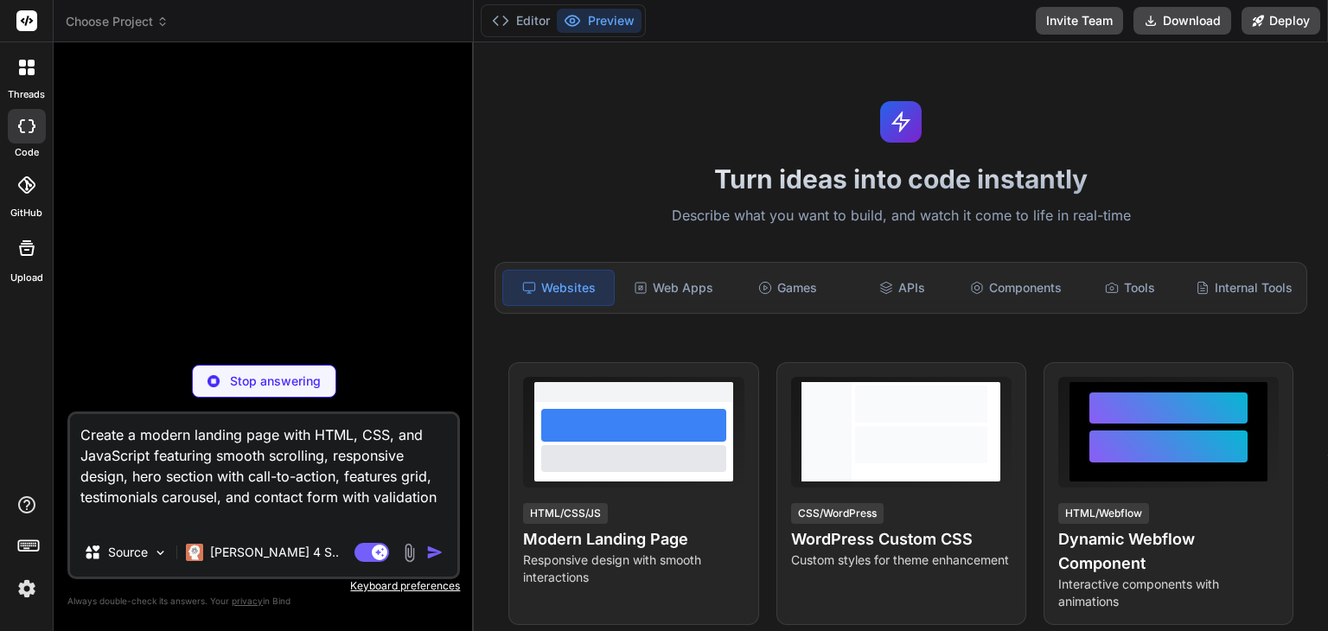
type textarea "x"
type textarea "Create a modern landing page with HTML, CSS, and JavaScript featuring smooth sc…"
click at [163, 553] on img at bounding box center [160, 553] width 15 height 15
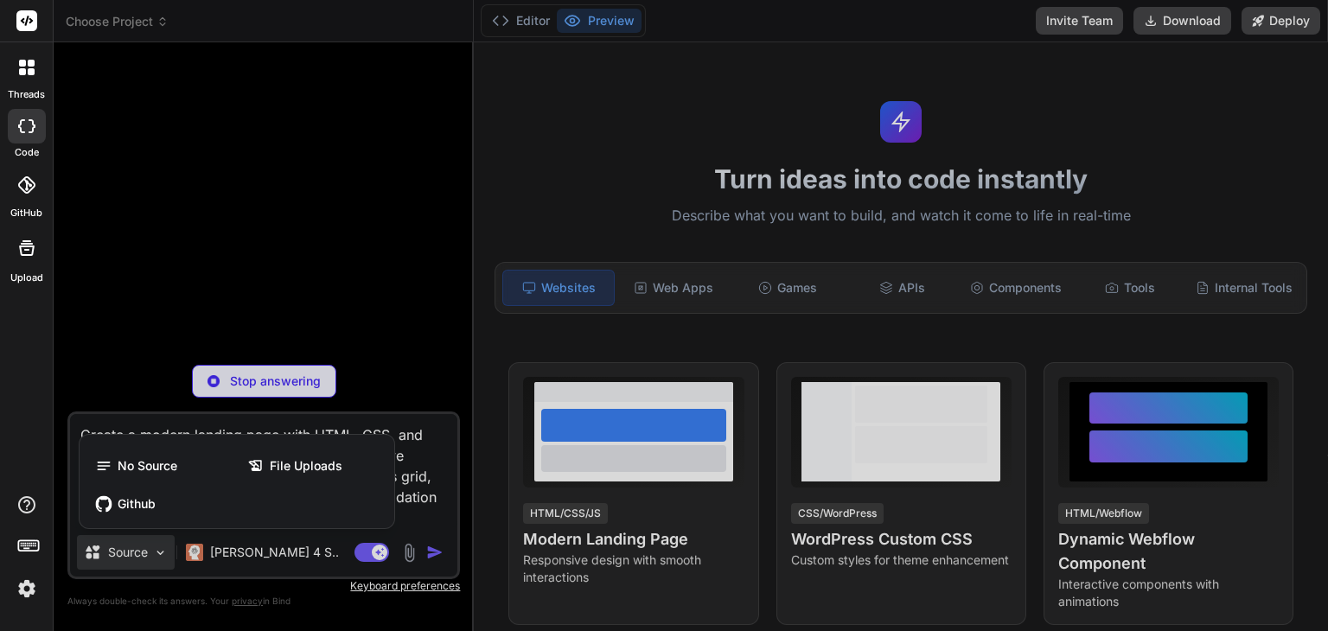
click at [163, 553] on div at bounding box center [664, 315] width 1328 height 631
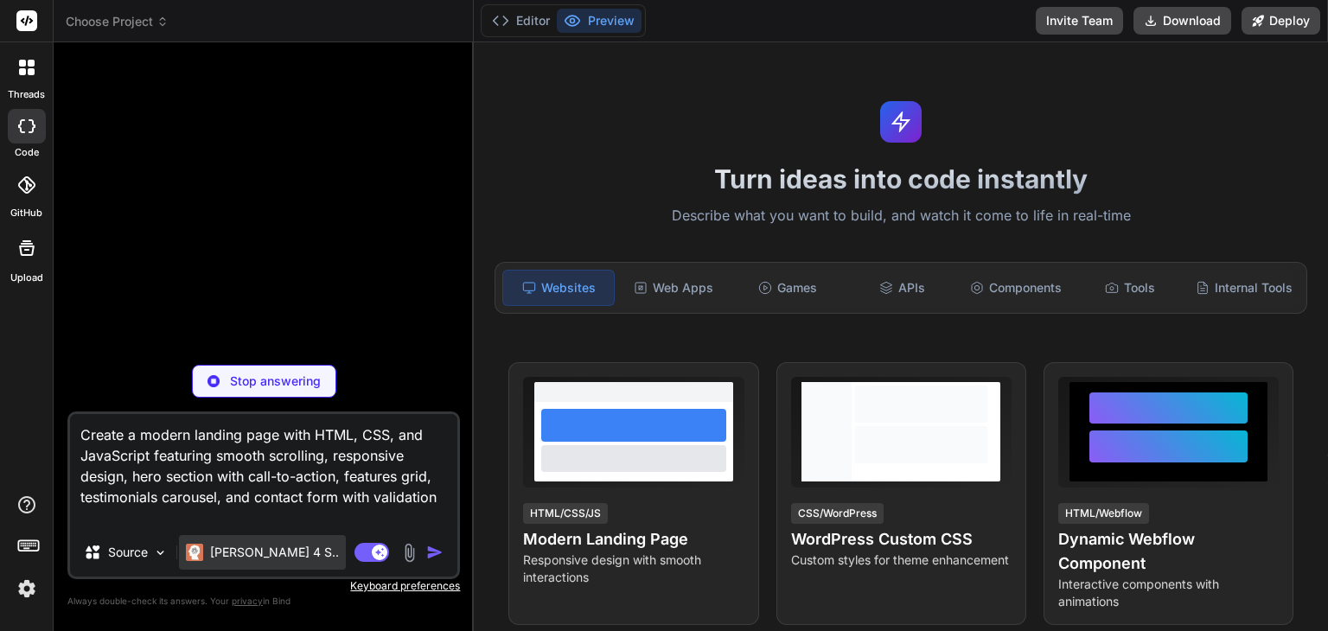
click at [232, 561] on p "Claude 4 S.." at bounding box center [274, 552] width 129 height 17
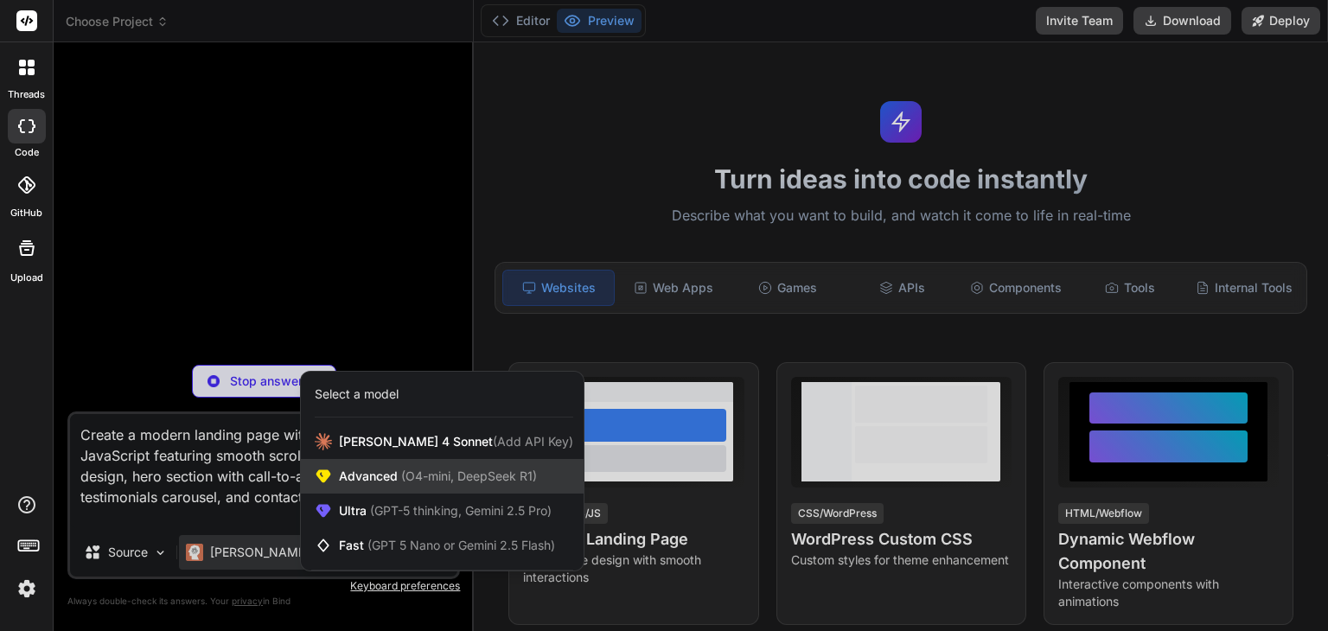
click at [454, 478] on span "(O4-mini, DeepSeek R1)" at bounding box center [467, 476] width 139 height 15
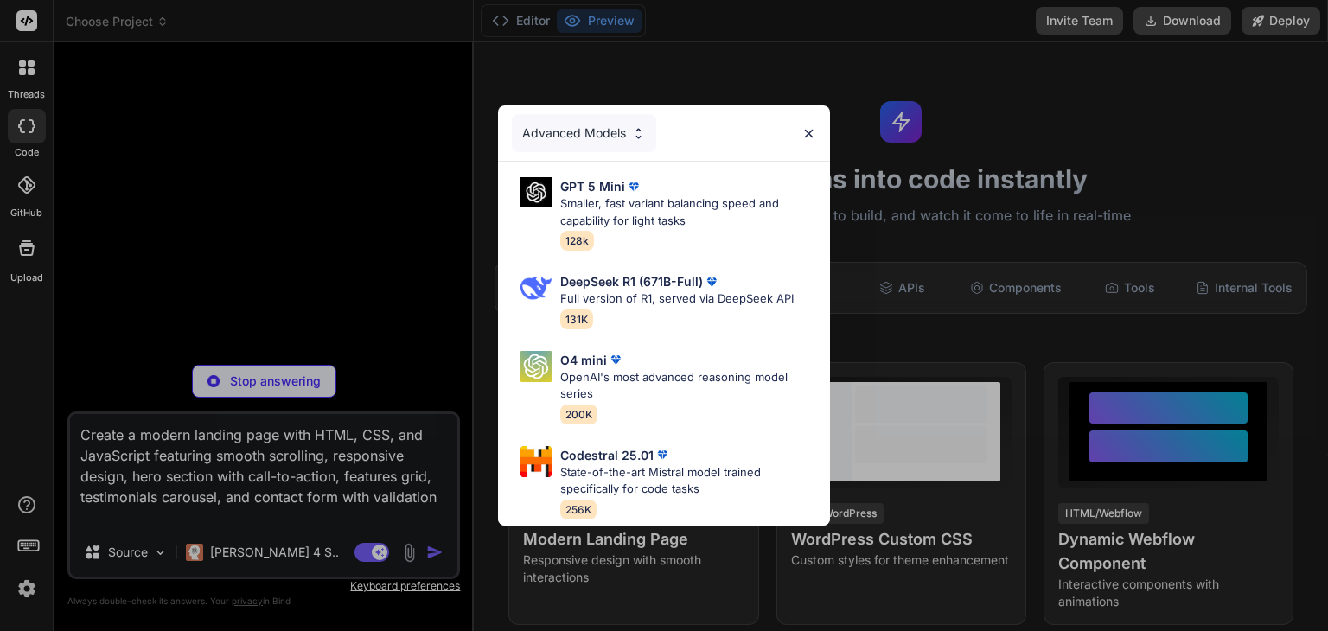
click at [249, 554] on div "Advanced Models GPT 5 Mini Smaller, fast variant balancing speed and capability…" at bounding box center [664, 315] width 1328 height 631
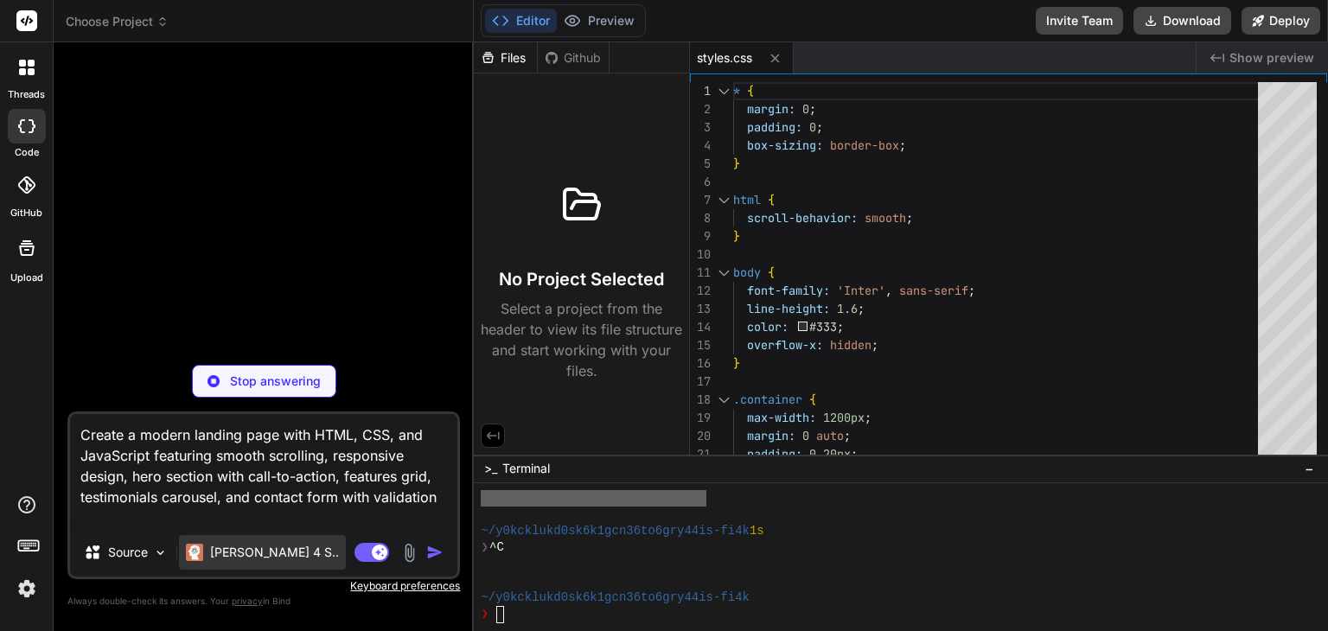
click at [266, 550] on p "Claude 4 S.." at bounding box center [274, 552] width 129 height 17
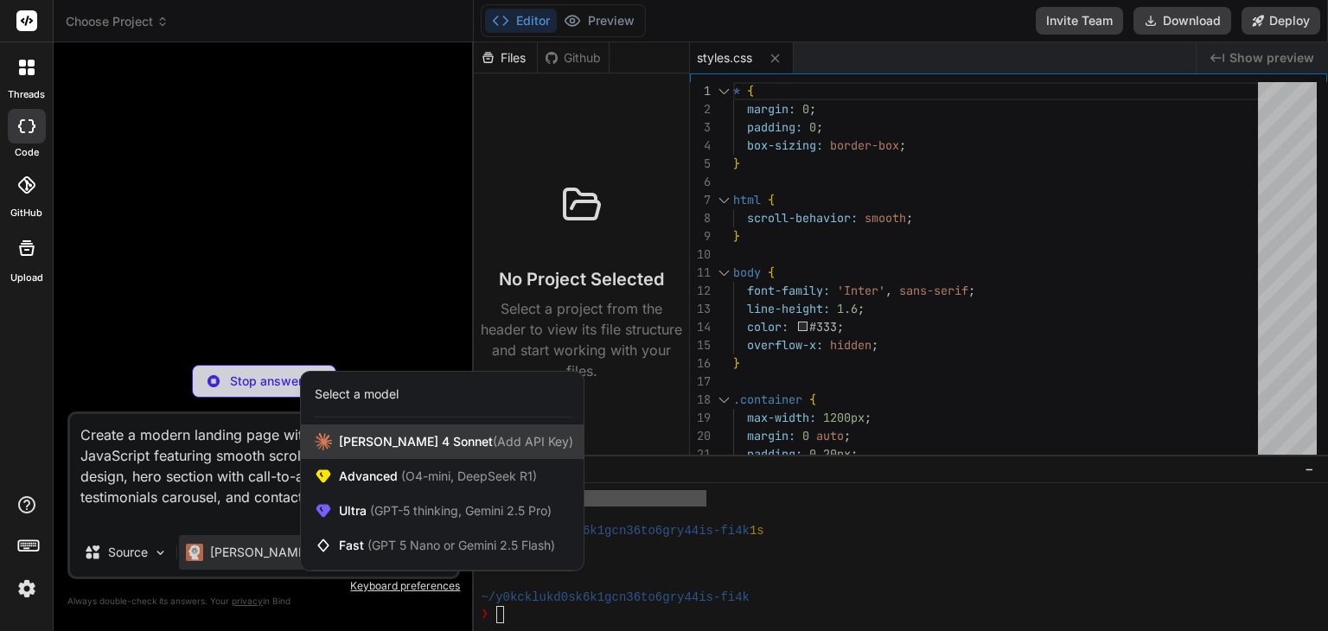
click at [392, 447] on span "Claude 4 Sonnet (Add API Key)" at bounding box center [456, 441] width 234 height 17
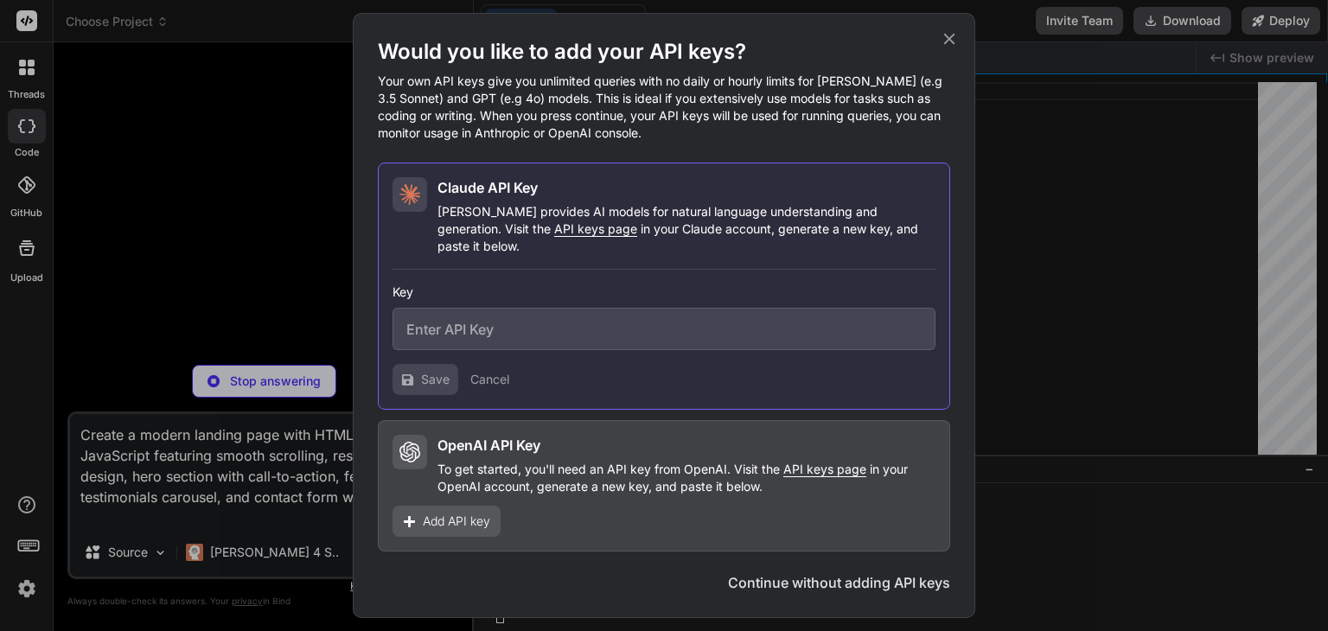
click at [952, 48] on icon at bounding box center [949, 38] width 19 height 19
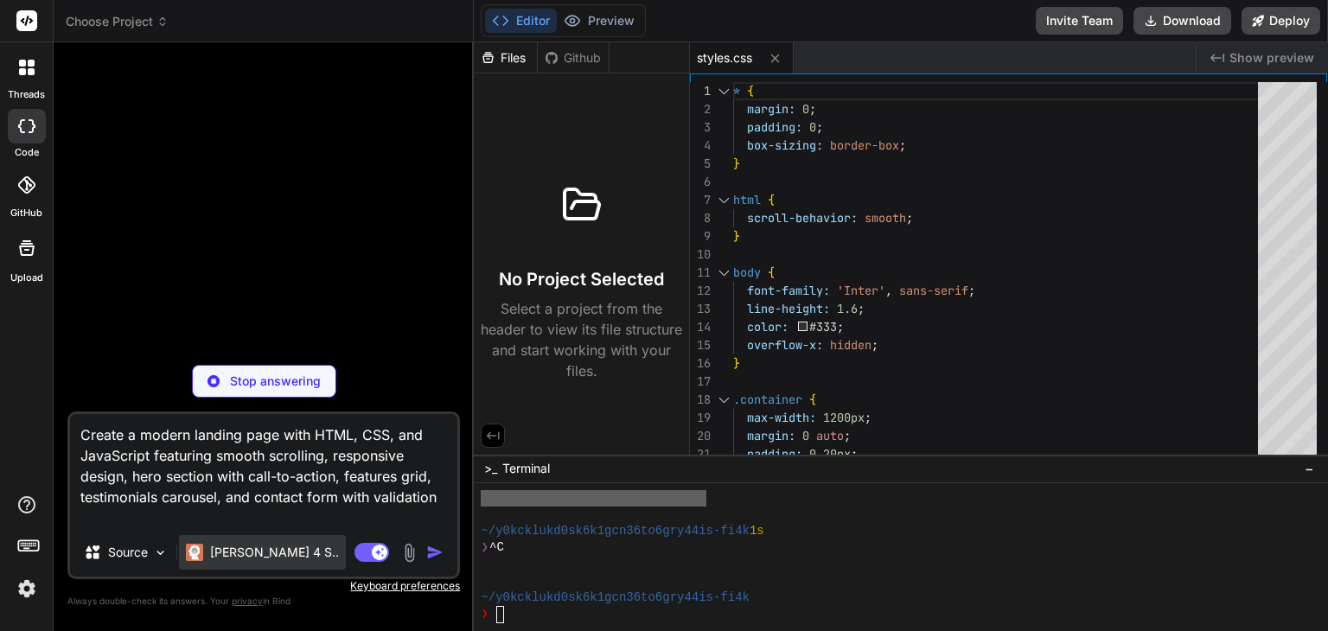
click at [246, 561] on div "Claude 4 S.." at bounding box center [262, 552] width 167 height 35
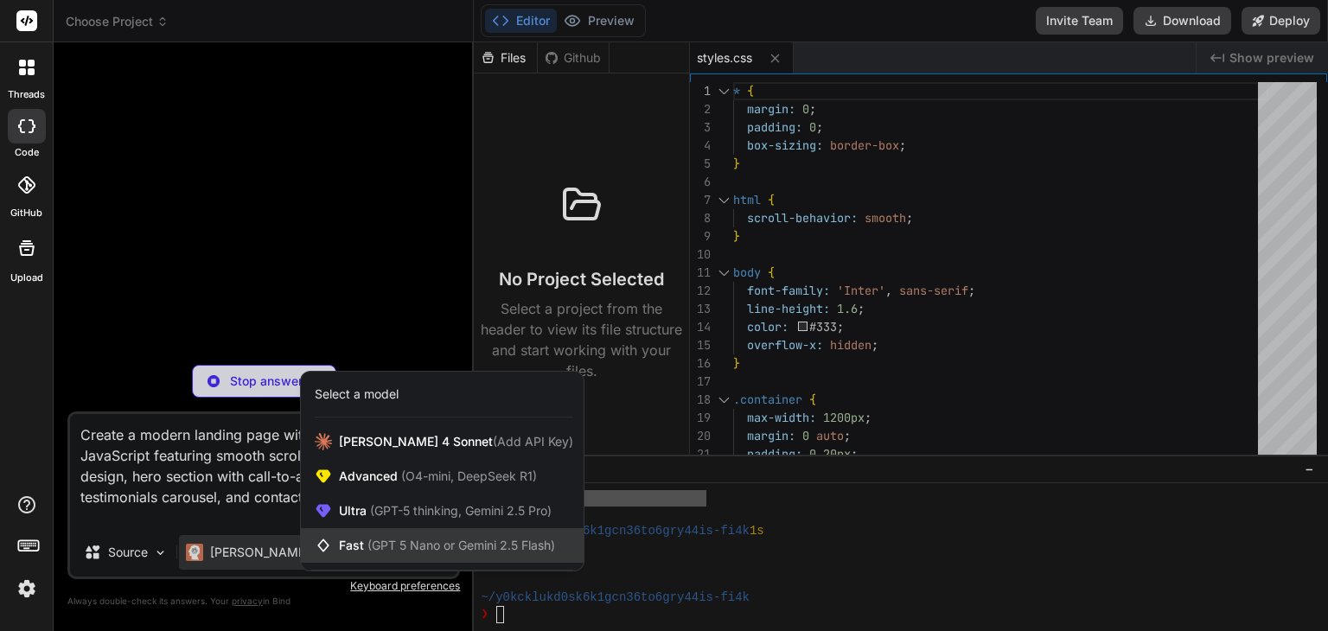
click at [398, 547] on span "(GPT 5 Nano or Gemini 2.5 Flash)" at bounding box center [461, 545] width 188 height 15
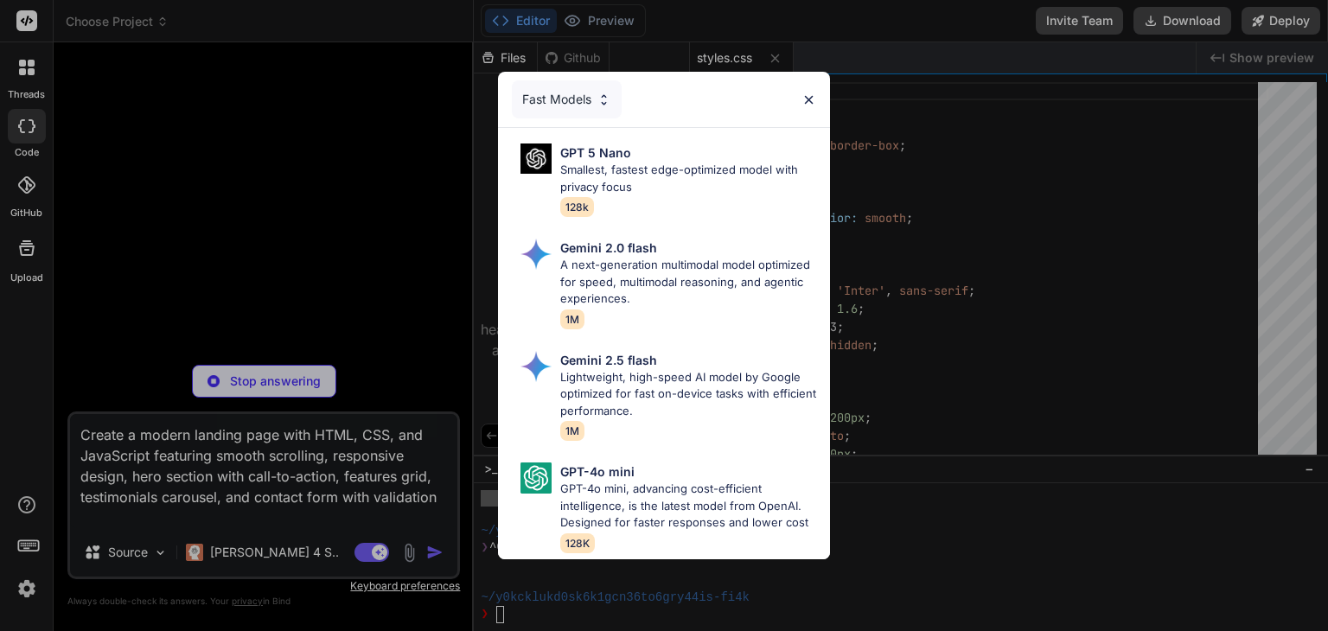
click at [811, 98] on img at bounding box center [809, 100] width 15 height 15
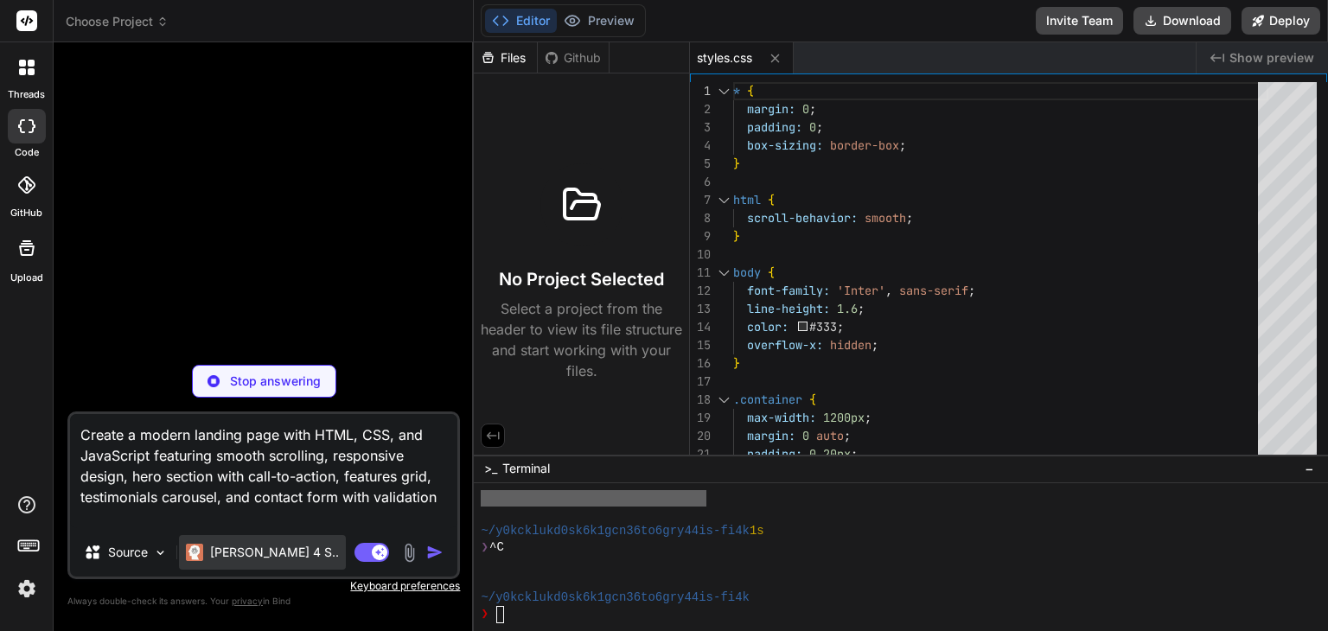
click at [232, 559] on p "Claude 4 S.." at bounding box center [274, 552] width 129 height 17
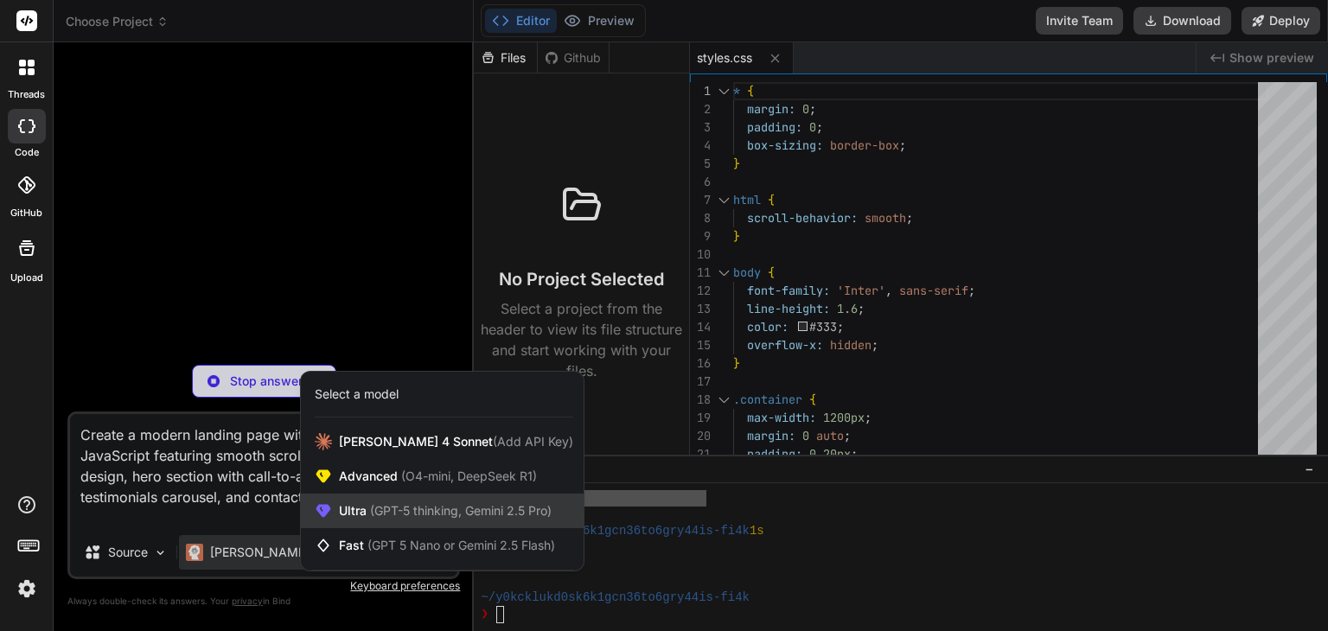
click at [377, 507] on span "(GPT-5 thinking, Gemini 2.5 Pro)" at bounding box center [459, 510] width 185 height 15
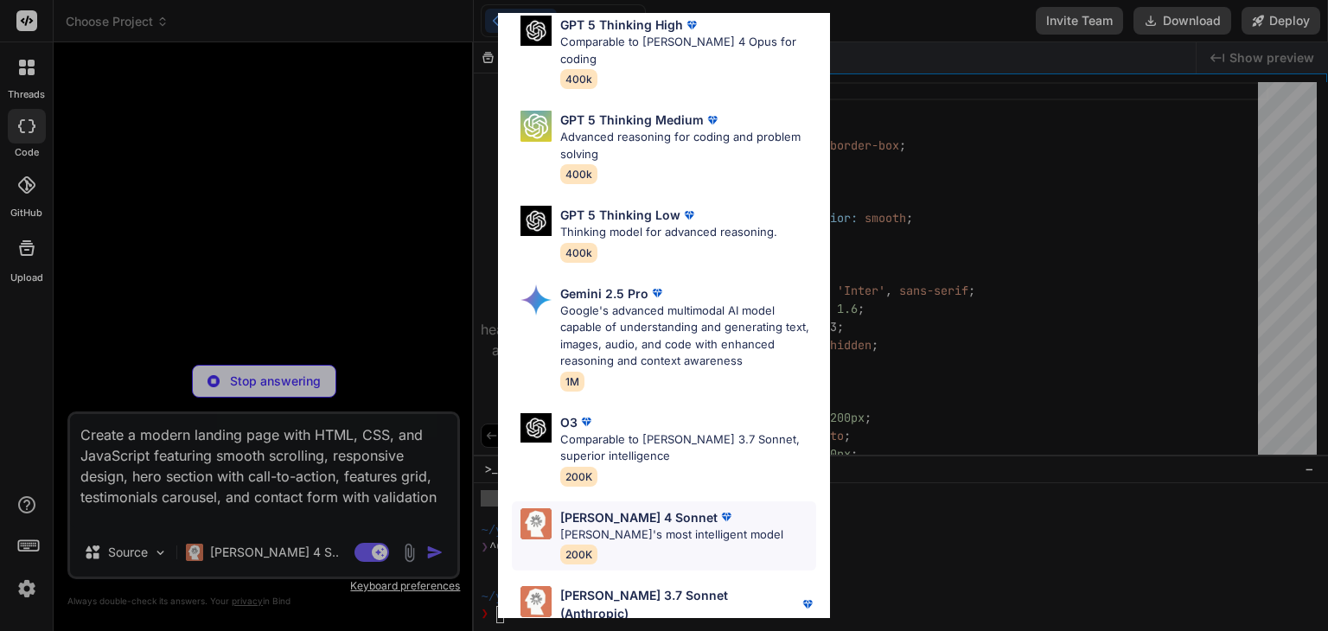
scroll to position [190, 0]
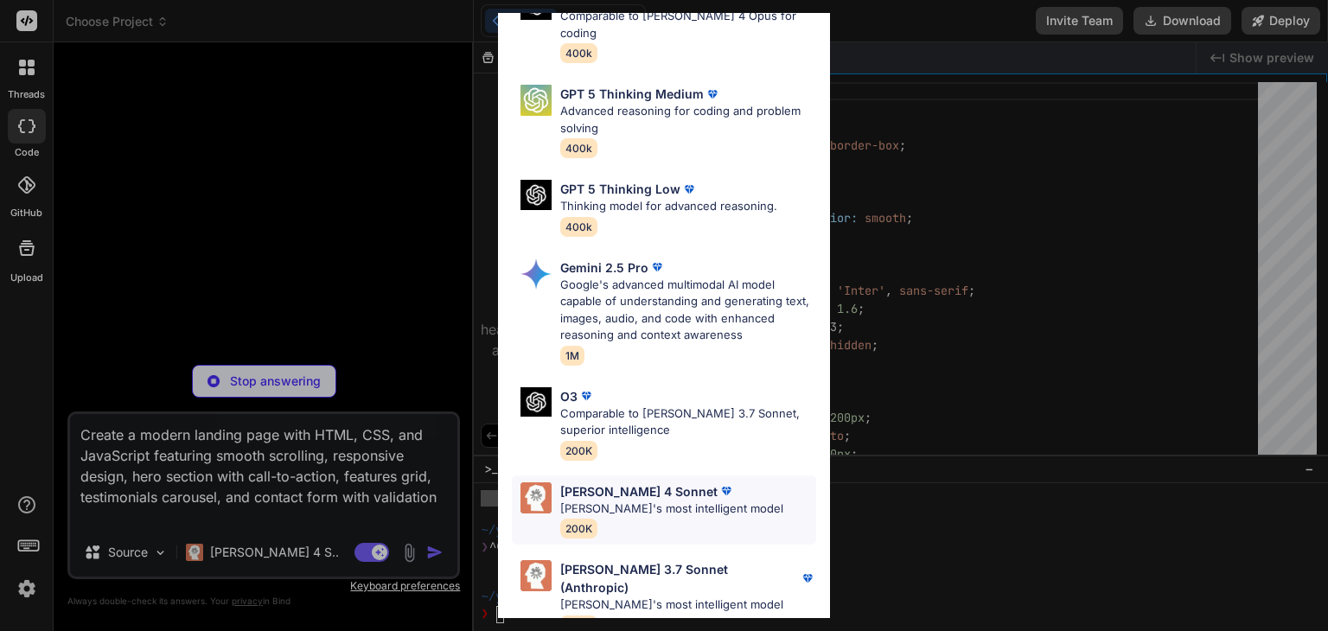
type textarea "x"
type textarea "}); card.addEventListener('mouseleave', function() { this.style.transform = 'tr…"
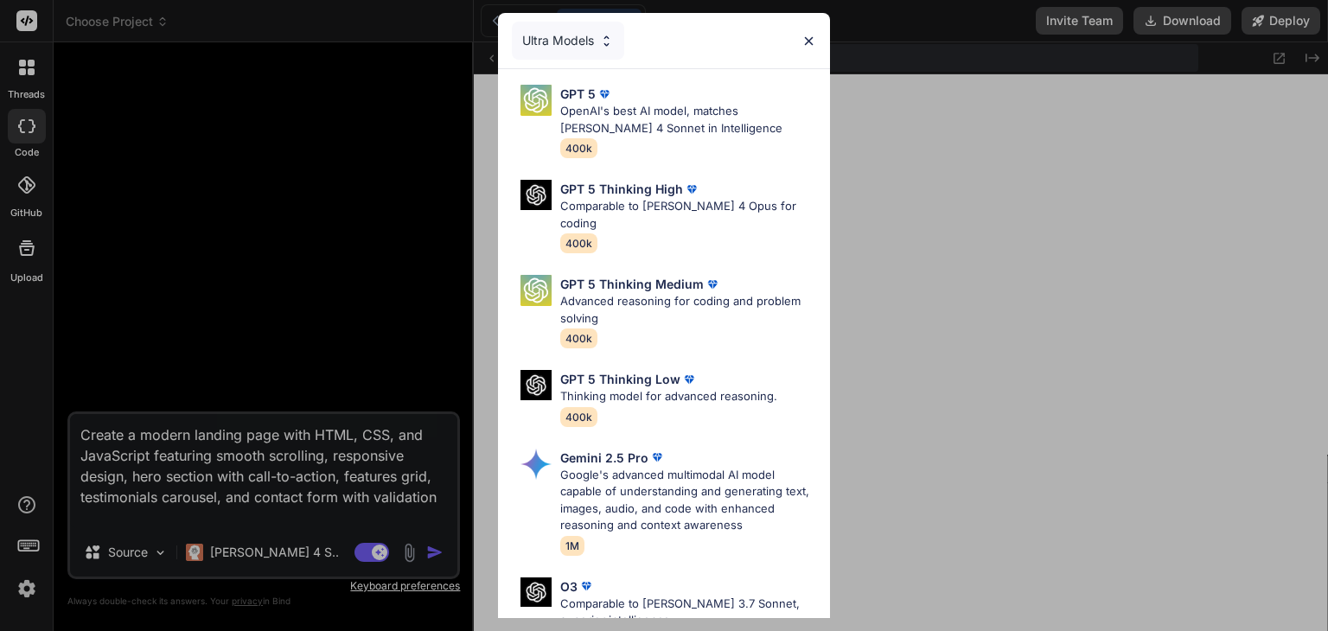
scroll to position [1477, 0]
click at [808, 39] on img at bounding box center [809, 41] width 15 height 15
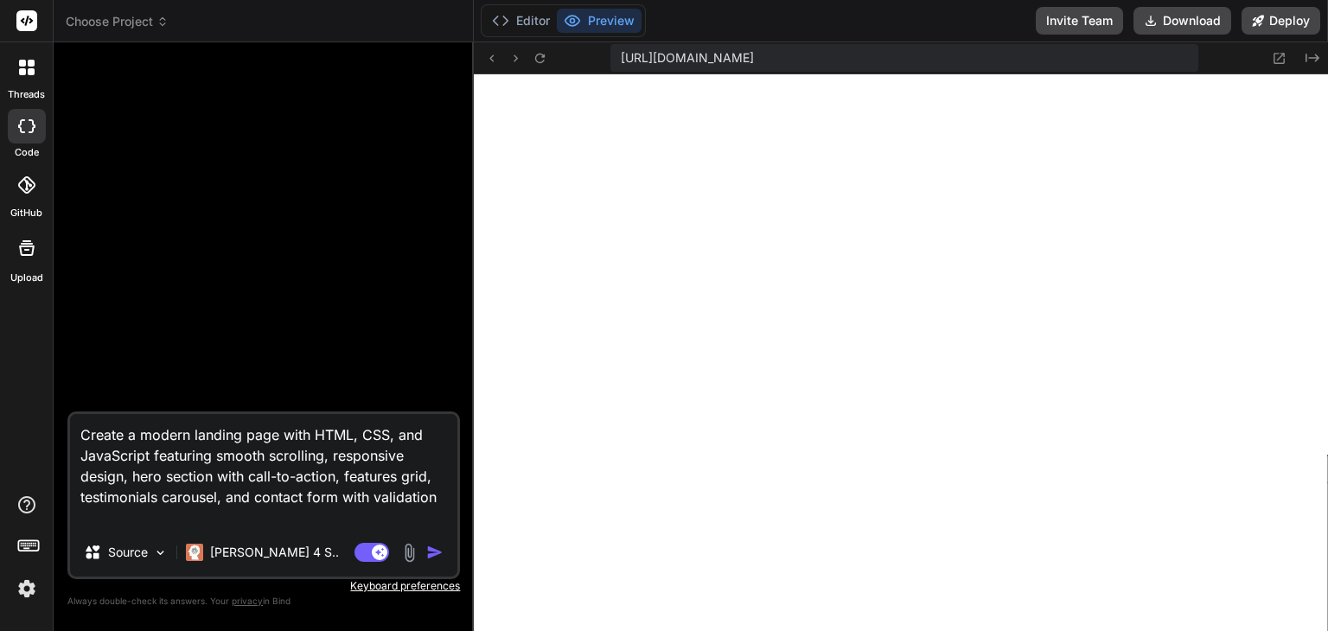
click at [594, 22] on button "Preview" at bounding box center [599, 21] width 85 height 24
click at [527, 22] on button "Editor" at bounding box center [521, 21] width 72 height 24
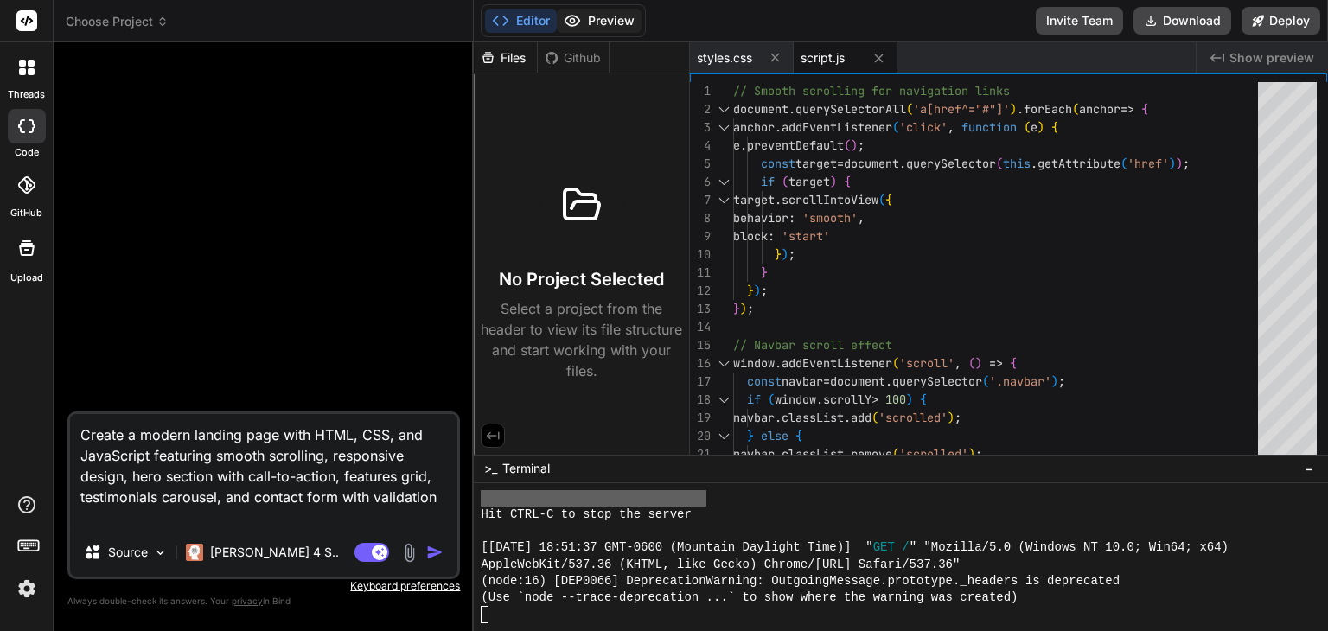
click at [605, 22] on button "Preview" at bounding box center [599, 21] width 85 height 24
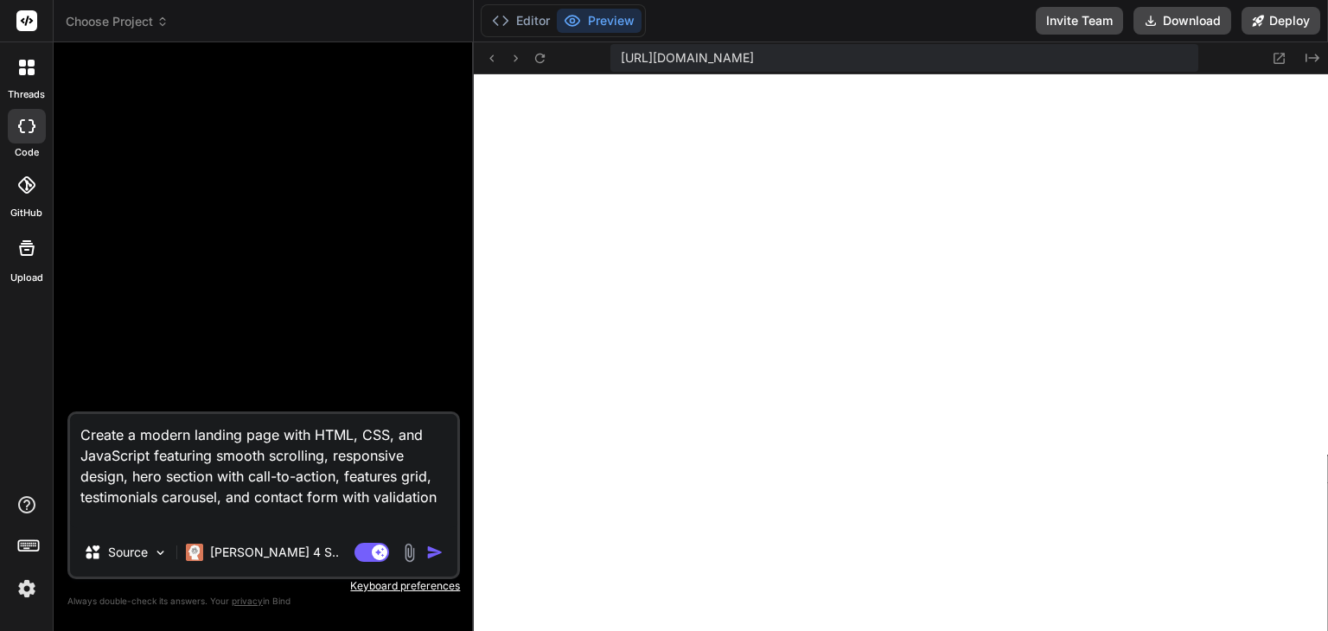
scroll to position [1577, 0]
click at [594, 13] on button "Preview" at bounding box center [599, 21] width 85 height 24
click at [526, 25] on button "Editor" at bounding box center [521, 21] width 72 height 24
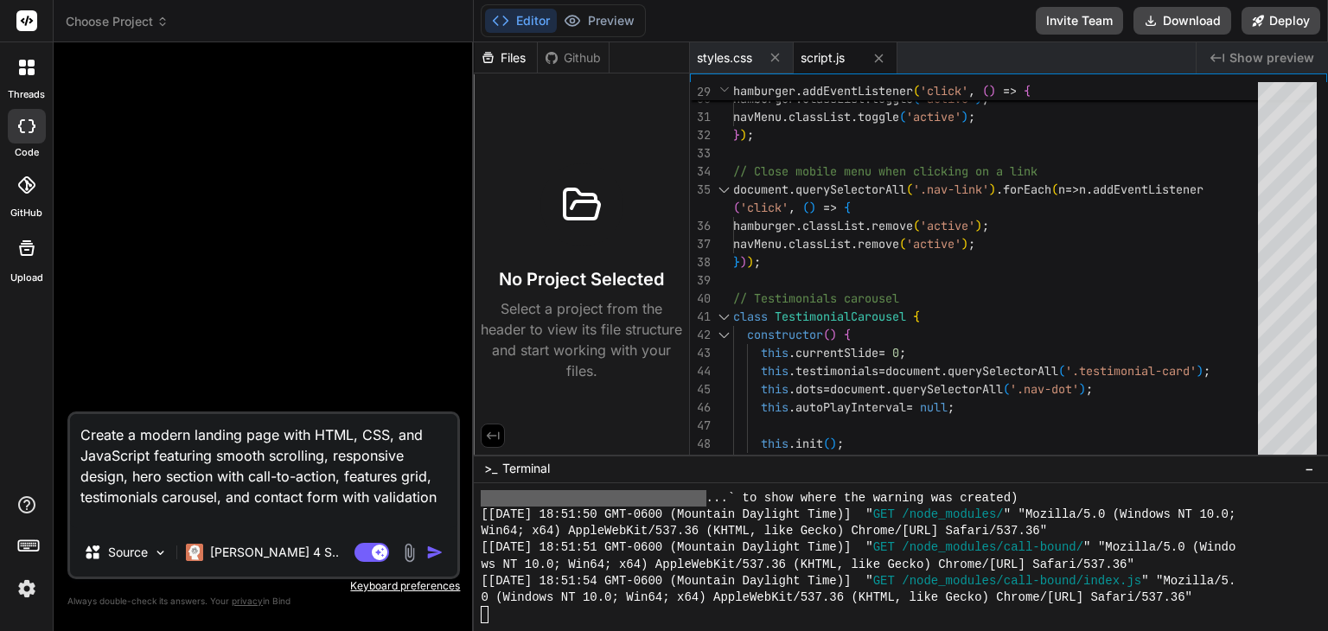
click at [550, 233] on div "No Project Selected Select a project from the header to view its file structure…" at bounding box center [581, 272] width 201 height 218
click at [1275, 56] on span "Show preview" at bounding box center [1272, 57] width 85 height 17
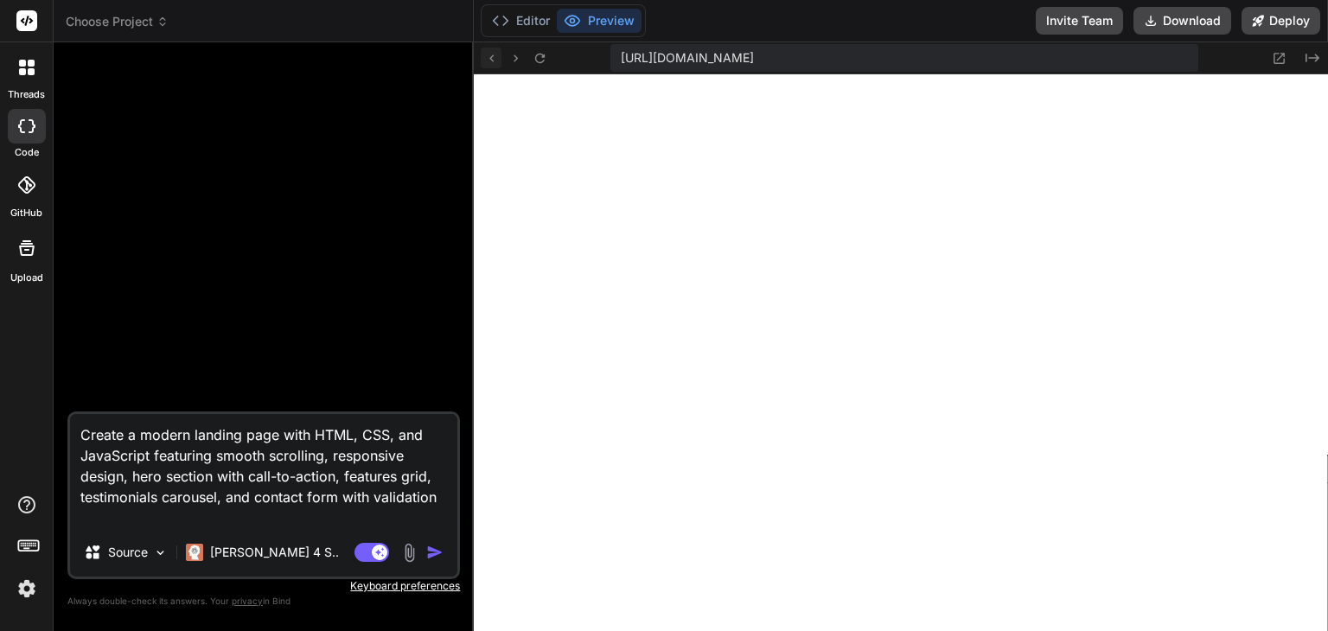
click at [496, 61] on icon at bounding box center [491, 58] width 15 height 15
click at [497, 61] on icon at bounding box center [491, 58] width 15 height 15
click at [535, 58] on icon at bounding box center [540, 58] width 15 height 15
click at [394, 361] on div "🎉 Your Preview is Ready! Tap to view your project preview View Preview" at bounding box center [265, 233] width 389 height 355
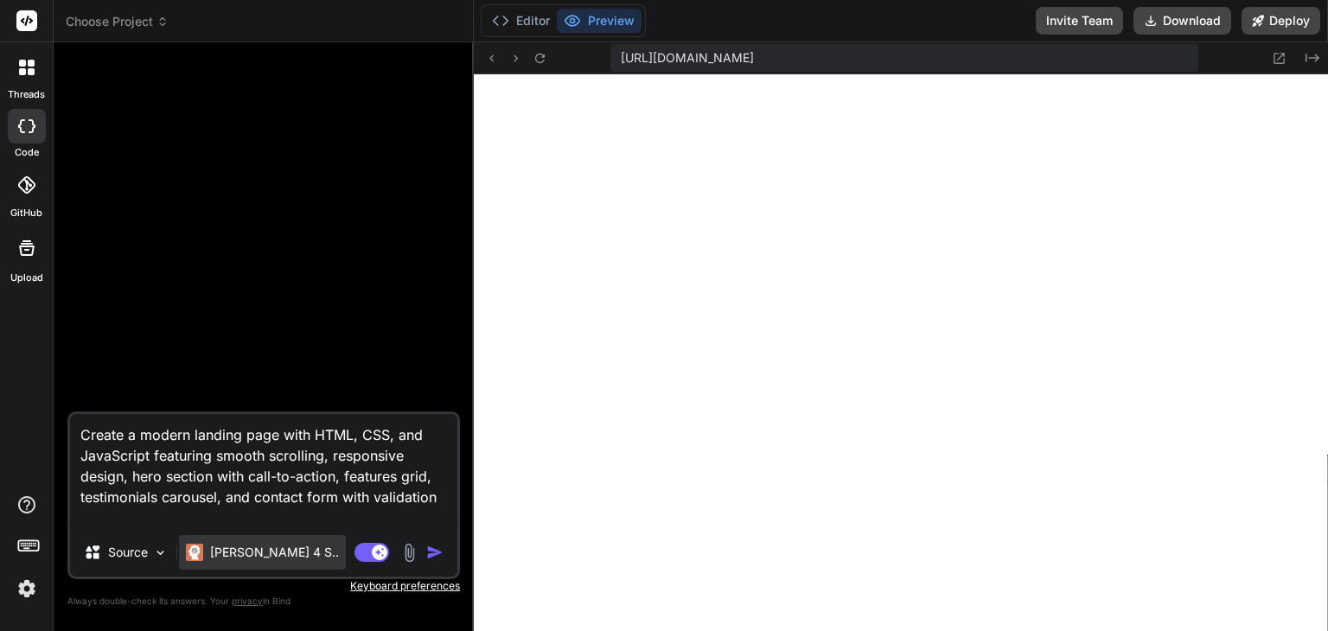
click at [232, 561] on p "Claude 4 S.." at bounding box center [274, 552] width 129 height 17
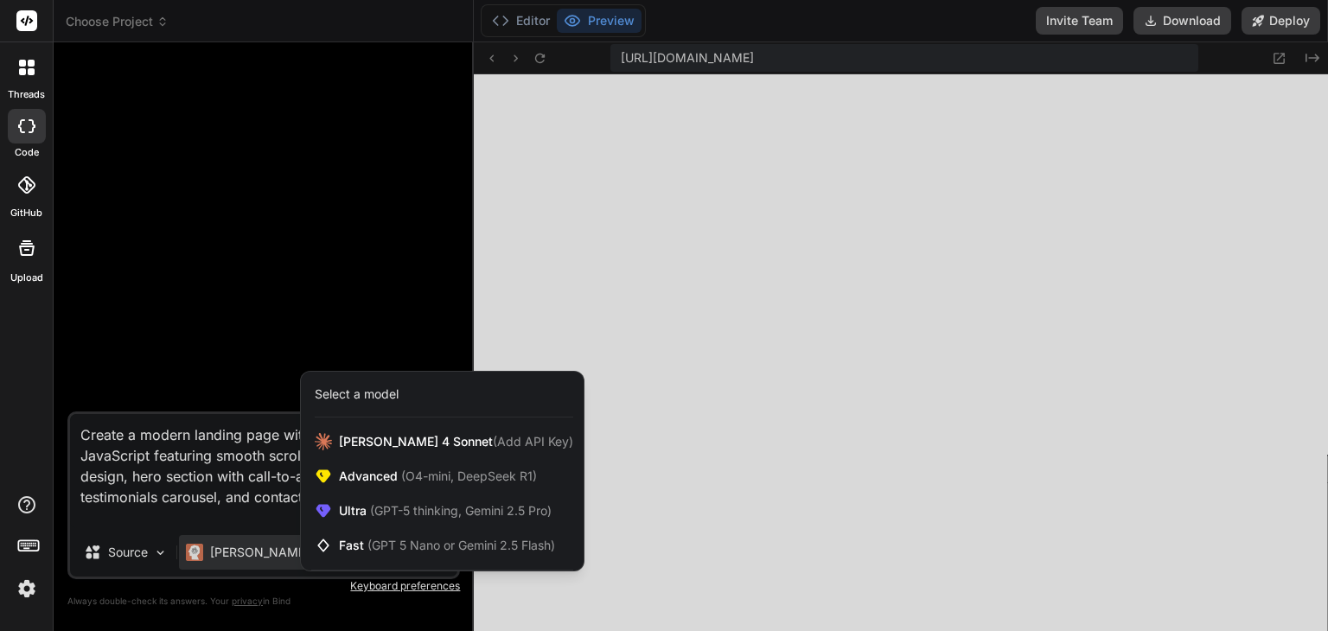
click at [249, 342] on div at bounding box center [664, 315] width 1328 height 631
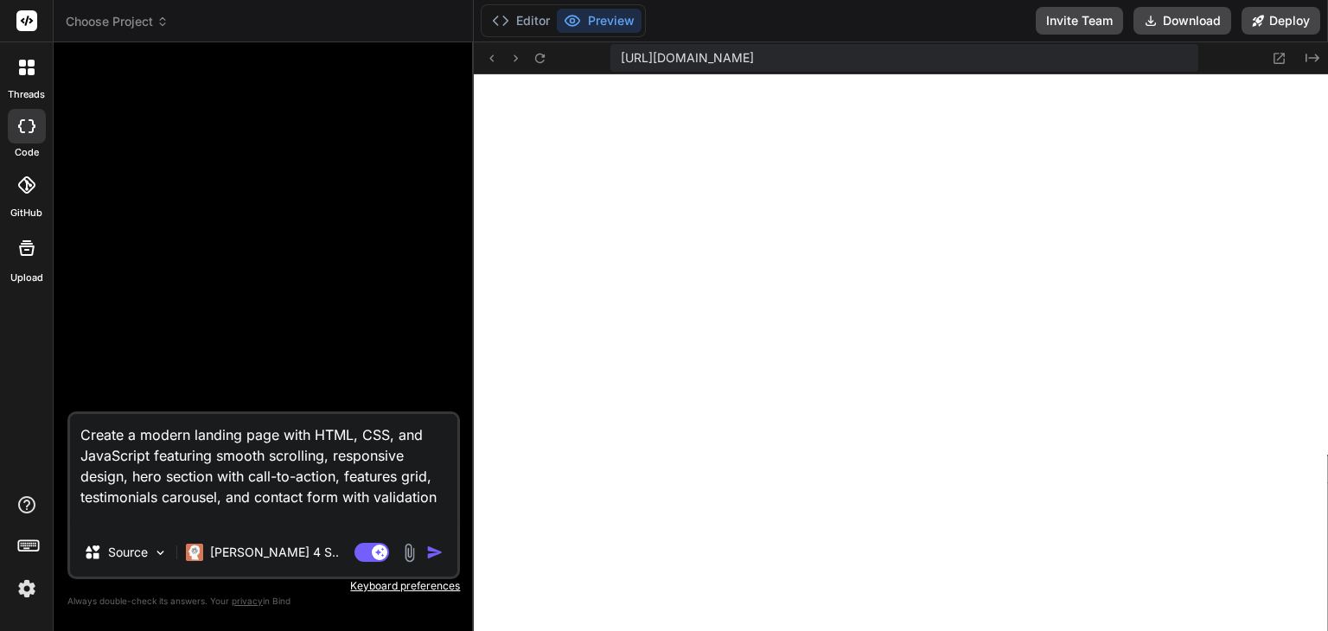
click at [29, 271] on label "Upload" at bounding box center [26, 278] width 33 height 15
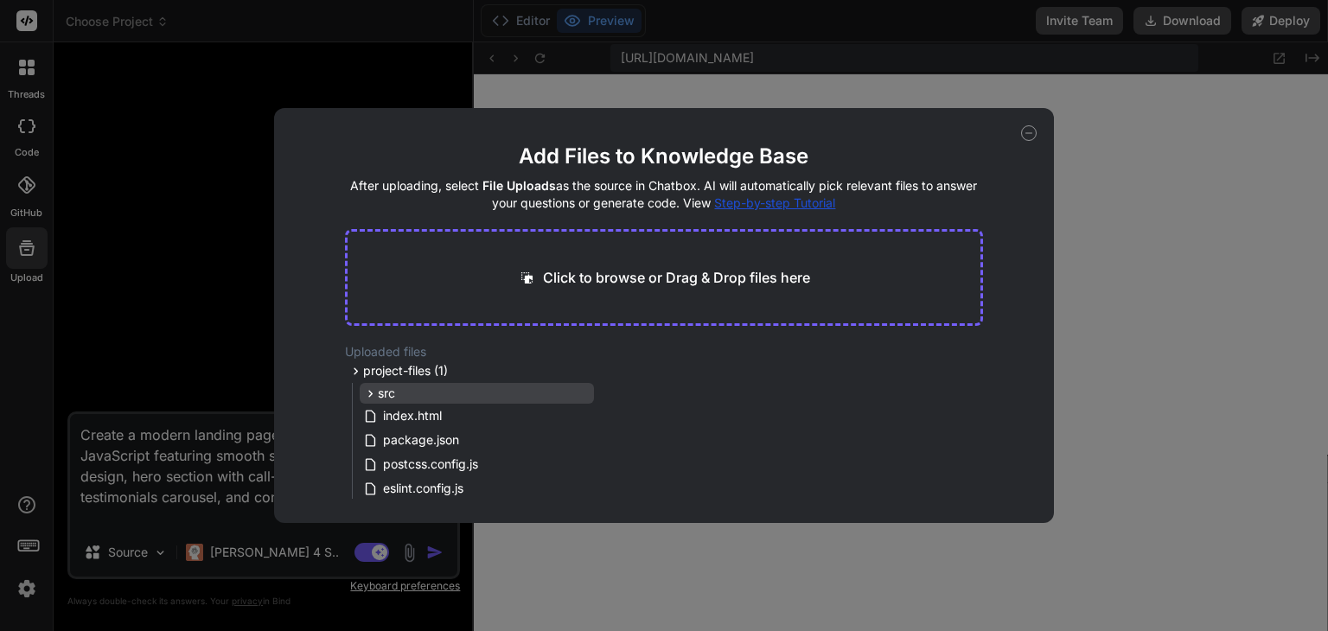
click at [402, 395] on div "src" at bounding box center [477, 393] width 234 height 21
click at [809, 366] on div "Uploaded files project-files (1) src components Canvas.jsx ConnectionLine.jsx C…" at bounding box center [664, 421] width 639 height 156
click at [1025, 133] on icon at bounding box center [1029, 133] width 16 height 16
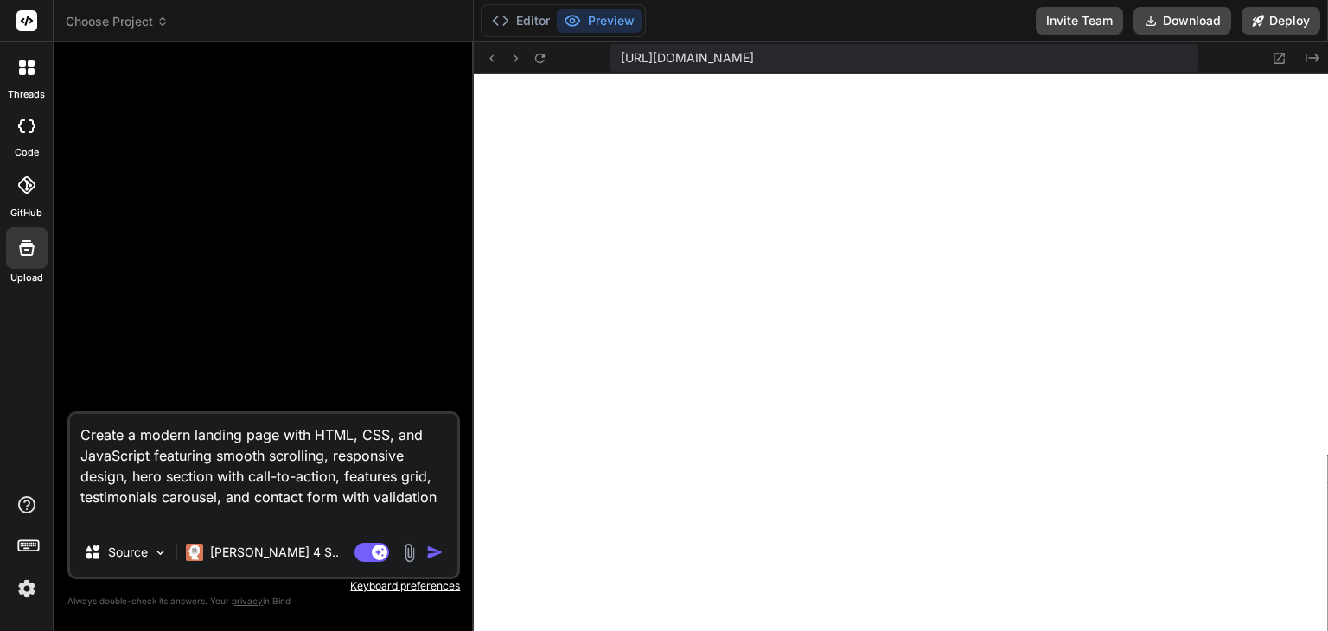
click at [31, 136] on div at bounding box center [27, 126] width 38 height 35
click at [338, 358] on div "🎉 Your Preview is Ready! Tap to view your project preview View Preview" at bounding box center [265, 233] width 389 height 355
click at [30, 77] on div at bounding box center [27, 67] width 36 height 36
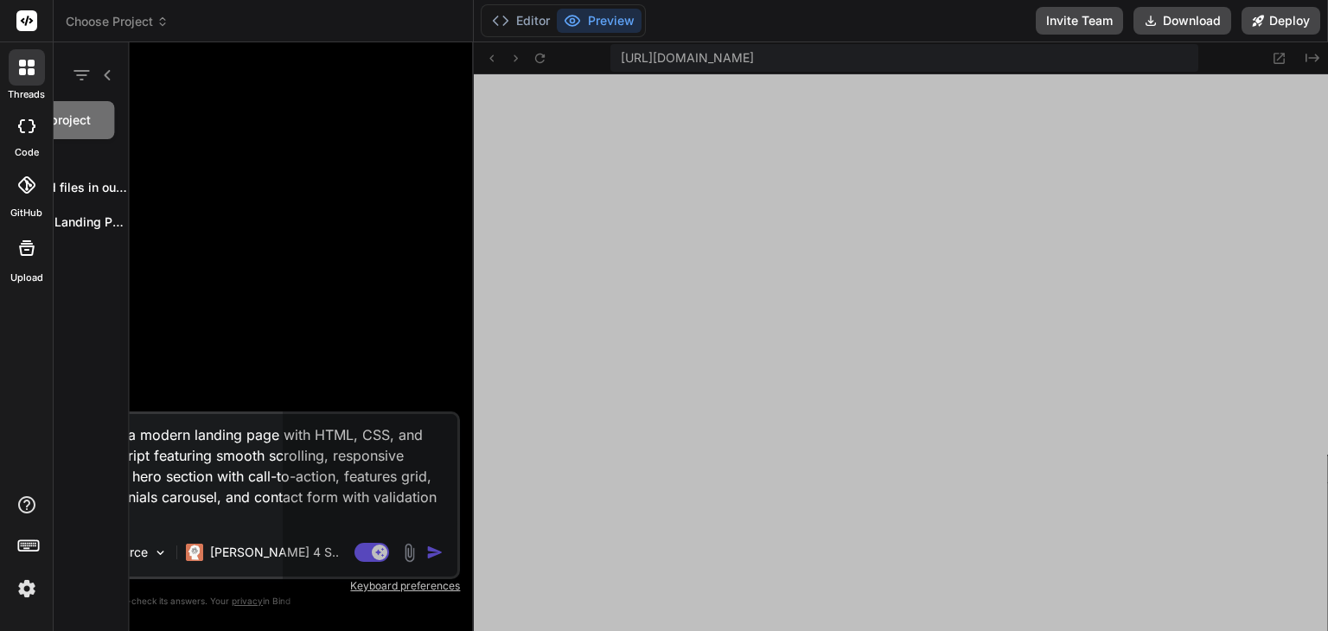
scroll to position [1709, 0]
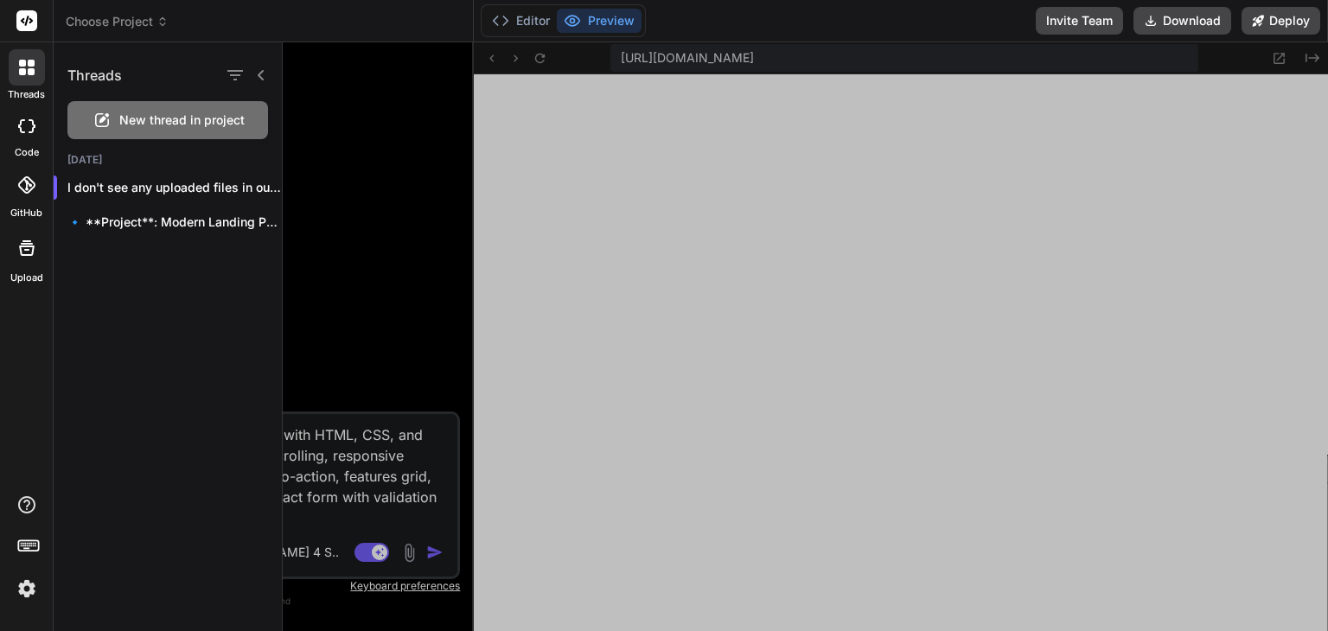
click at [108, 118] on icon at bounding box center [102, 120] width 21 height 21
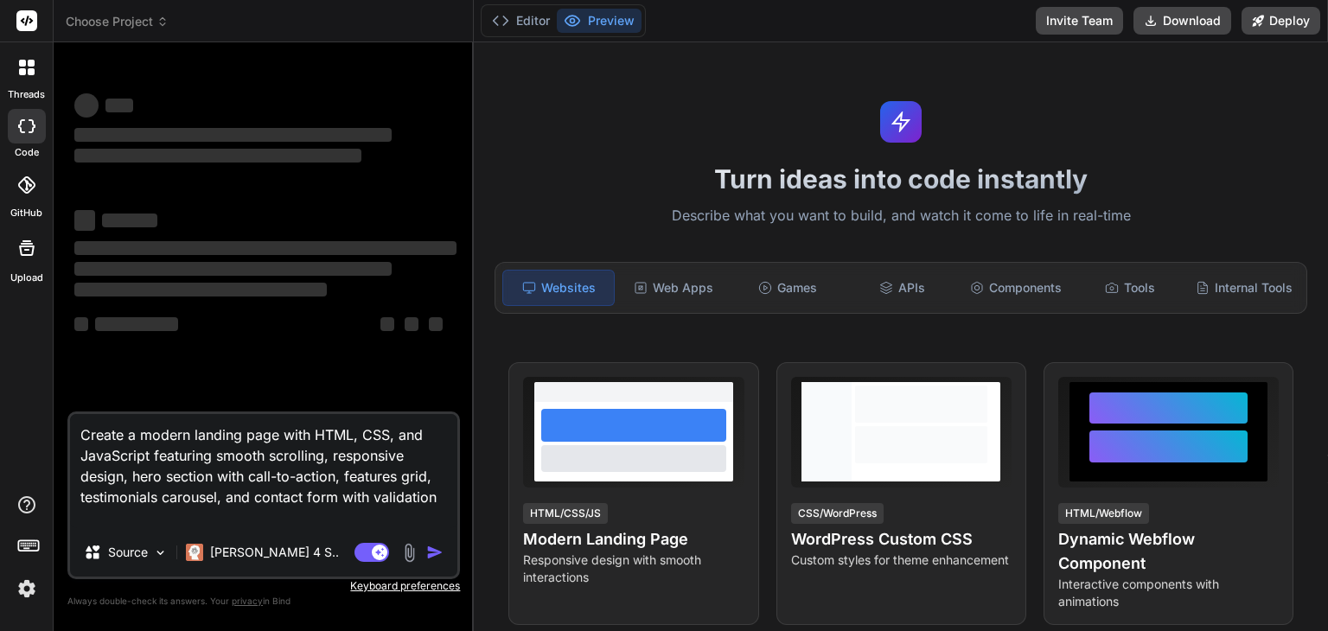
scroll to position [2058, 0]
type textarea "x"
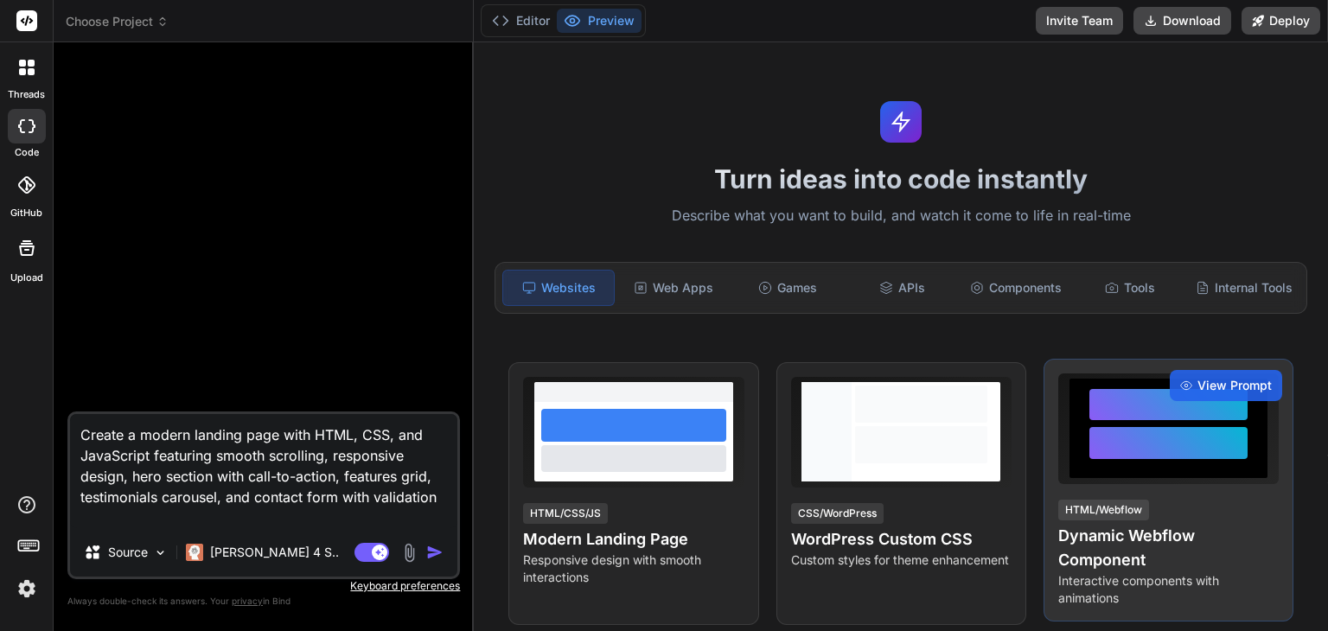
click at [1153, 470] on div at bounding box center [1169, 428] width 199 height 99
click at [1198, 377] on span "View Prompt" at bounding box center [1235, 385] width 74 height 17
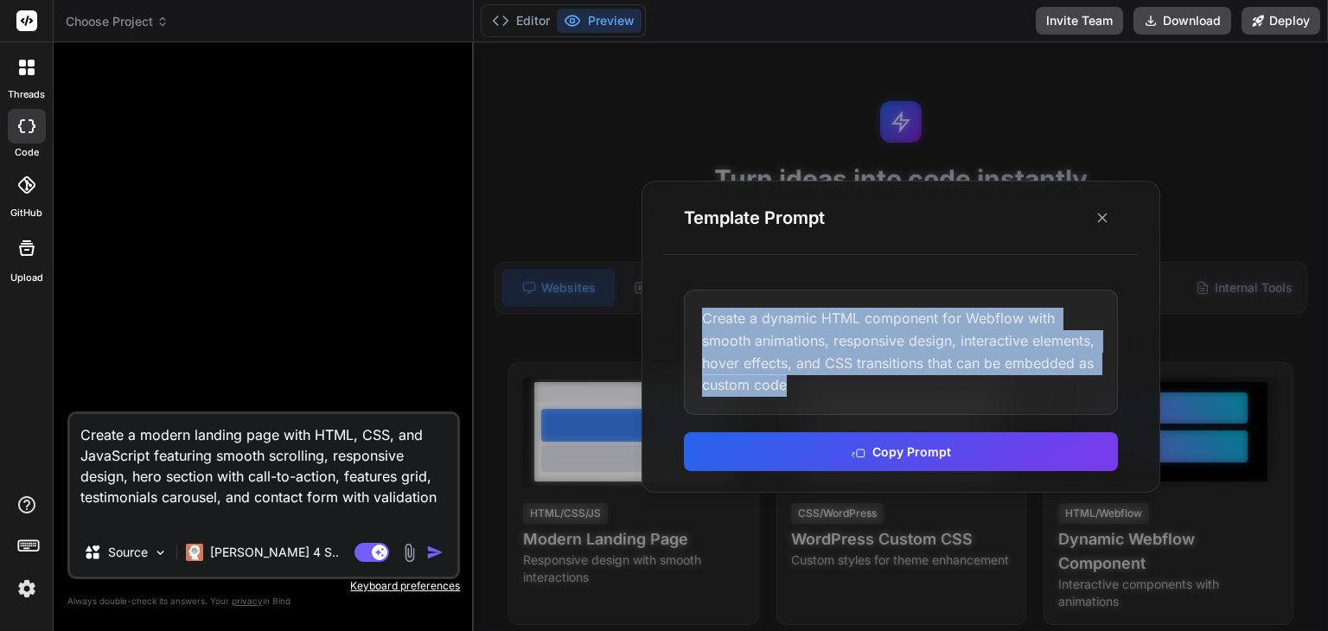
drag, startPoint x: 827, startPoint y: 392, endPoint x: 670, endPoint y: 314, distance: 174.8
click at [670, 314] on div "Create a dynamic HTML component for Webflow with smooth animations, responsive …" at bounding box center [901, 380] width 476 height 222
click at [847, 456] on button "Copy Prompt" at bounding box center [901, 450] width 434 height 39
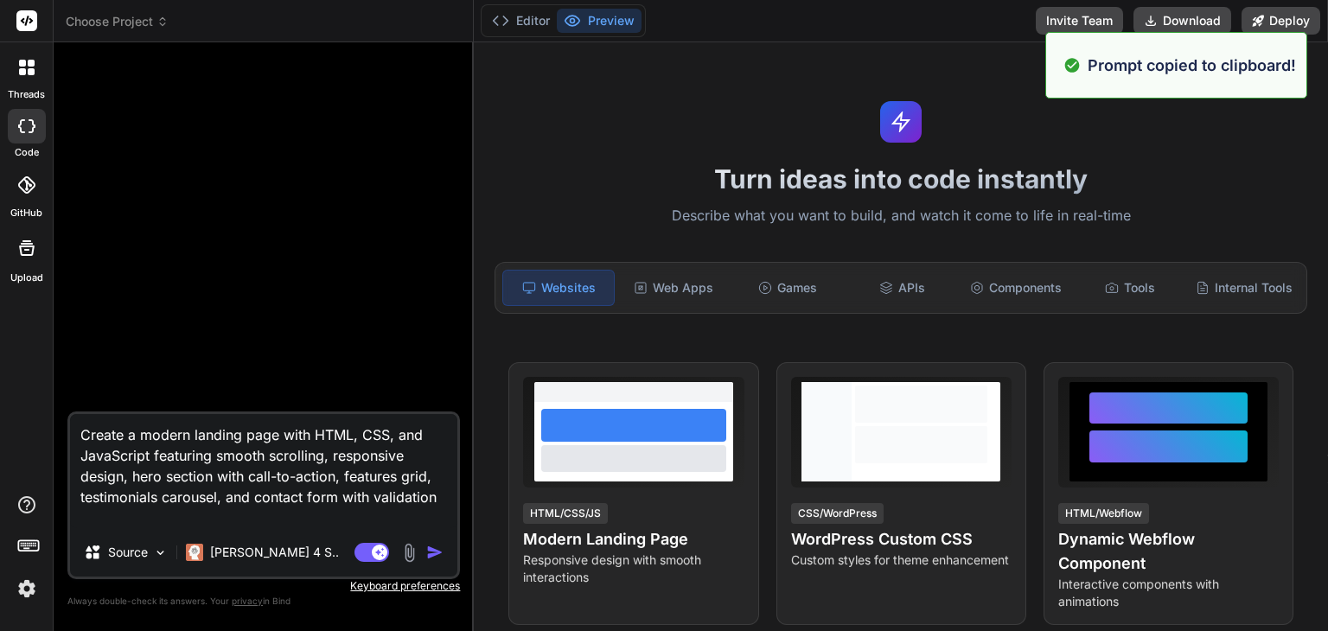
click at [305, 502] on textarea "Create a modern landing page with HTML, CSS, and JavaScript featuring smooth sc…" at bounding box center [263, 471] width 387 height 114
paste textarea "dynamic HTML component for Webflow with smooth animations, responsive design, i…"
type textarea "Create a dynamic HTML component for Webflow with smooth animations, responsive …"
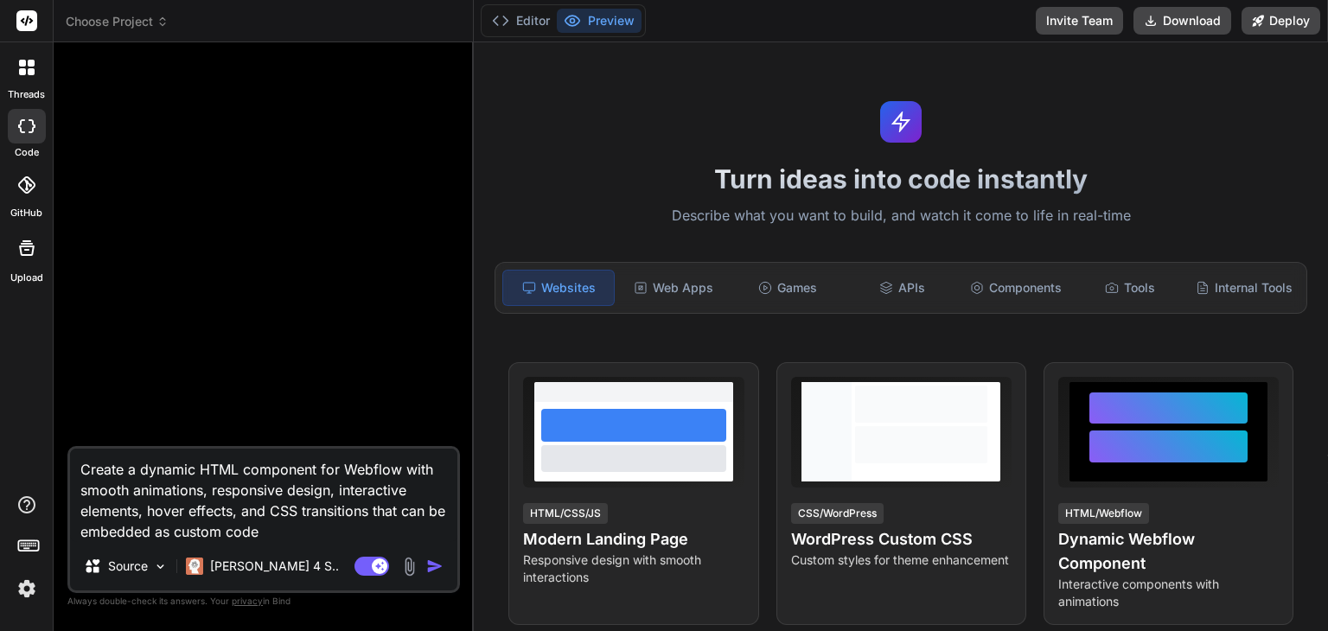
type textarea "x"
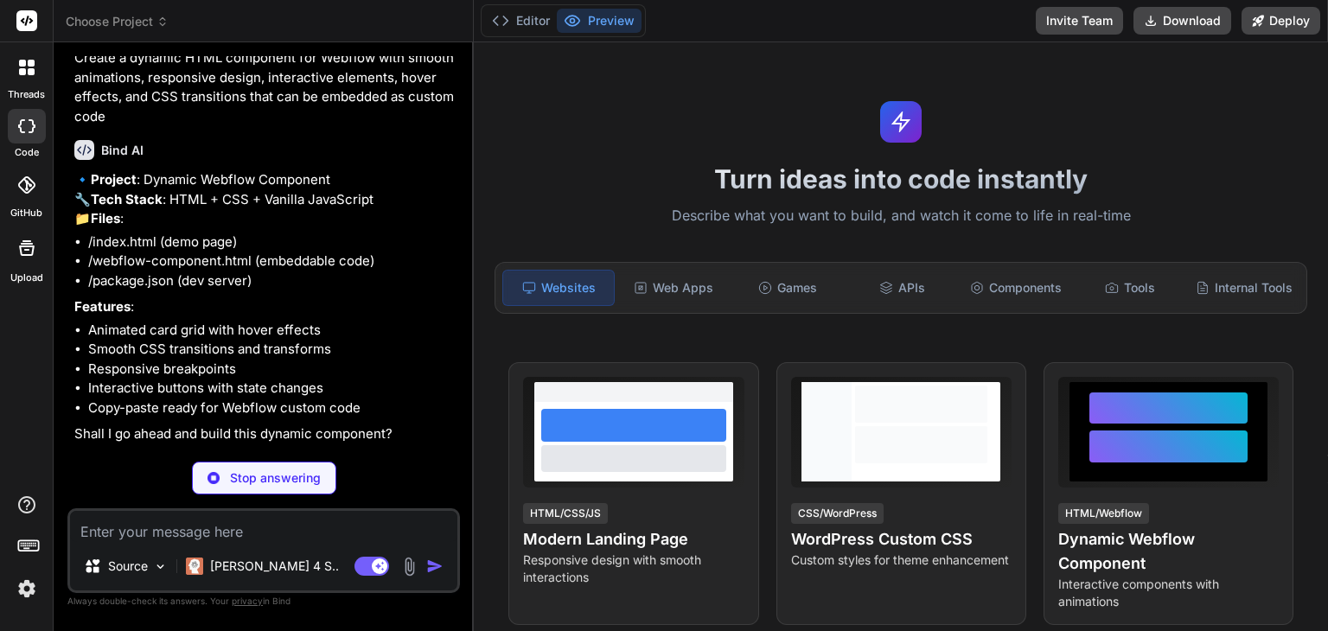
scroll to position [22, 0]
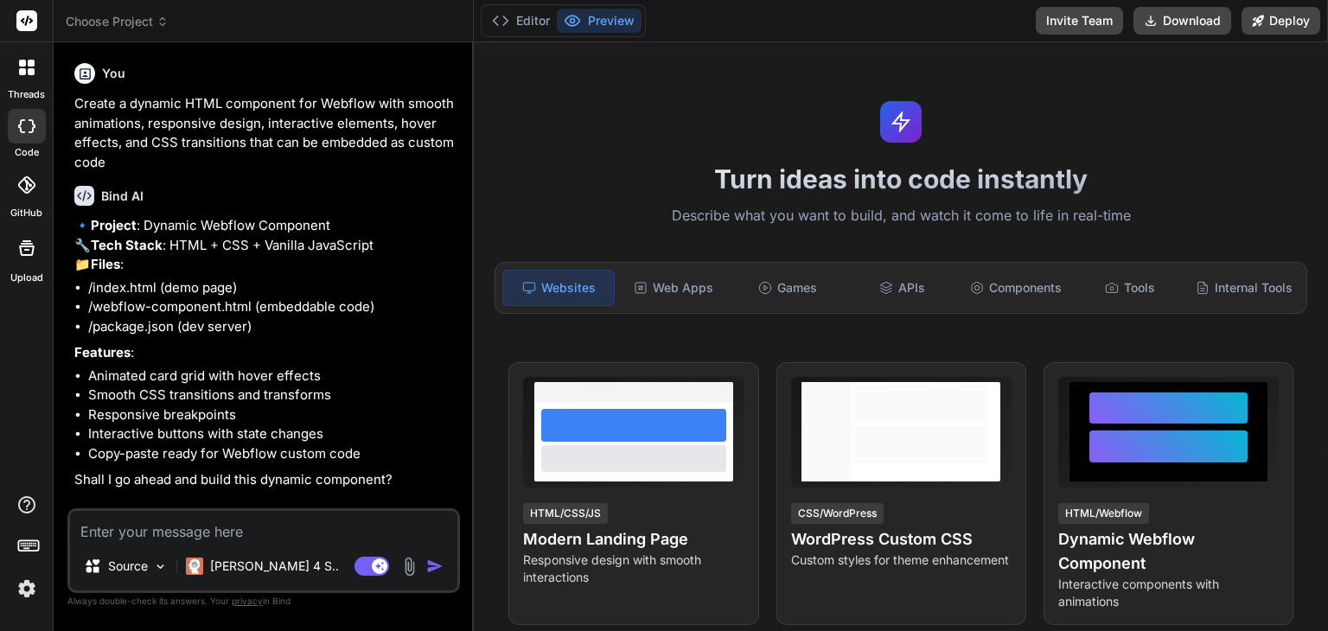
type textarea "x"
type textarea "y"
type textarea "x"
type textarea "ye"
type textarea "x"
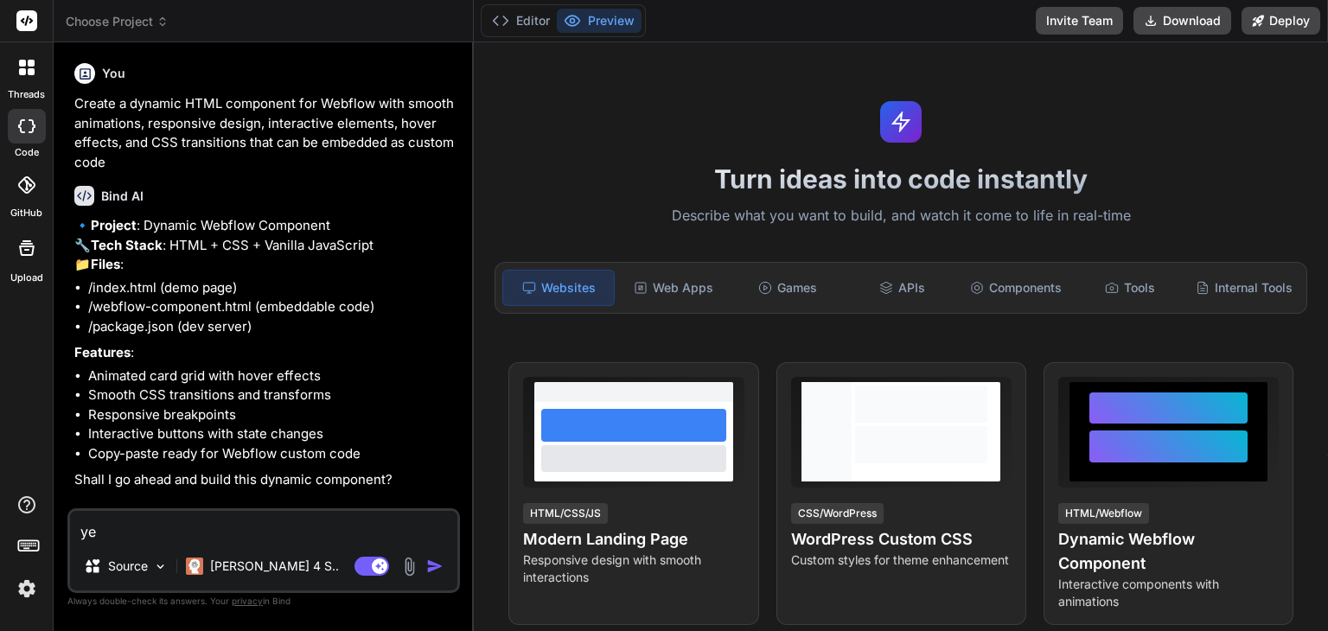
type textarea "yes"
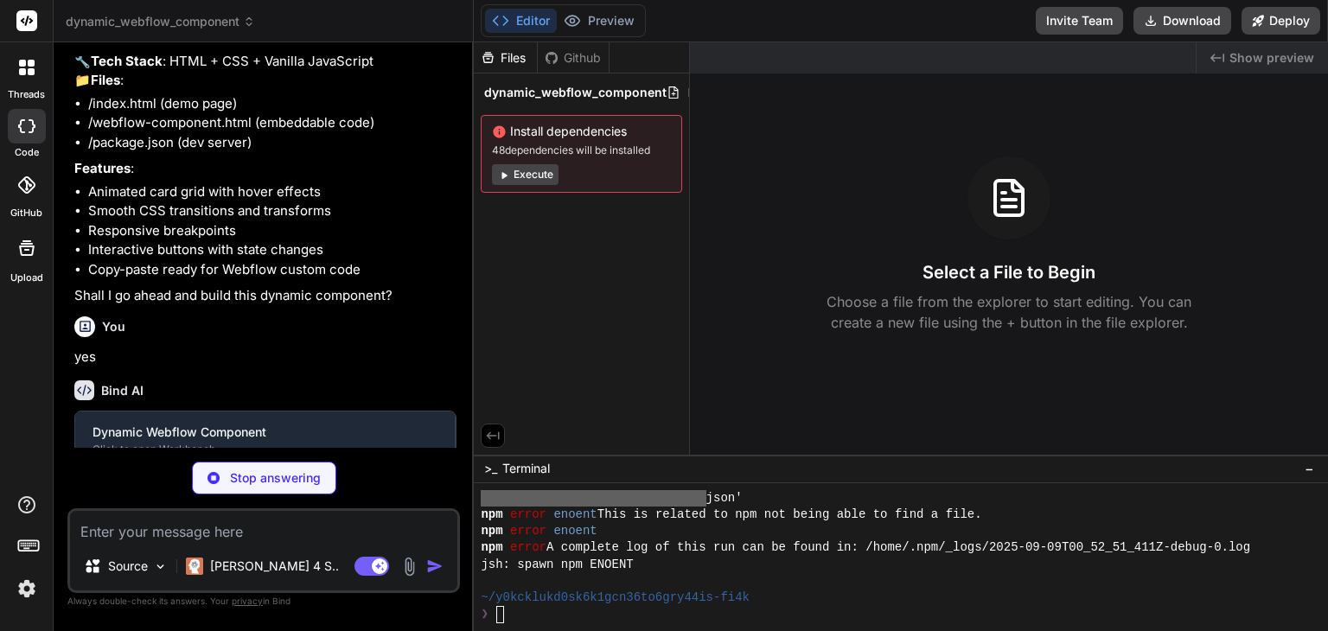
scroll to position [202, 0]
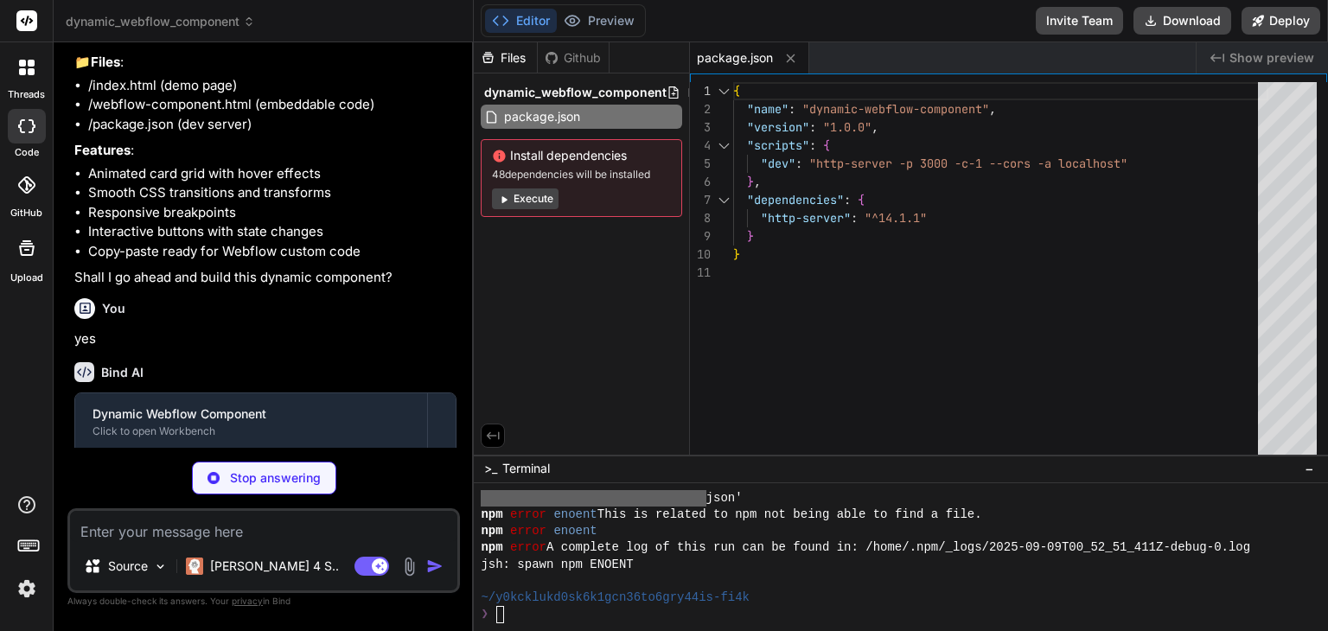
click at [529, 203] on button "Execute" at bounding box center [525, 198] width 67 height 21
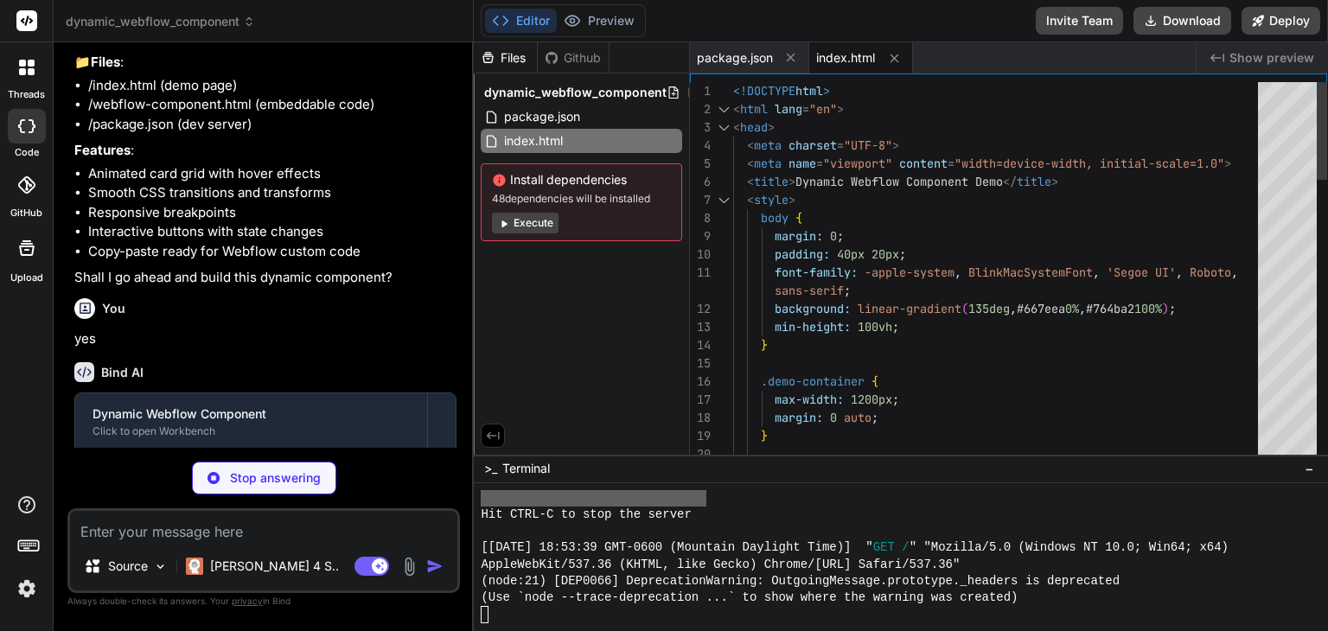
scroll to position [2771, 0]
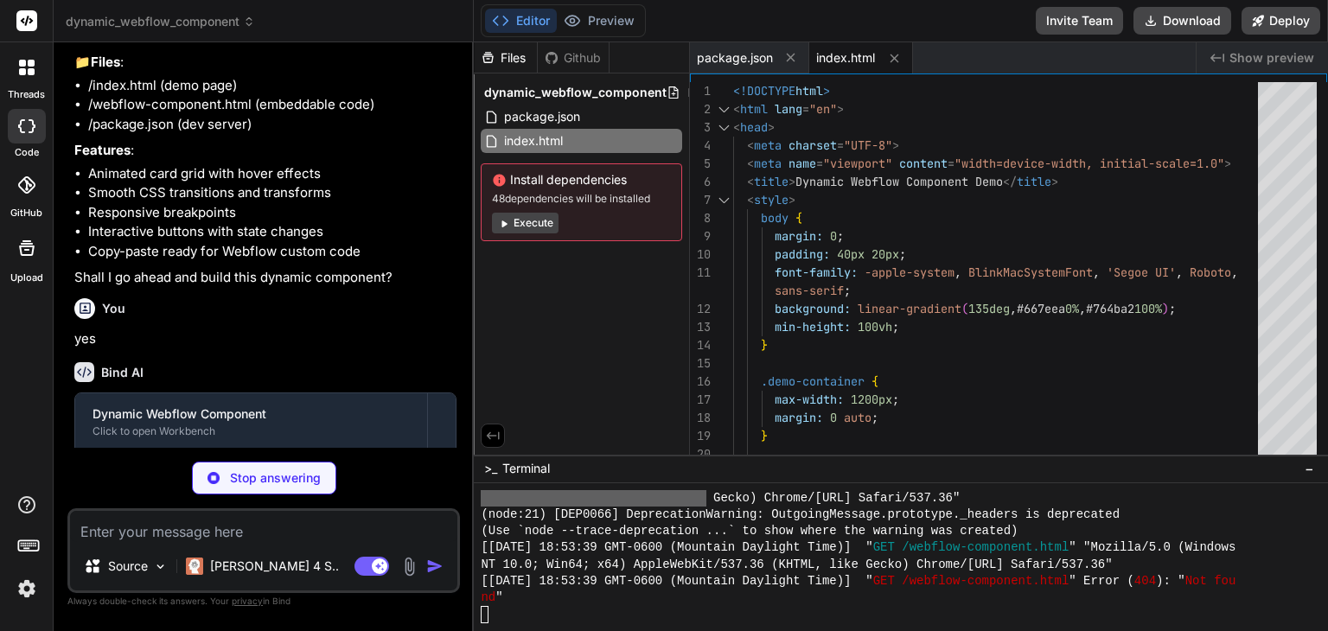
click at [537, 219] on button "Execute" at bounding box center [525, 223] width 67 height 21
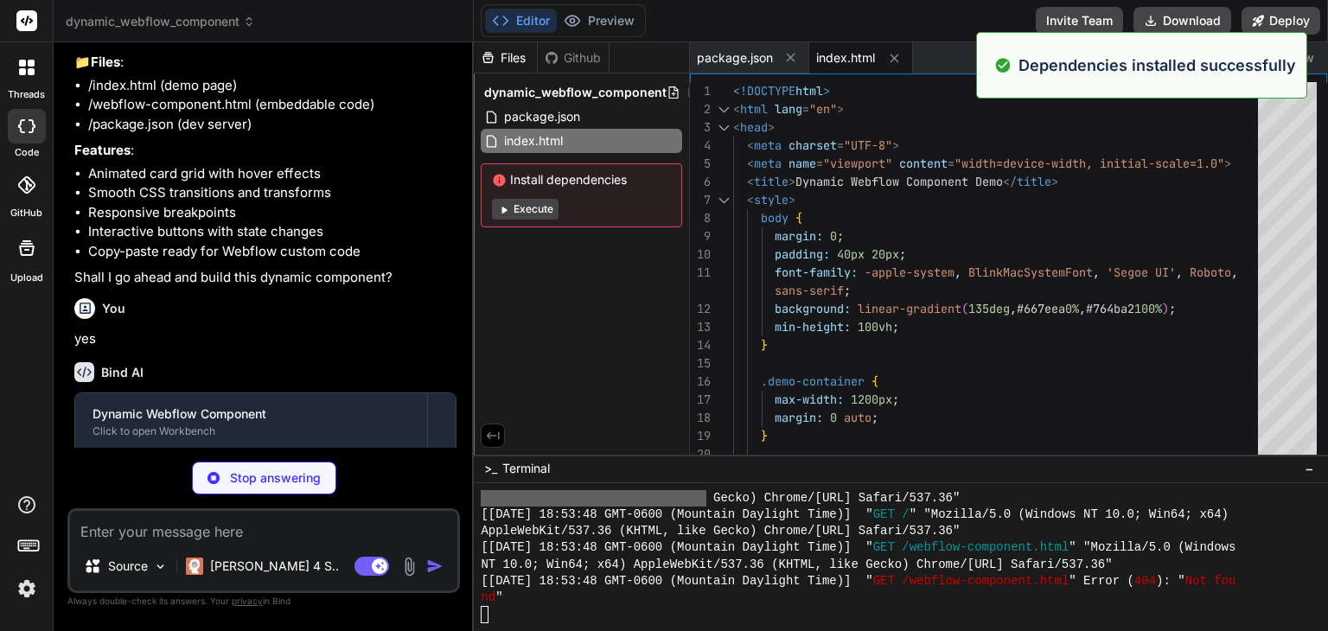
scroll to position [3586, 0]
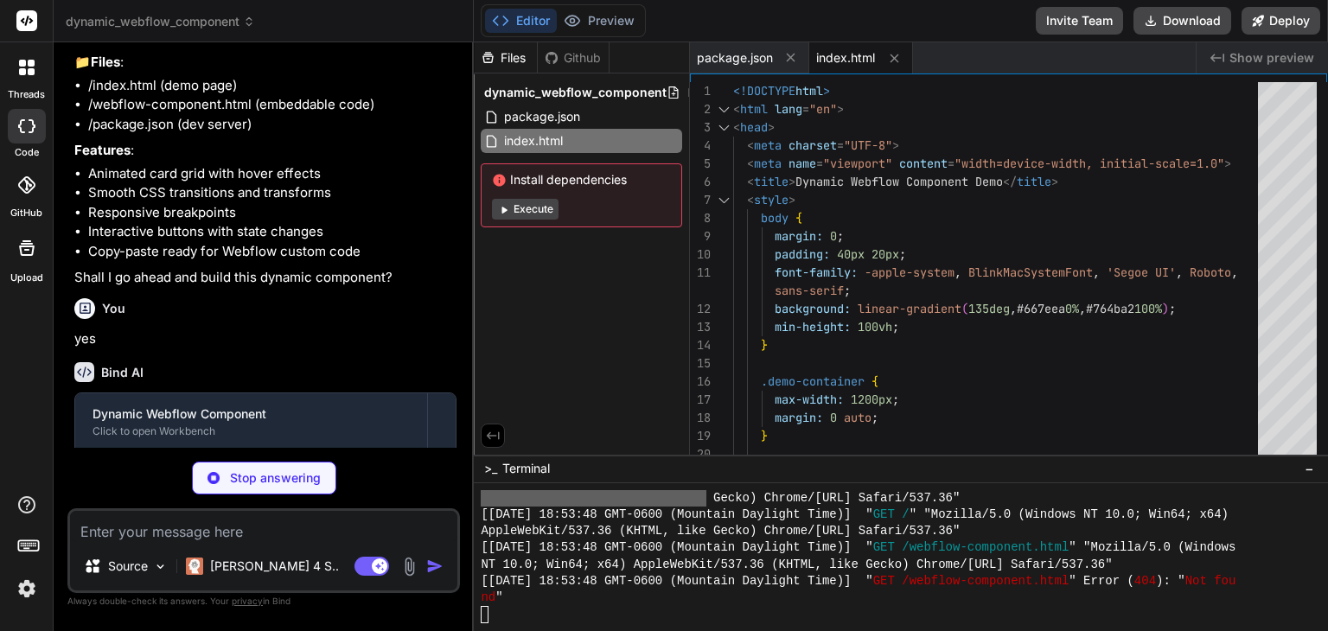
click at [540, 206] on button "Execute" at bounding box center [525, 209] width 67 height 21
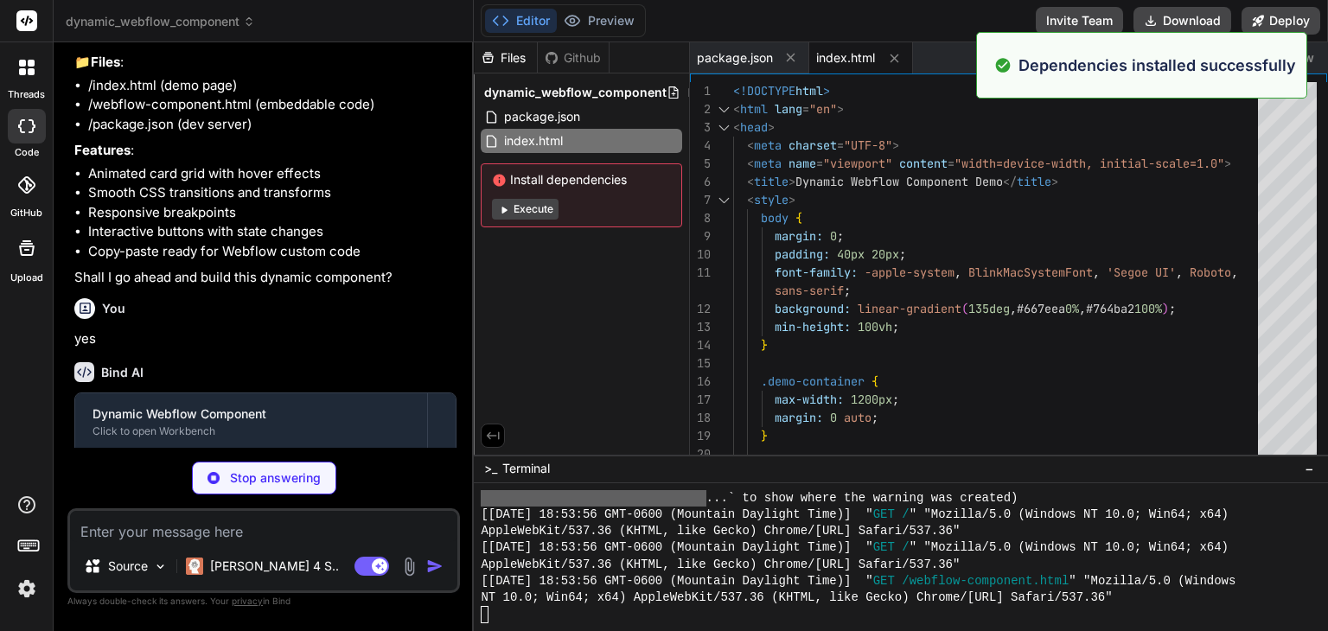
scroll to position [4399, 0]
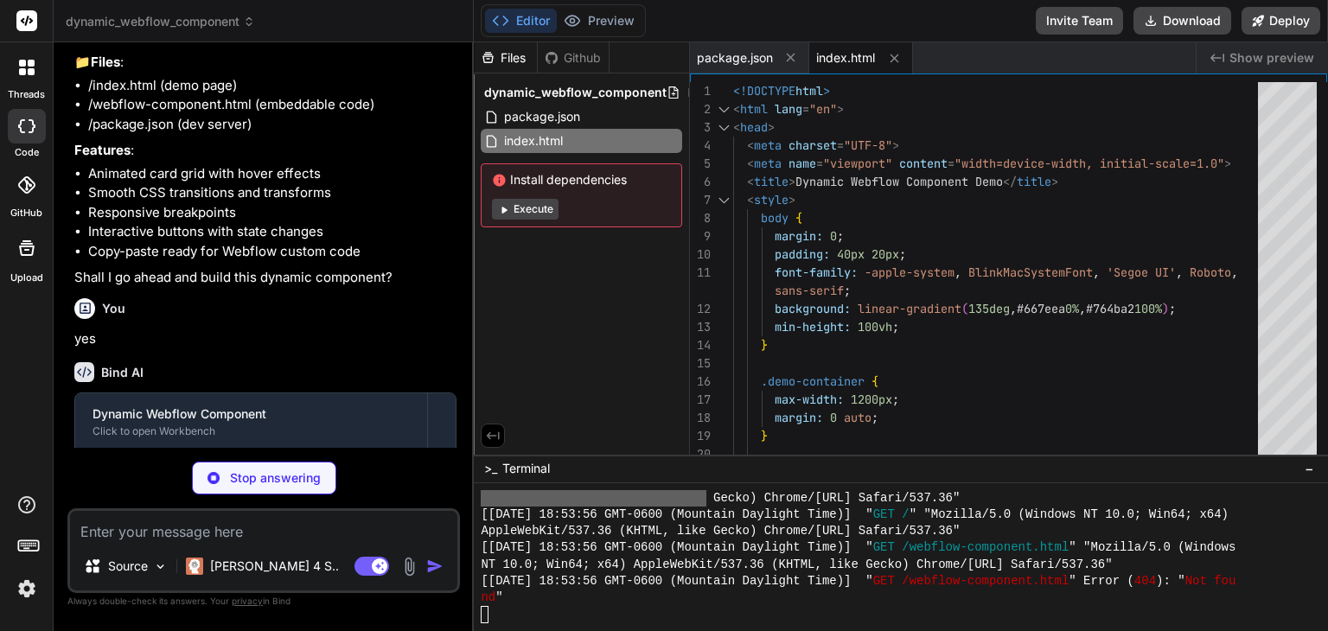
click at [540, 206] on button "Execute" at bounding box center [525, 209] width 67 height 21
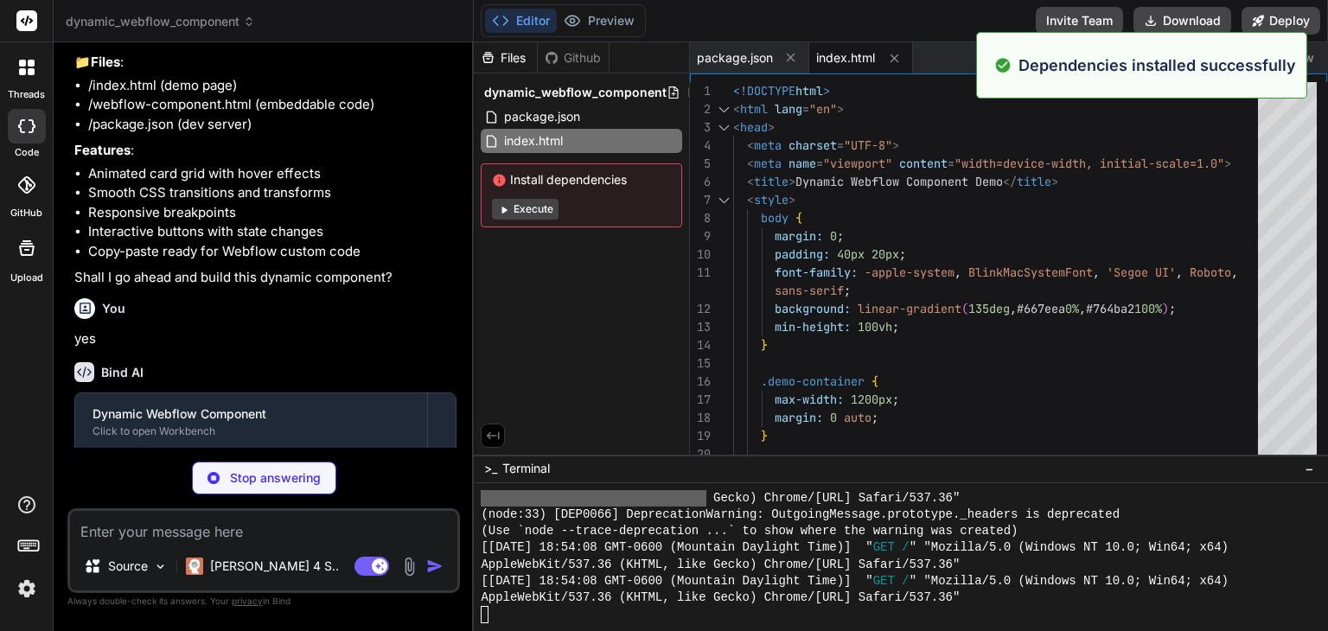
scroll to position [5212, 0]
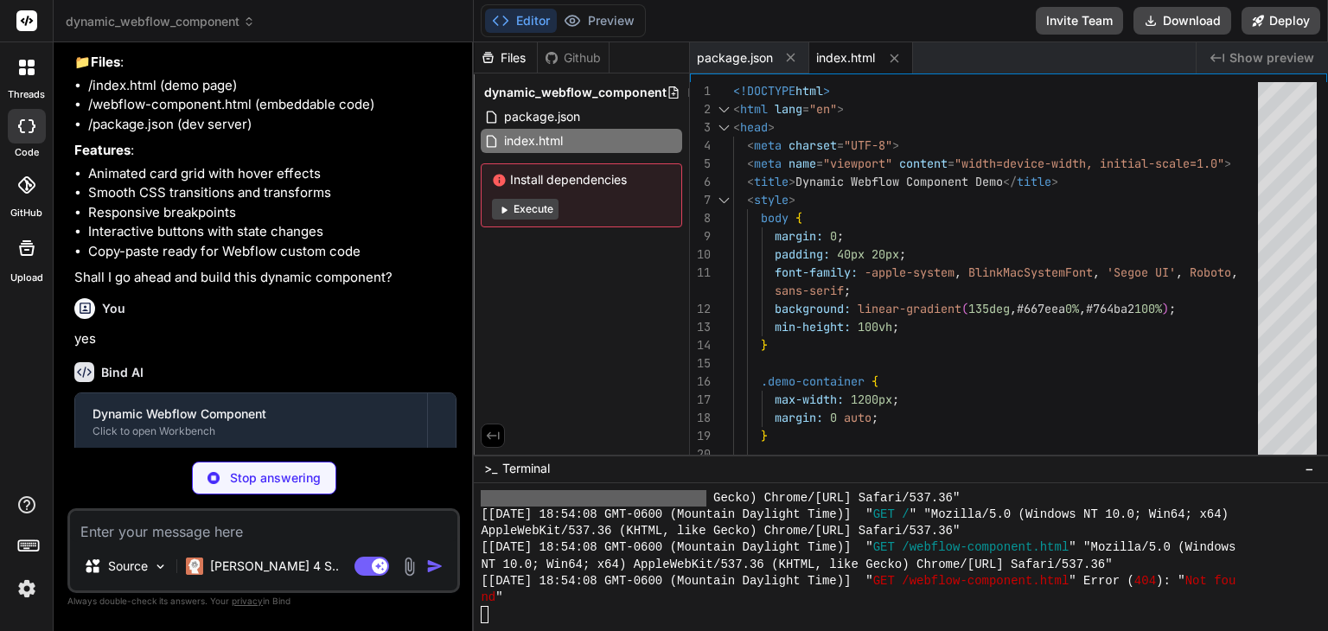
click at [546, 325] on div "Files Github dynamic_webflow_component package.json index.html Install dependen…" at bounding box center [582, 248] width 216 height 412
click at [535, 215] on button "Execute" at bounding box center [525, 209] width 67 height 21
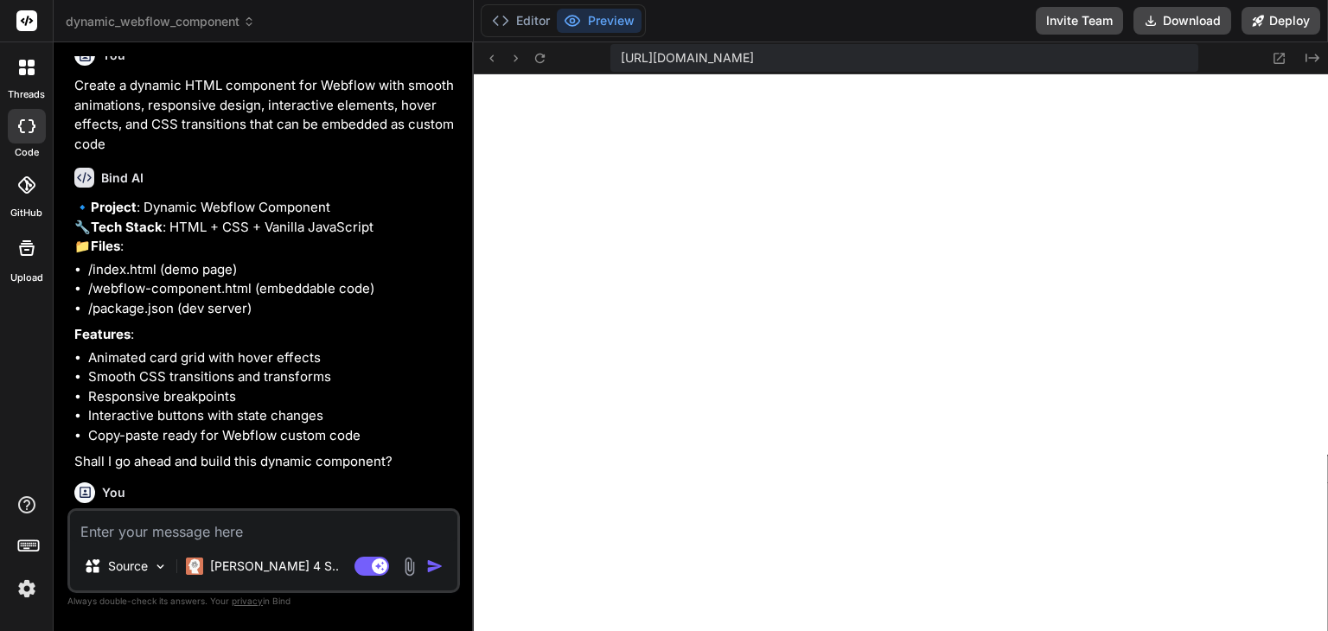
scroll to position [0, 0]
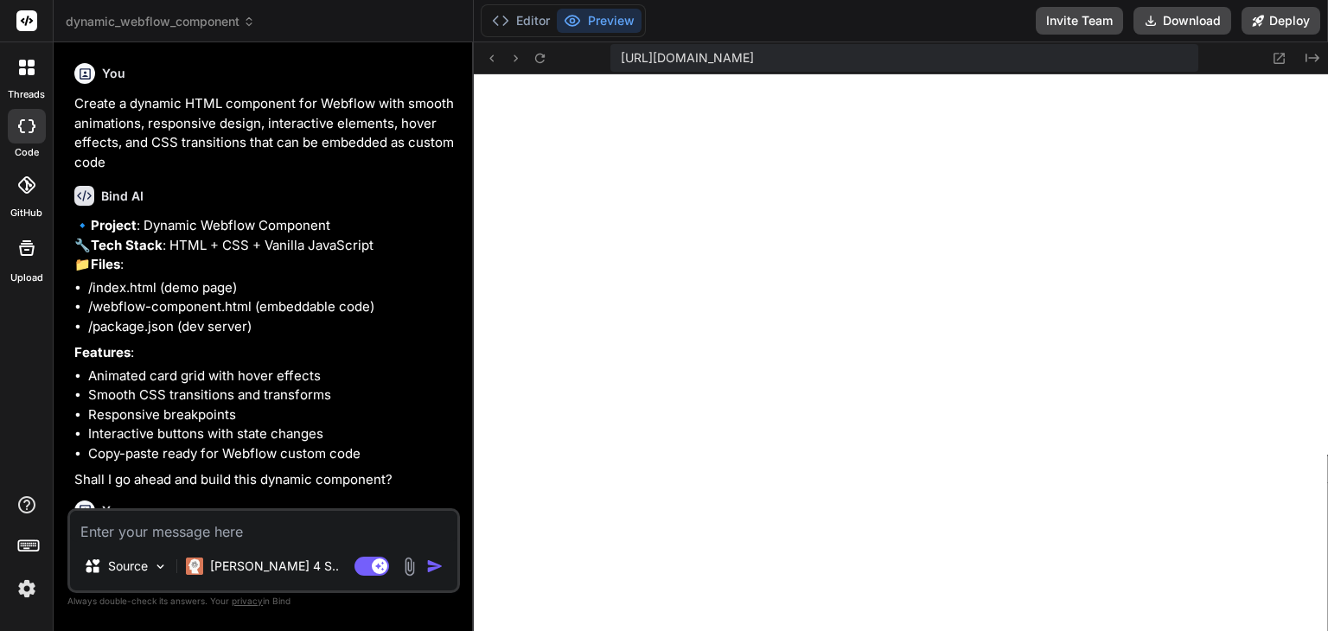
click at [272, 533] on textarea at bounding box center [263, 526] width 387 height 31
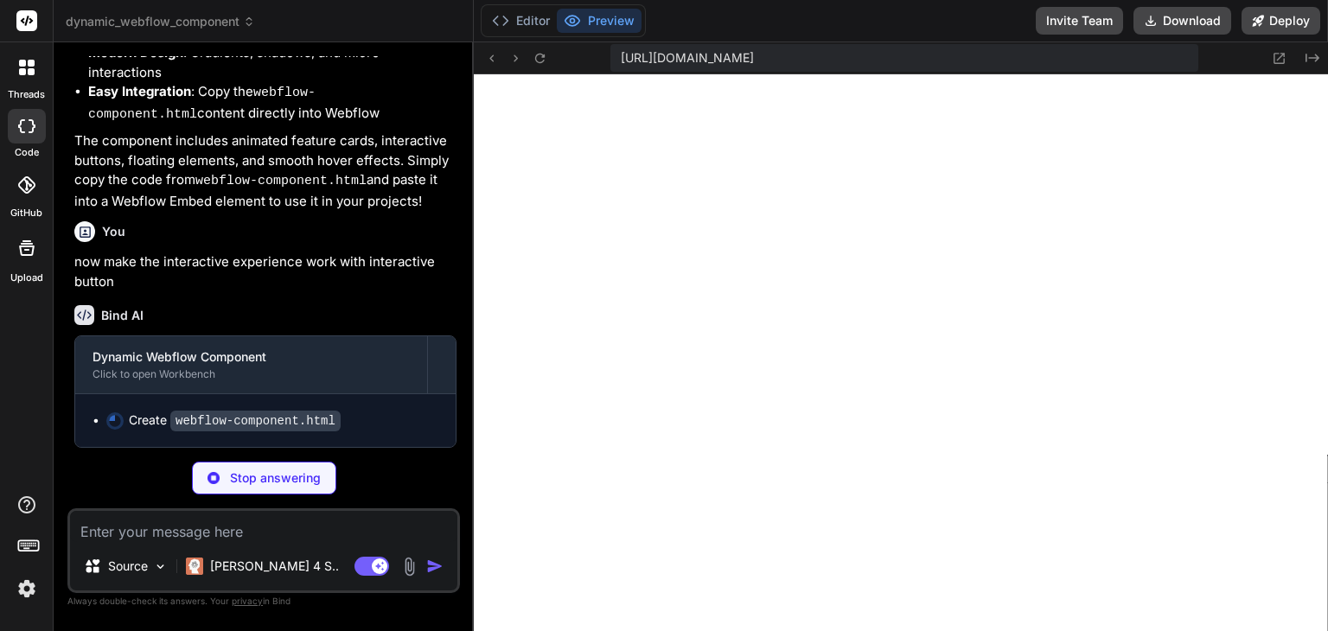
scroll to position [1050, 0]
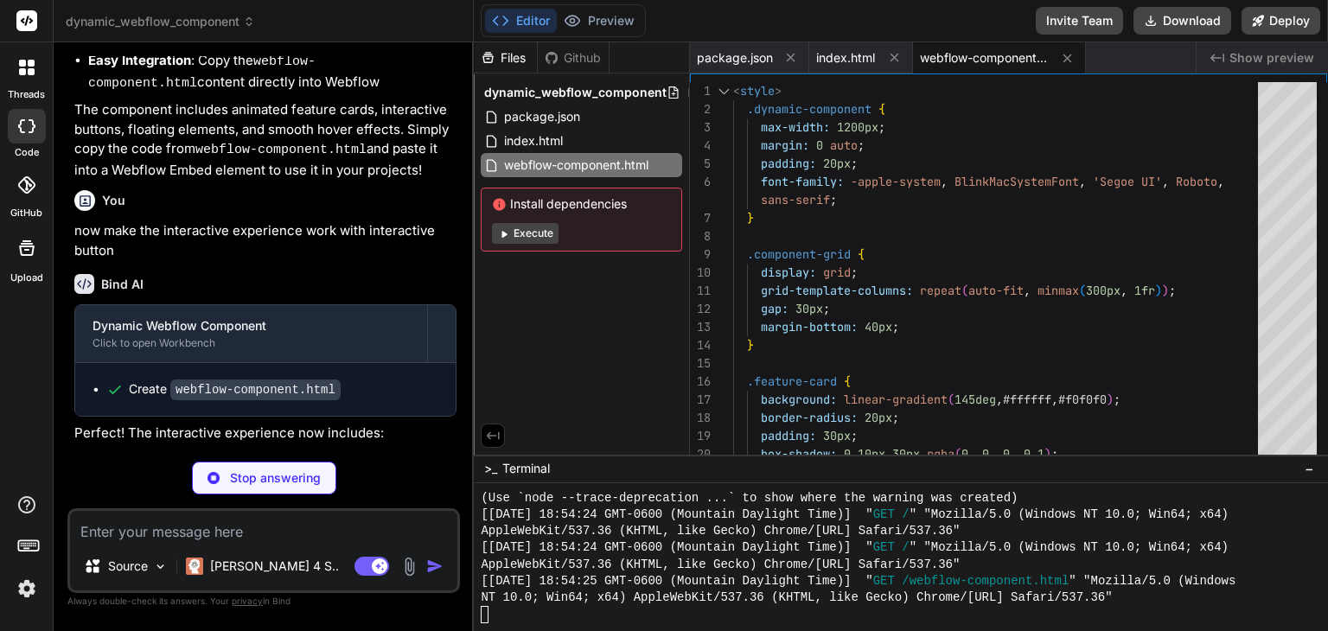
click at [549, 237] on button "Execute" at bounding box center [525, 233] width 67 height 21
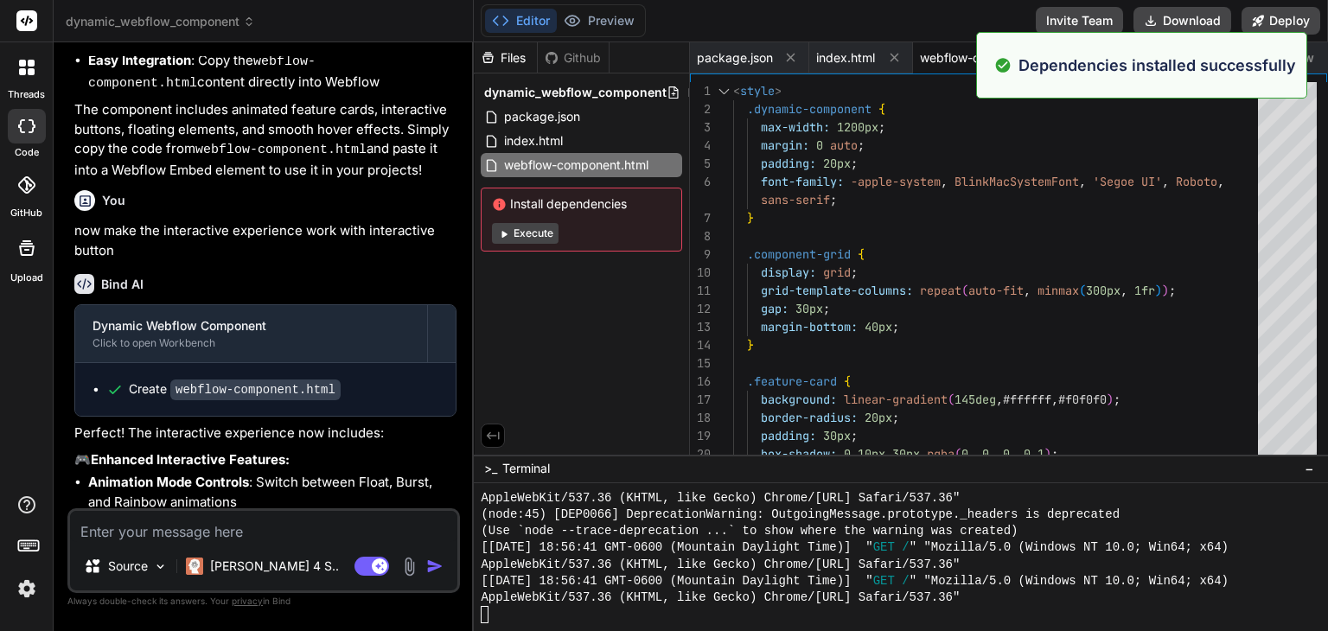
scroll to position [7702, 0]
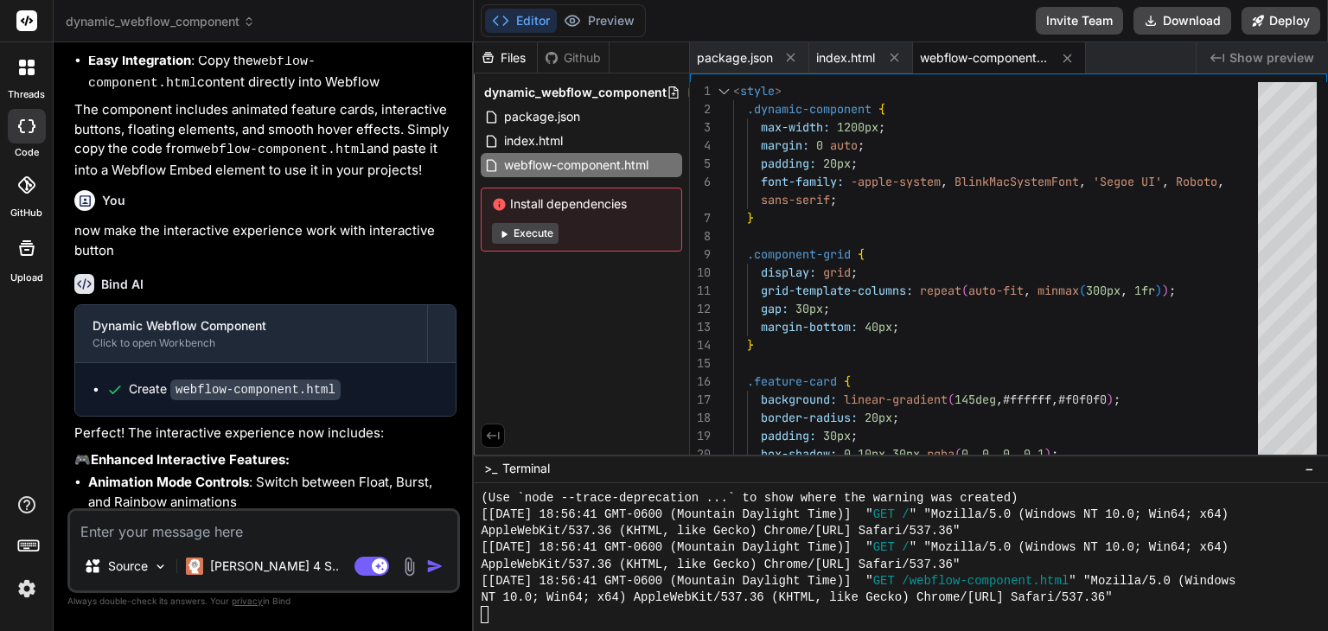
click at [541, 233] on button "Execute" at bounding box center [525, 233] width 67 height 21
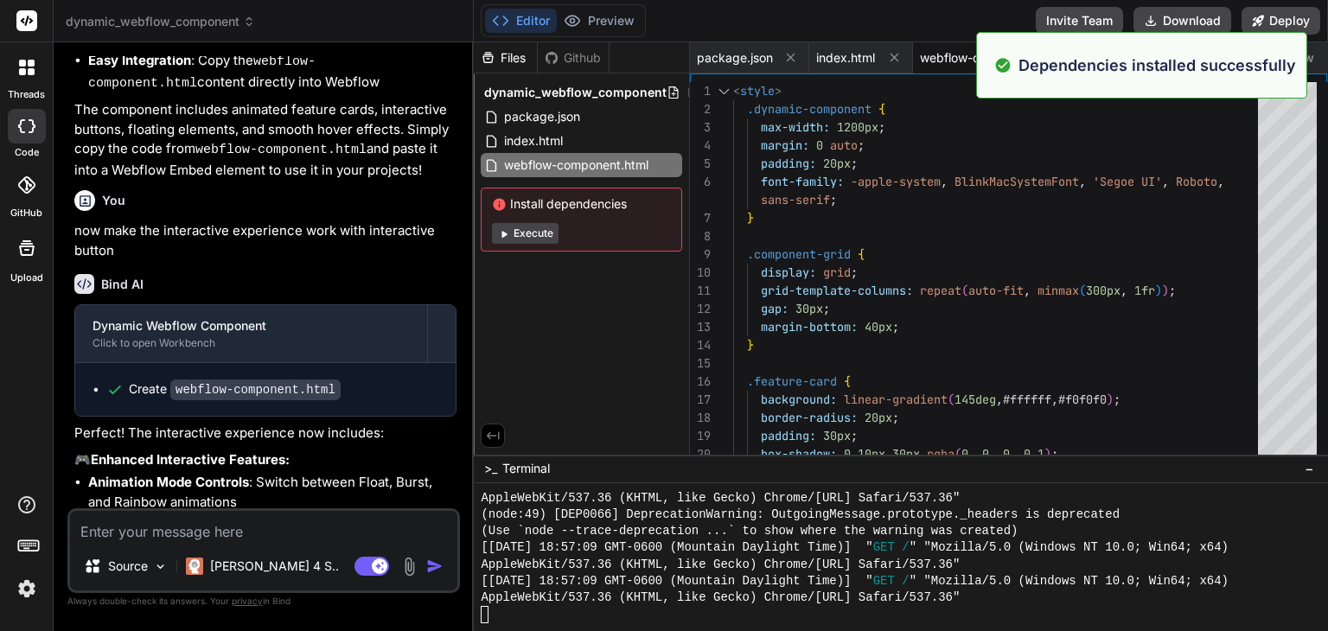
scroll to position [8483, 0]
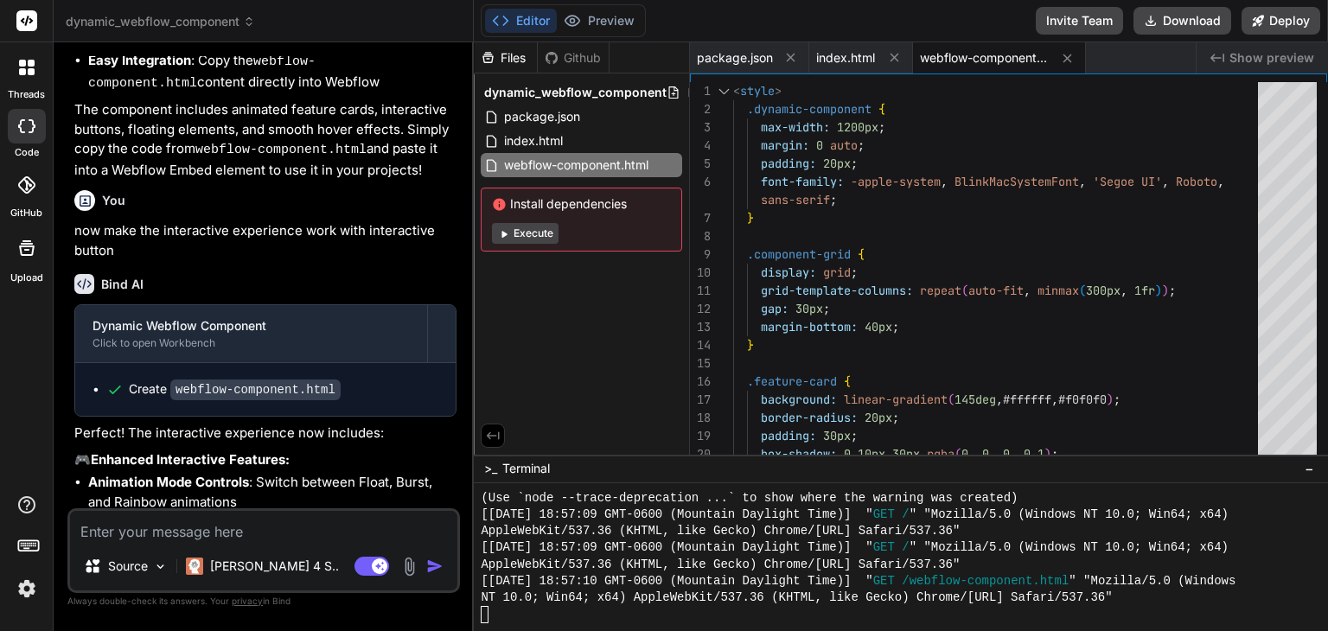
click at [547, 233] on button "Execute" at bounding box center [525, 233] width 67 height 21
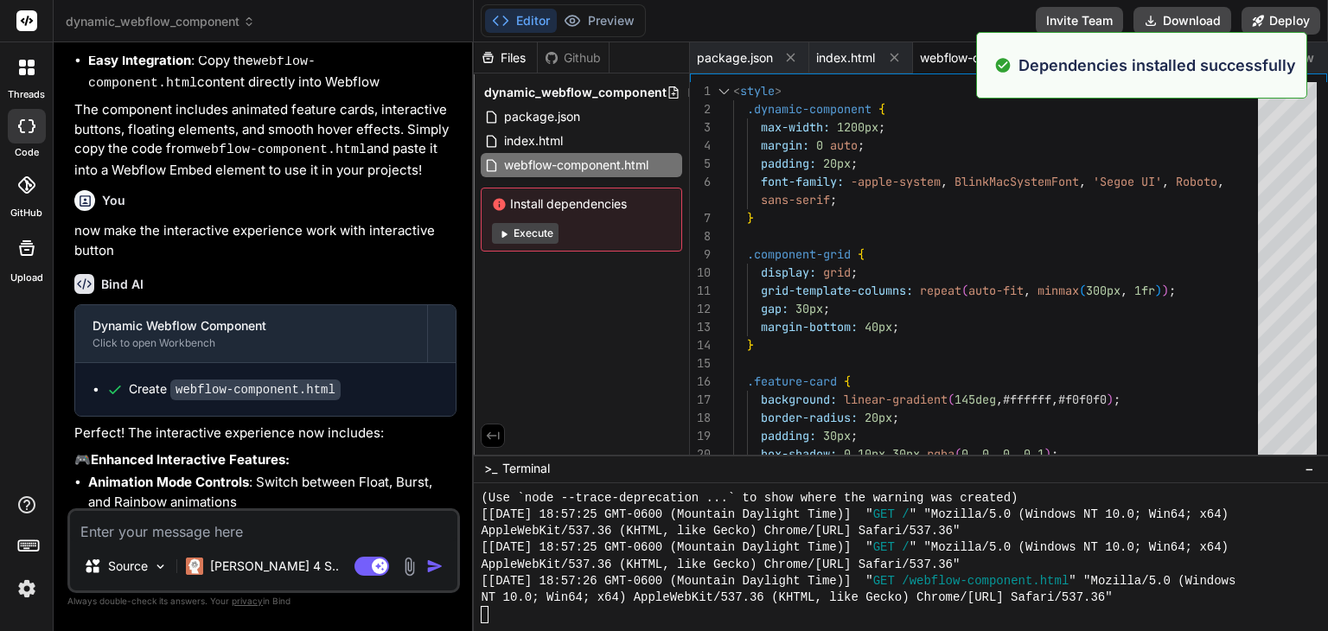
scroll to position [9262, 0]
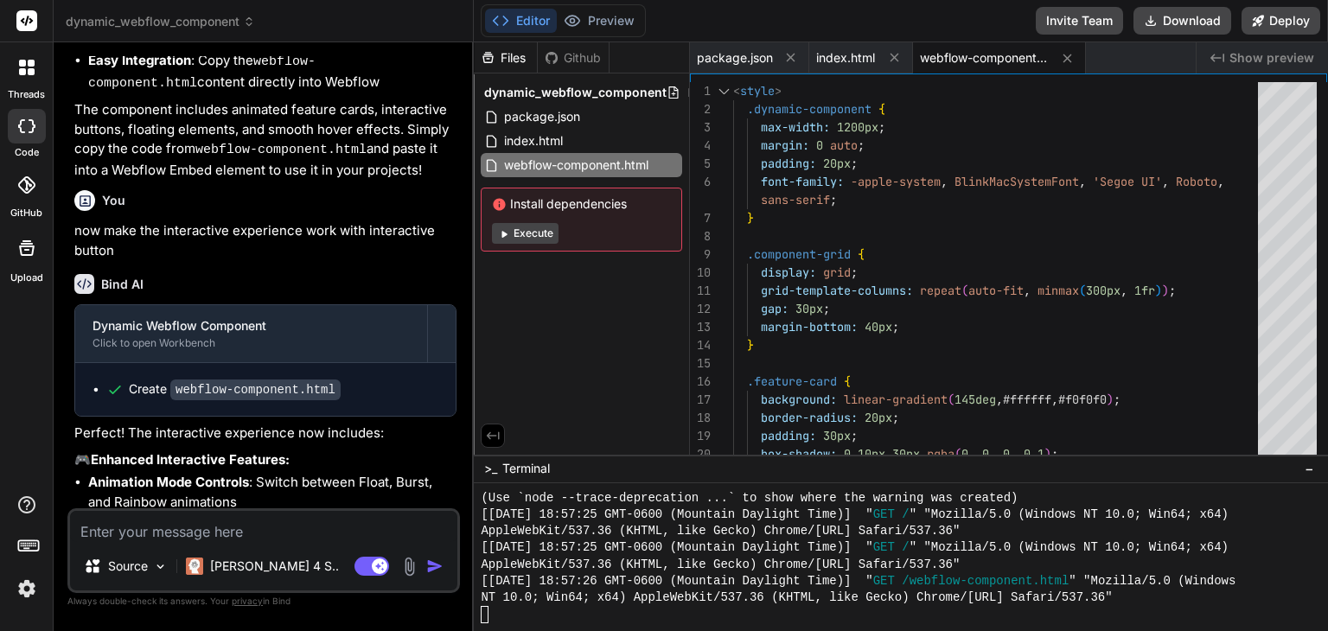
click at [546, 233] on button "Execute" at bounding box center [525, 233] width 67 height 21
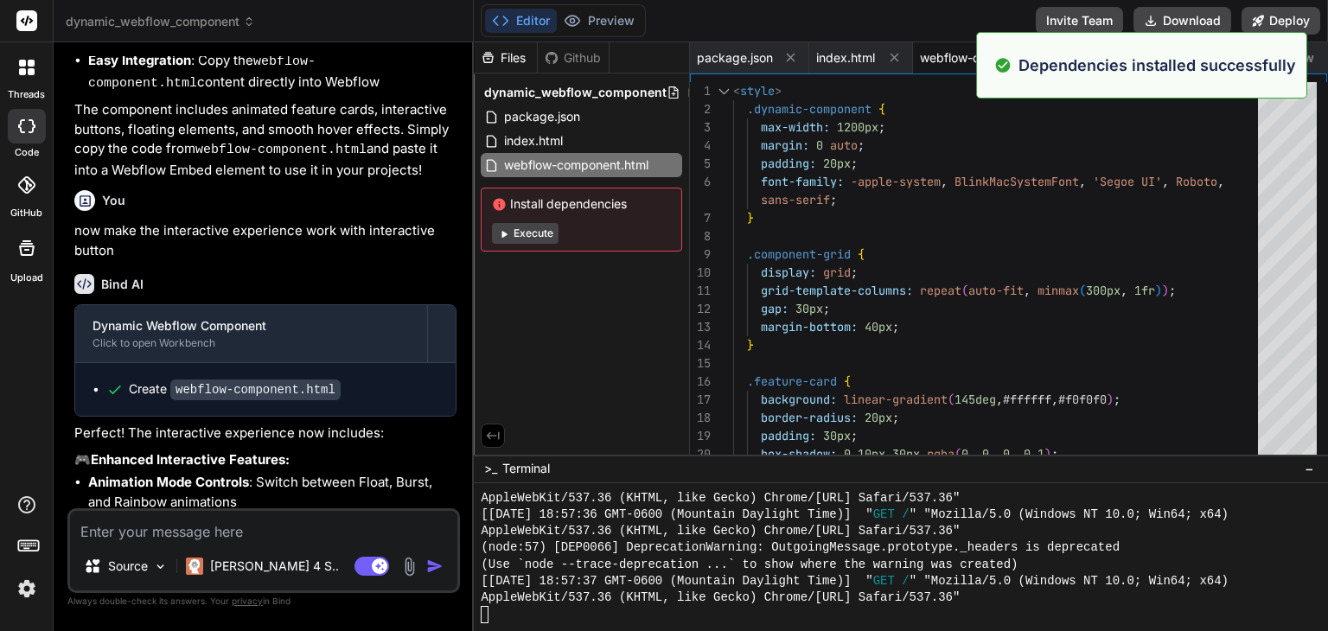
scroll to position [10044, 0]
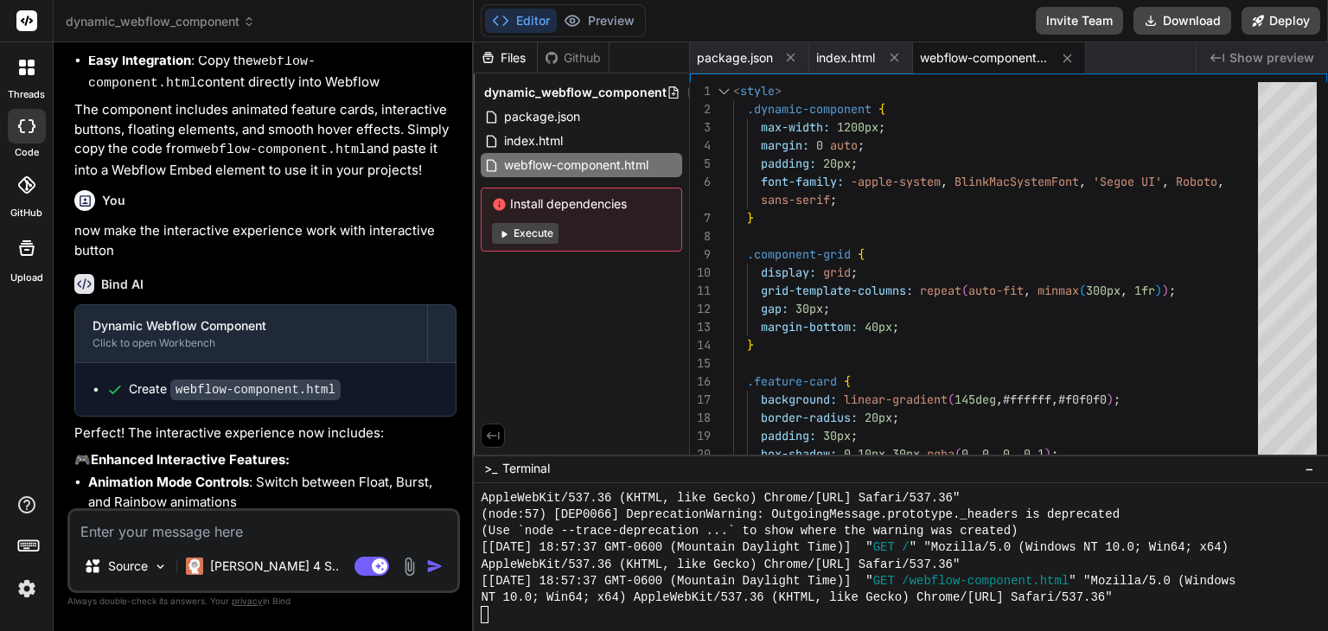
click at [546, 233] on button "Execute" at bounding box center [525, 233] width 67 height 21
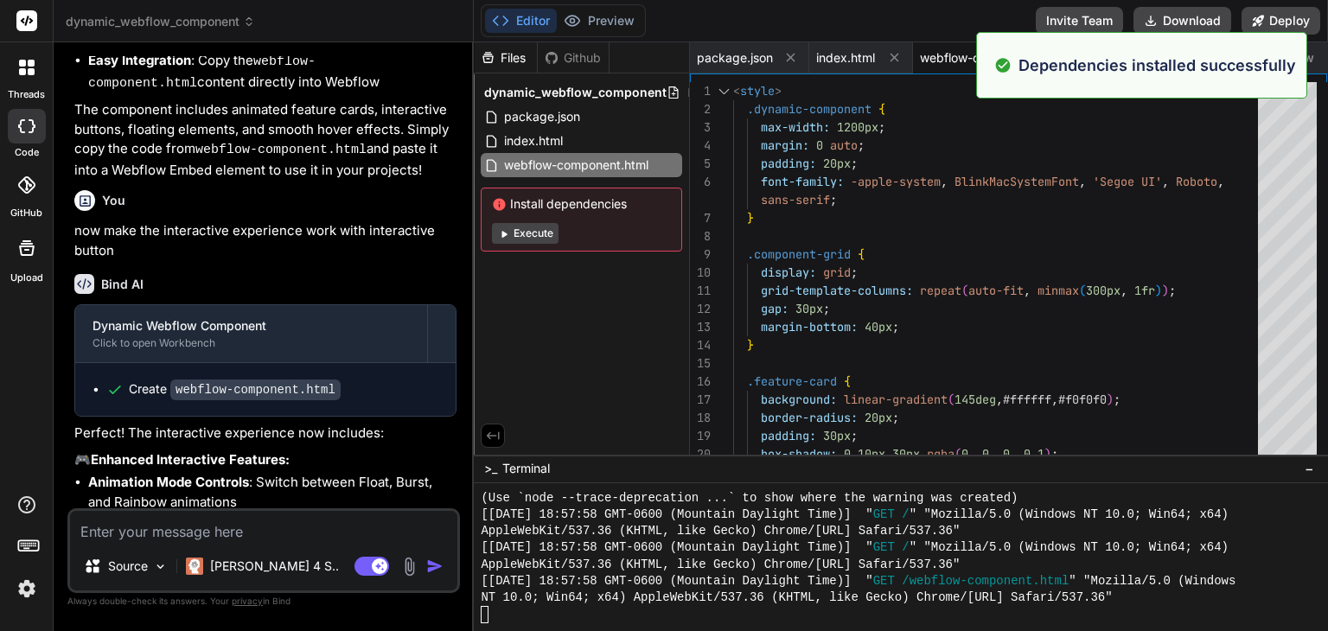
scroll to position [10823, 0]
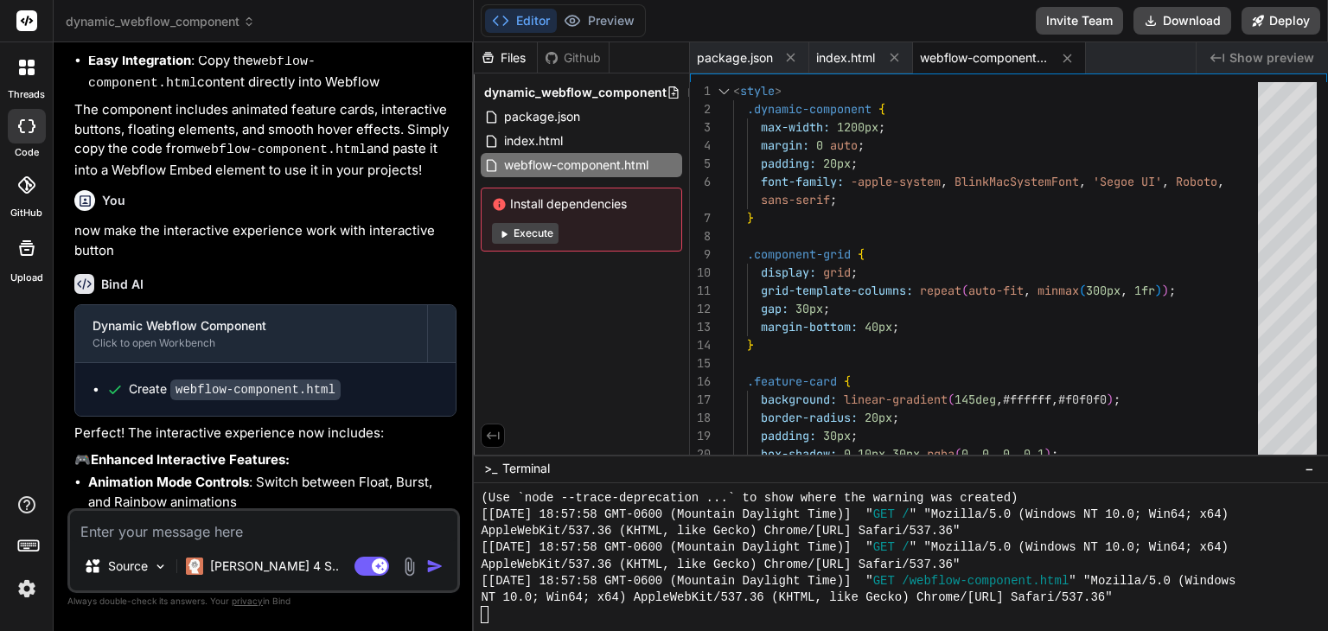
click at [546, 233] on button "Execute" at bounding box center [525, 233] width 67 height 21
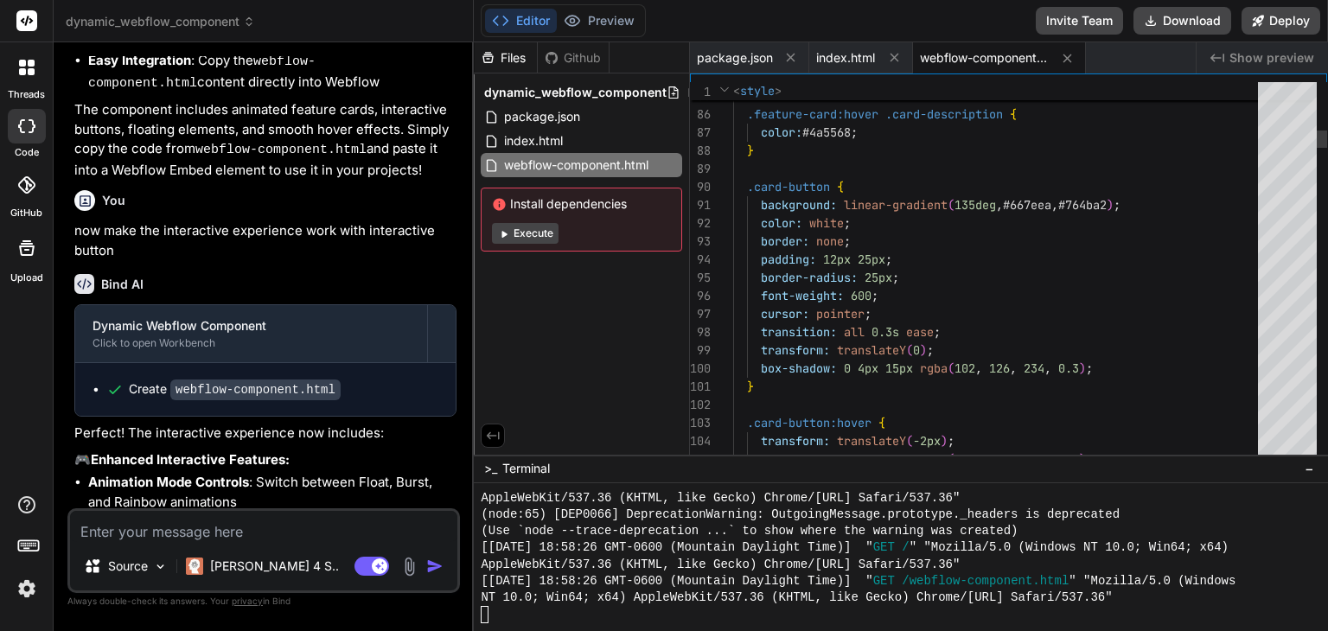
scroll to position [0, 0]
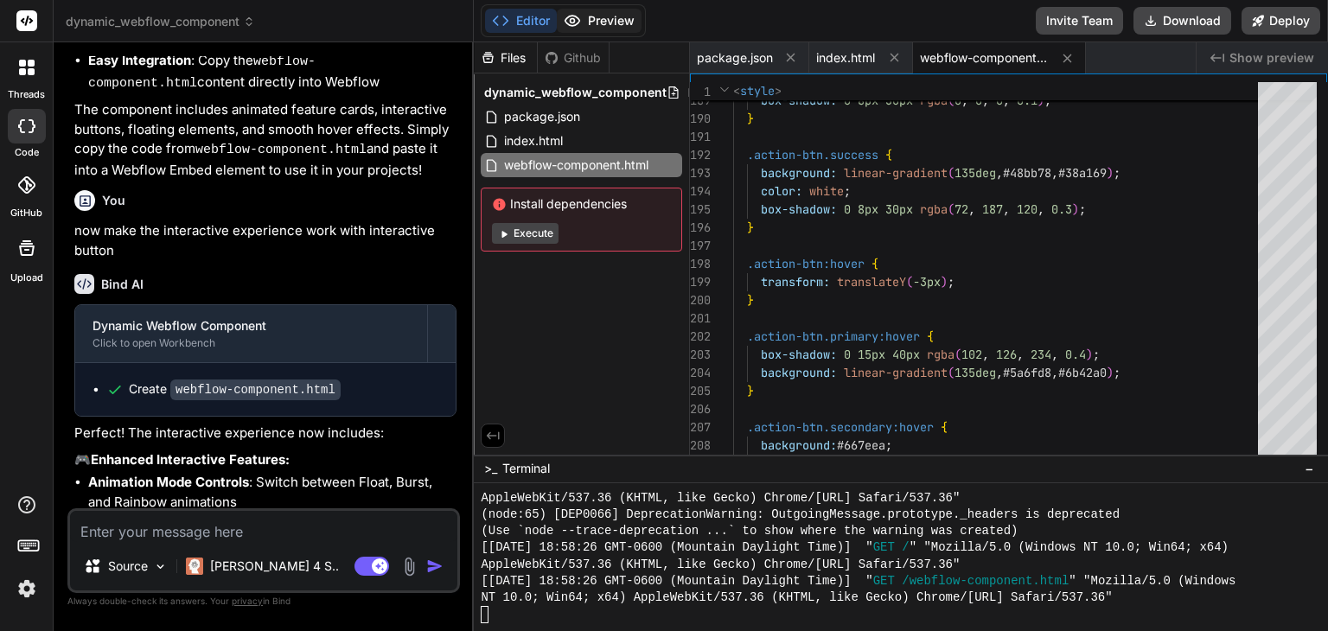
click at [595, 15] on button "Preview" at bounding box center [599, 21] width 85 height 24
